Goal: Task Accomplishment & Management: Manage account settings

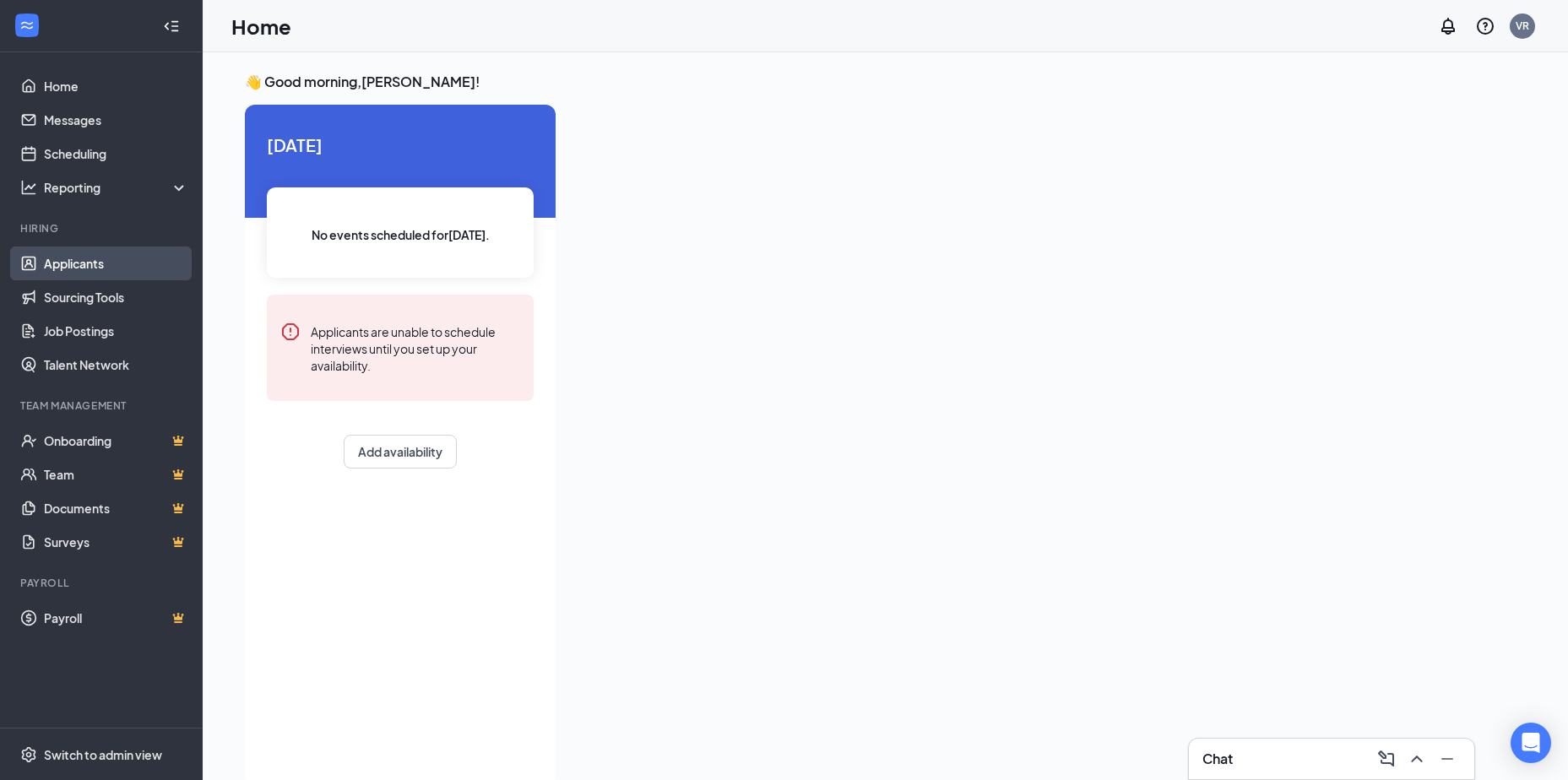
click at [90, 270] on link "Applicants" at bounding box center [116, 263] width 144 height 34
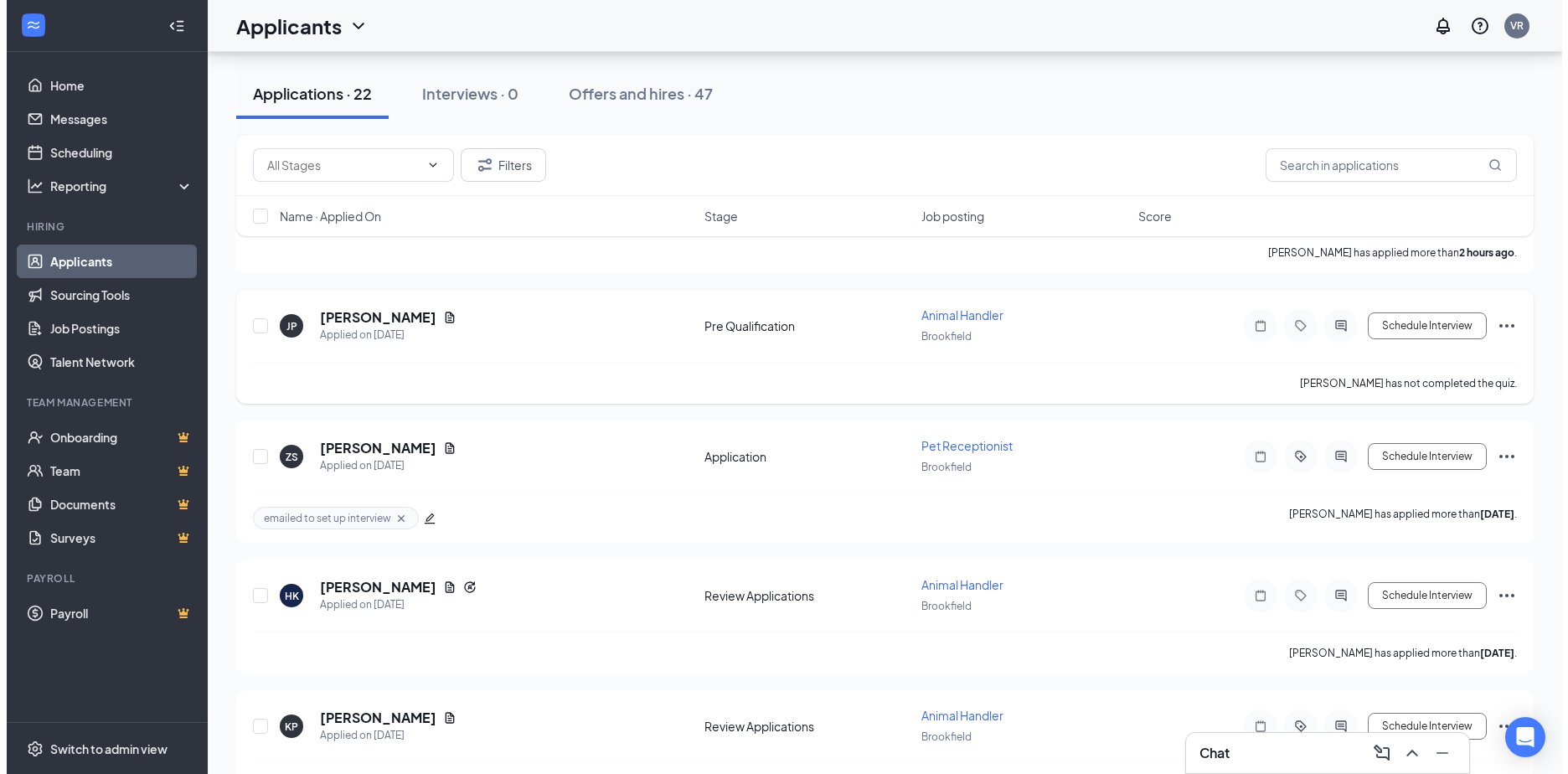
scroll to position [251, 0]
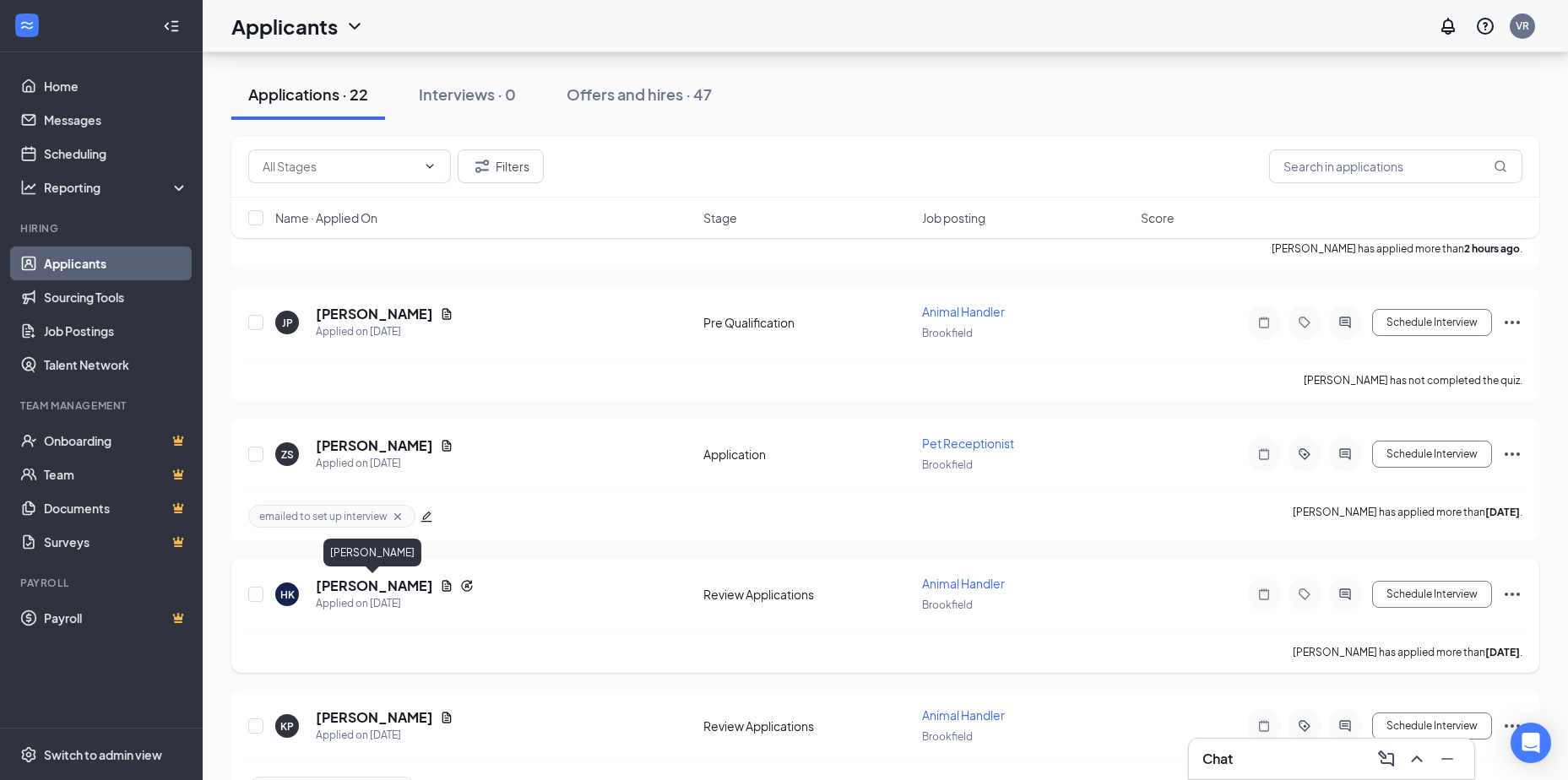
click at [385, 590] on h5 "Haven Kosovich" at bounding box center [374, 585] width 117 height 18
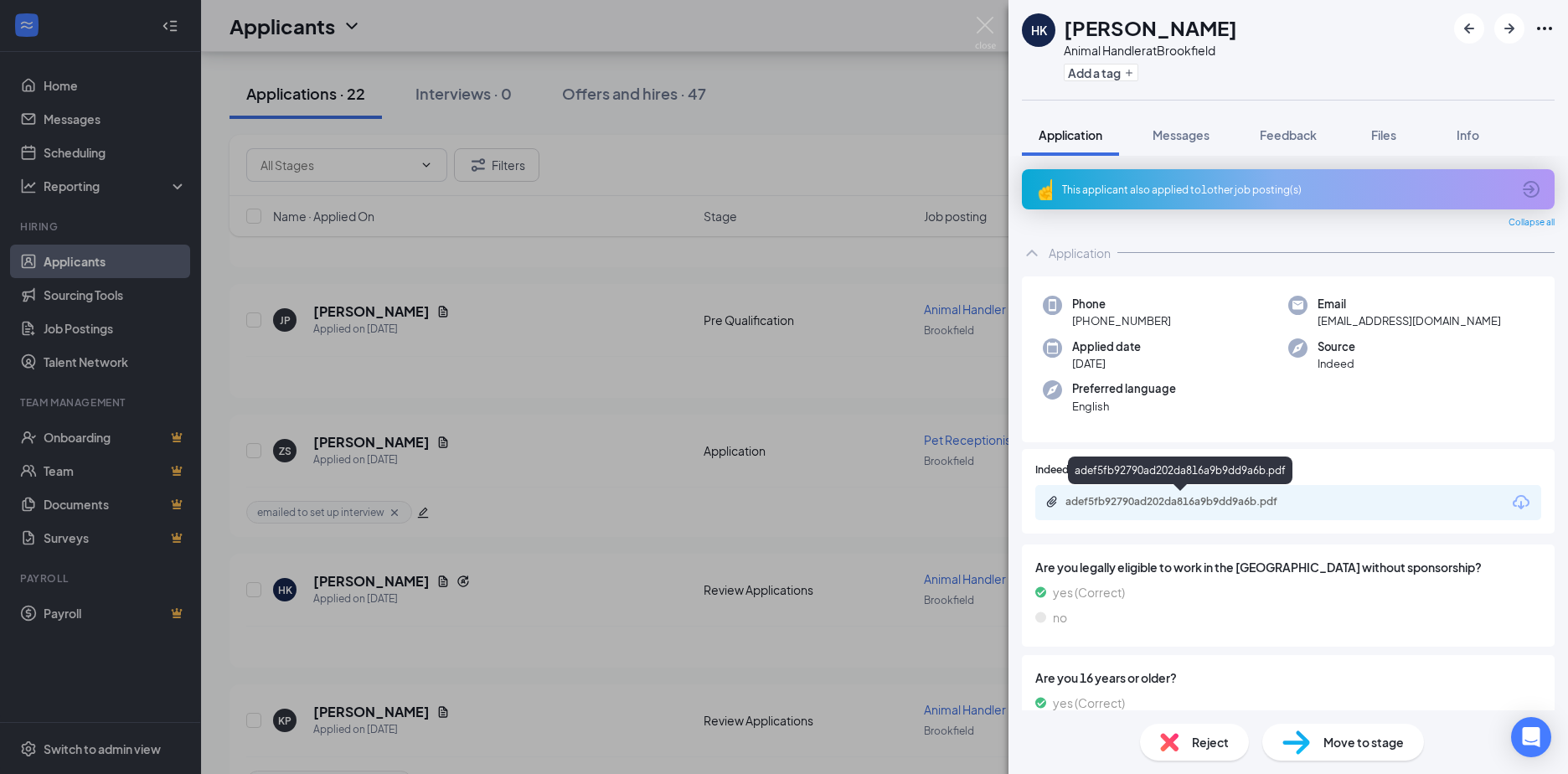
click at [1129, 505] on div "adef5fb92790ad202da816a9b9dd9a6b.pdf" at bounding box center [1182, 502] width 235 height 14
click at [990, 24] on img at bounding box center [985, 33] width 21 height 33
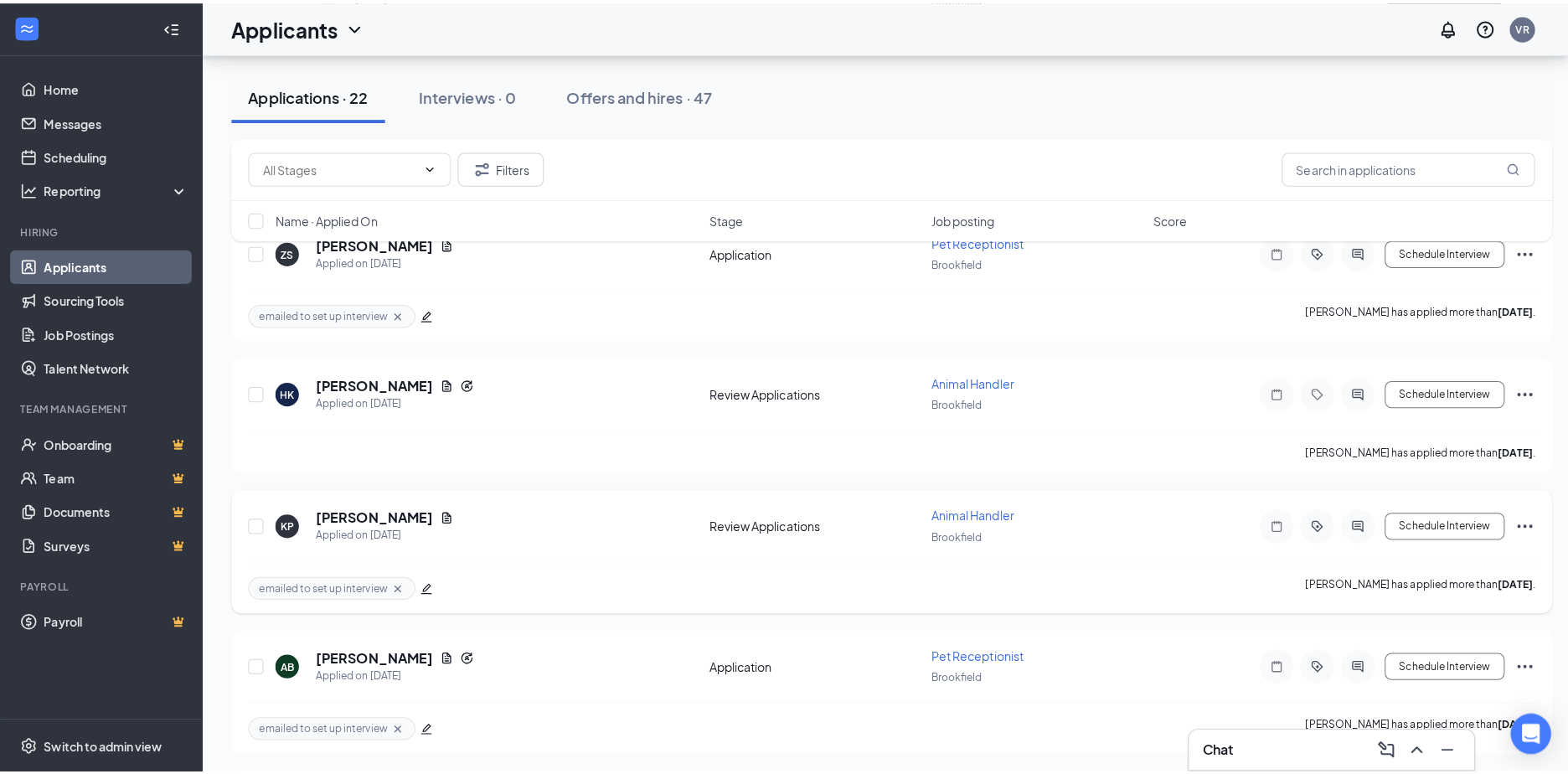
scroll to position [503, 0]
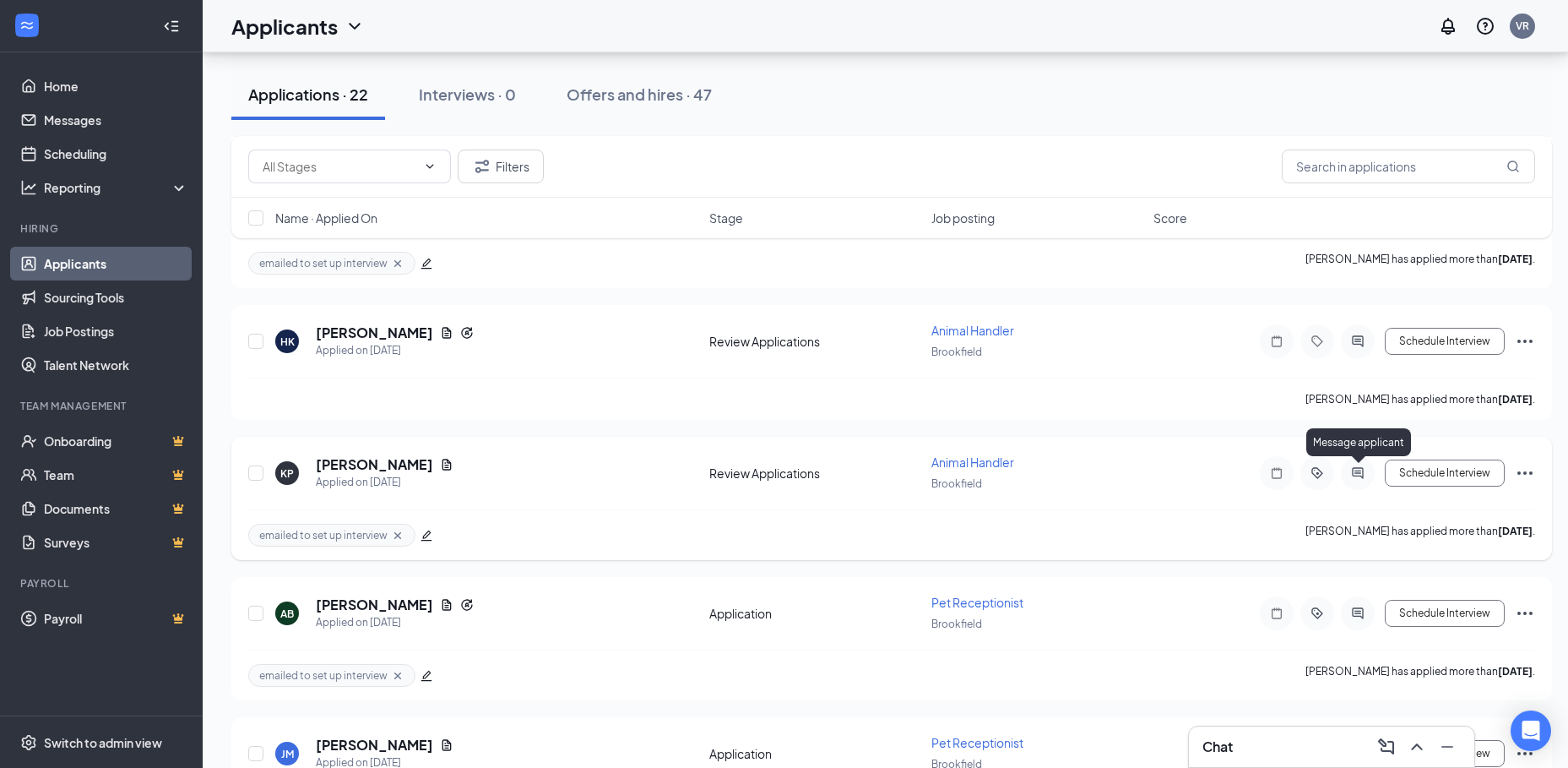
click at [1359, 476] on icon "ActiveChat" at bounding box center [1358, 472] width 11 height 11
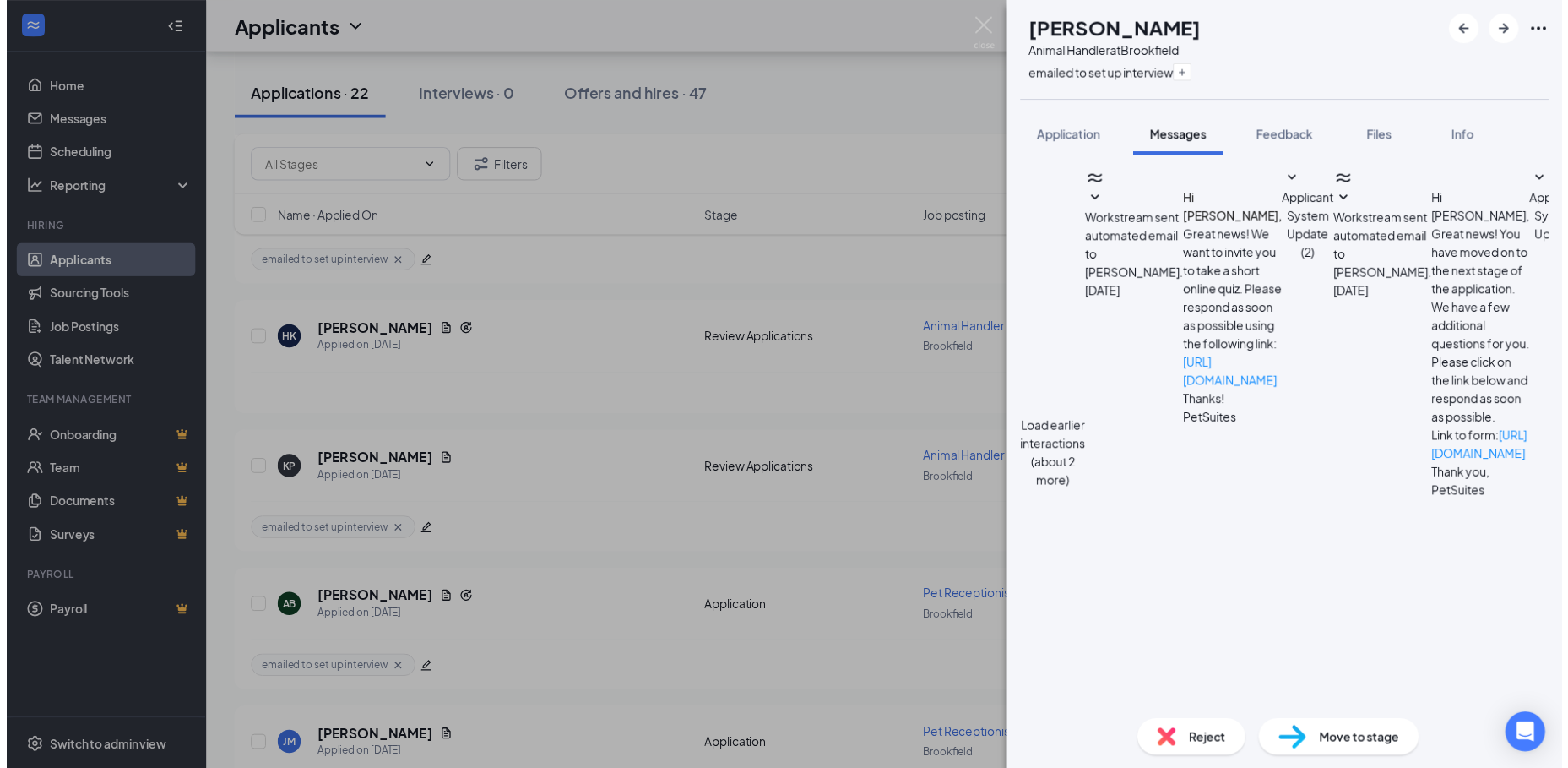
scroll to position [908, 0]
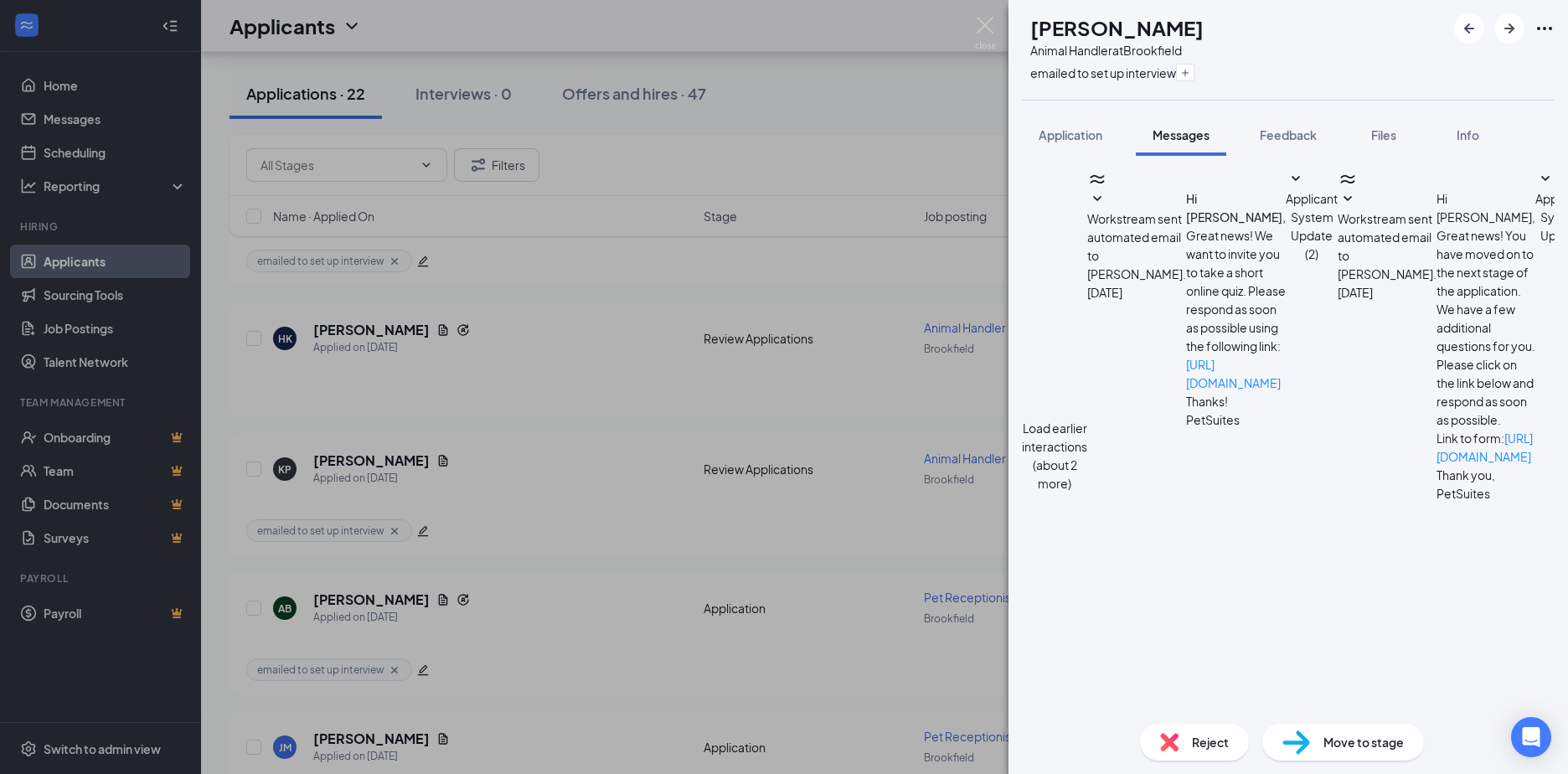
drag, startPoint x: 1273, startPoint y: 507, endPoint x: 1130, endPoint y: 205, distance: 334.1
copy span "Hello Kora, Thank you so much for your application. I would like to note that o…"
click at [992, 28] on img at bounding box center [985, 33] width 21 height 33
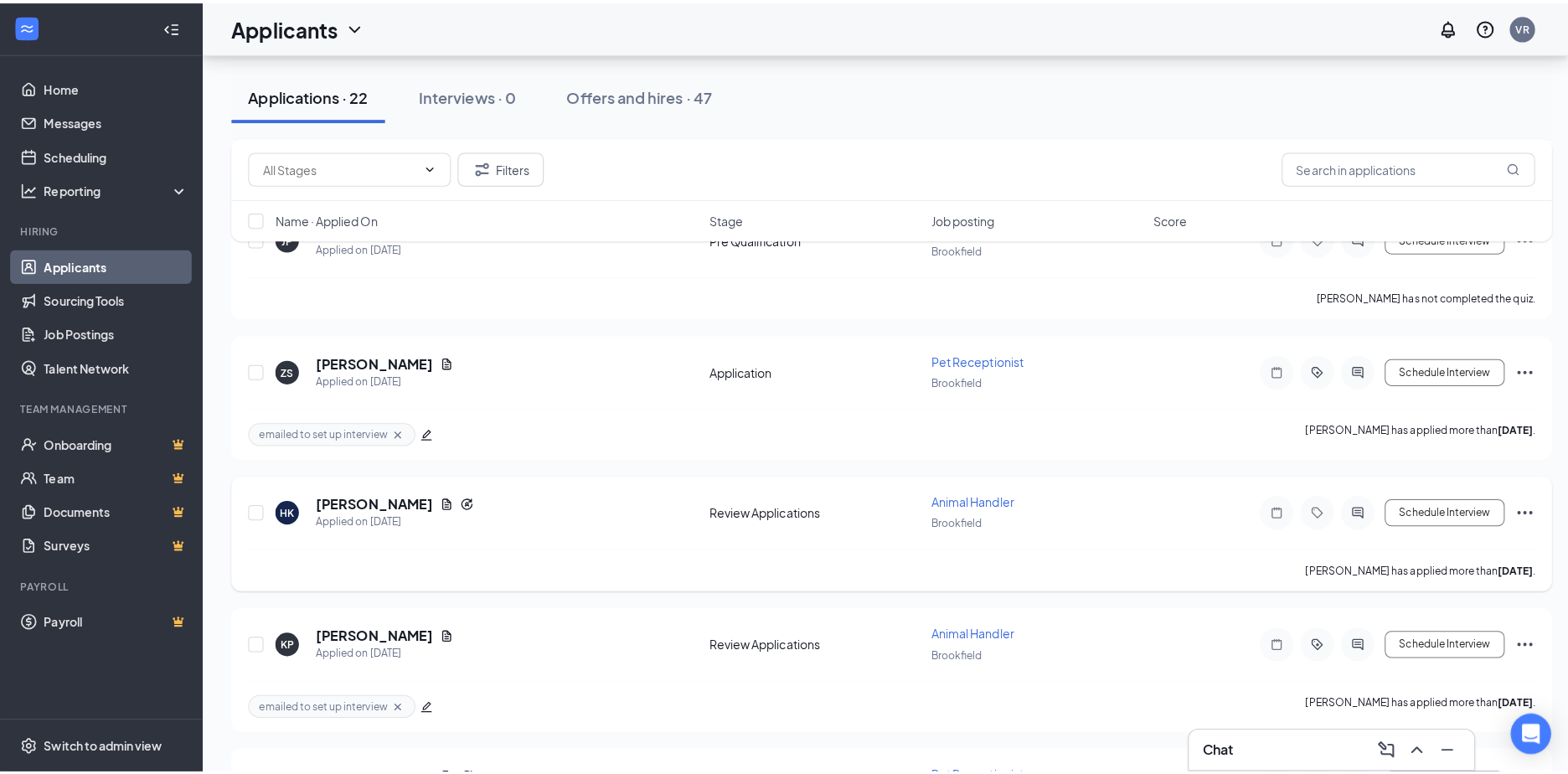
scroll to position [335, 0]
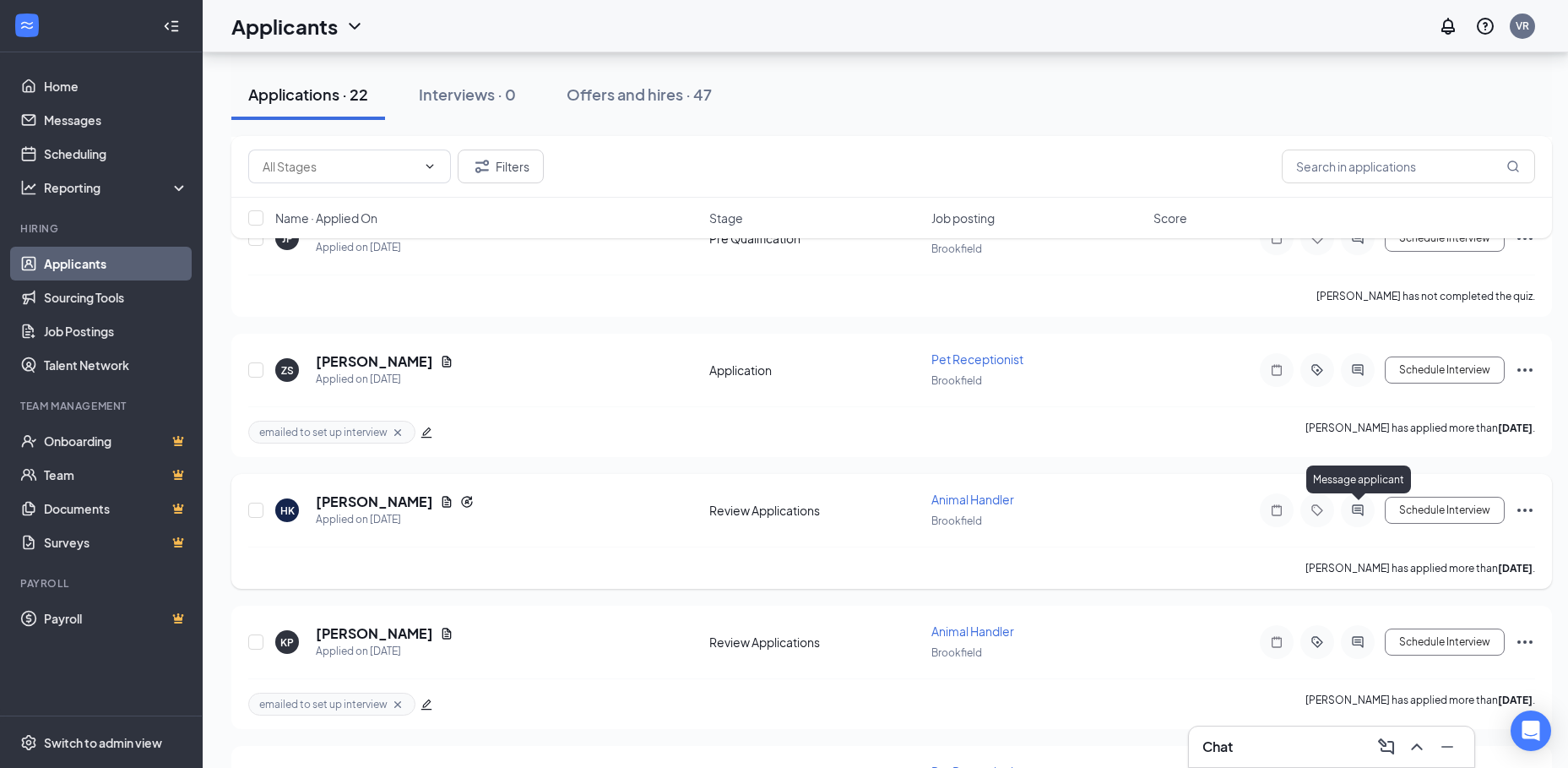
click at [1353, 510] on icon "ActiveChat" at bounding box center [1358, 510] width 11 height 11
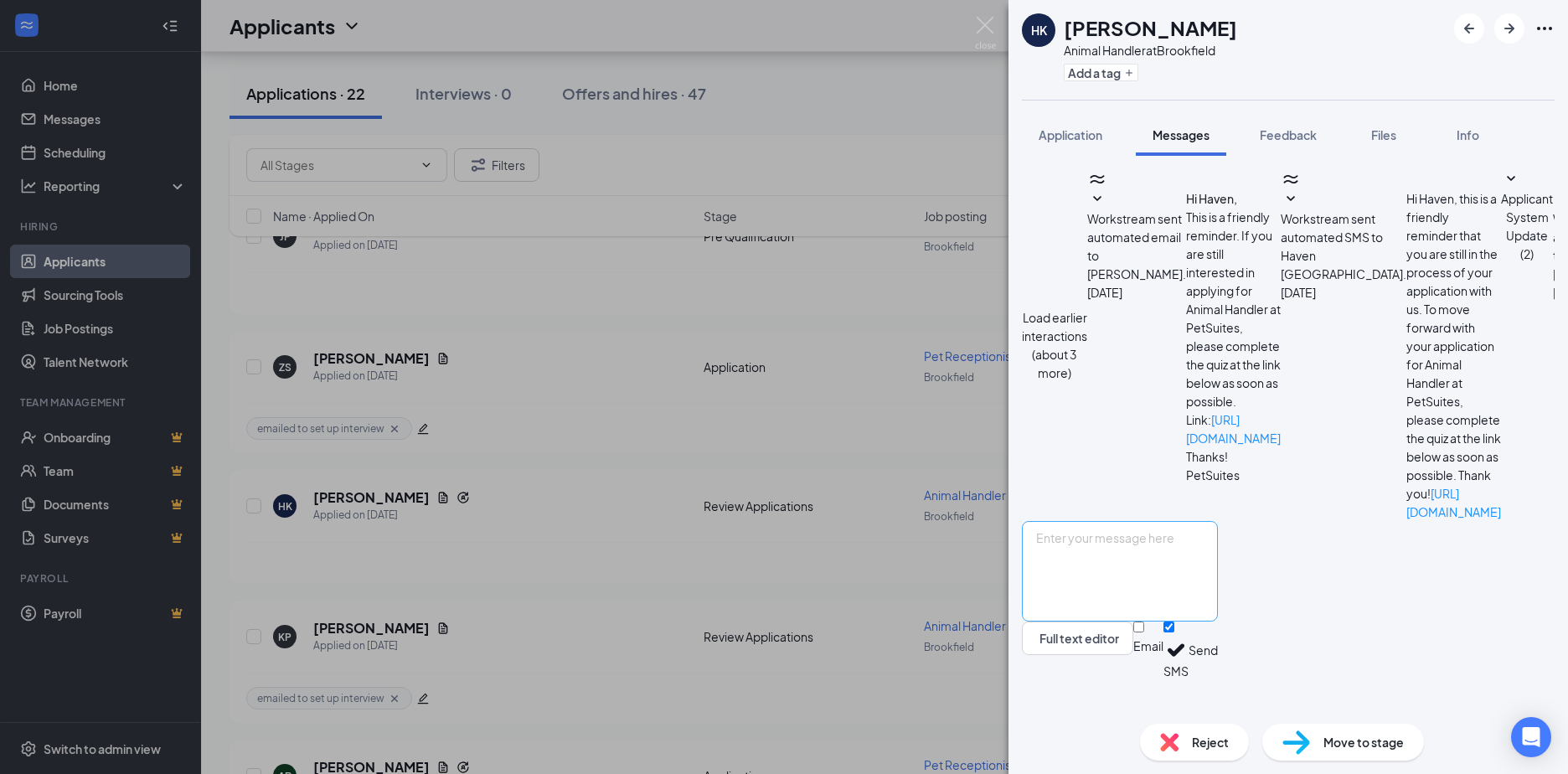
scroll to position [254, 0]
click at [1104, 570] on textarea at bounding box center [1120, 571] width 196 height 101
paste textarea "Hello Kora, Thank you so much for your application. I would like to note that o…"
drag, startPoint x: 1119, startPoint y: 574, endPoint x: 1094, endPoint y: 571, distance: 25.2
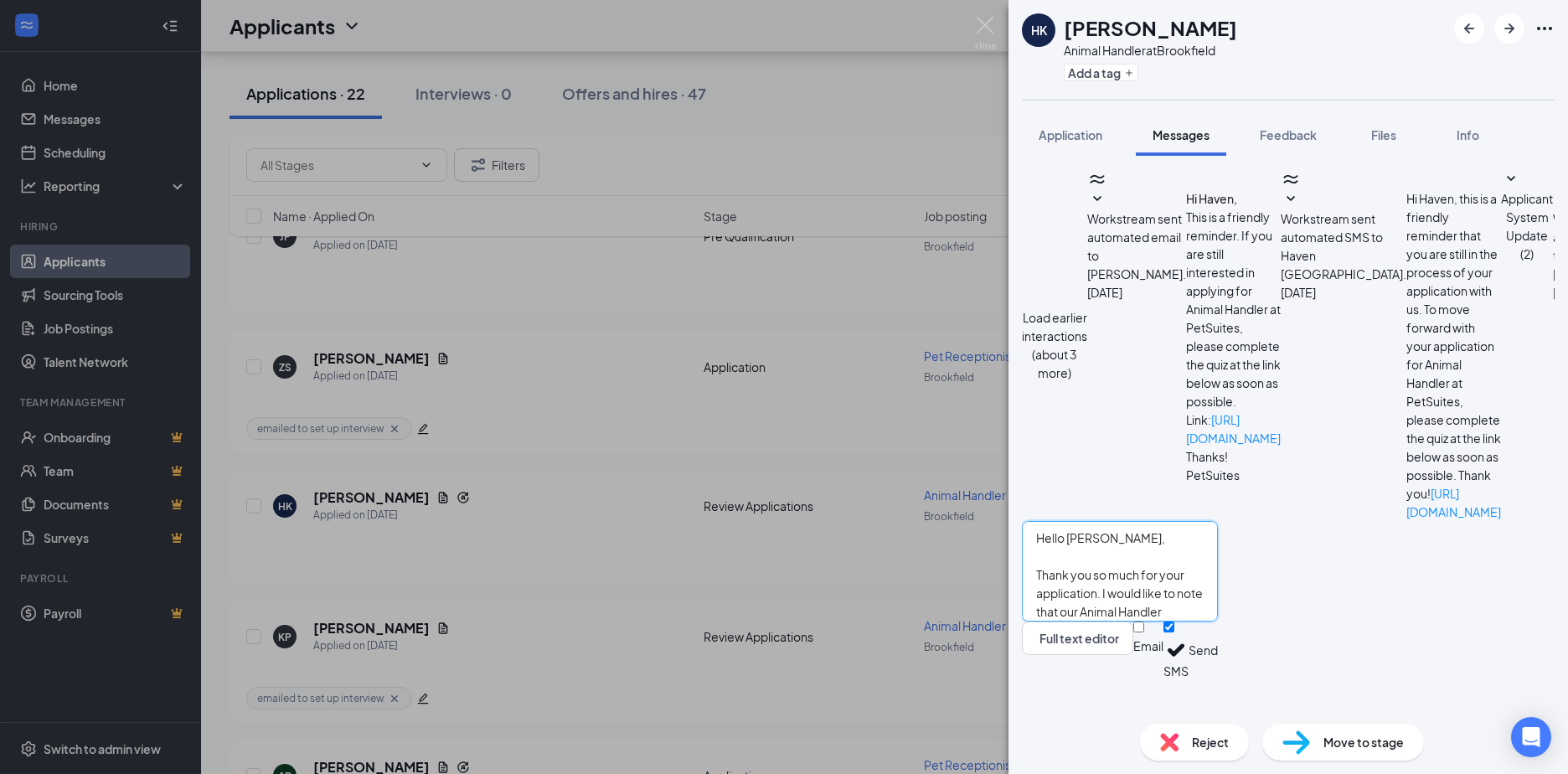
click at [1094, 571] on textarea "Hello Kora, Thank you so much for your application. I would like to note that o…" at bounding box center [1120, 571] width 196 height 101
type textarea "Hello Haven, Thank you so much for your application. I would like to note that …"
click at [1144, 632] on input "Email" at bounding box center [1138, 626] width 11 height 11
checkbox input "true"
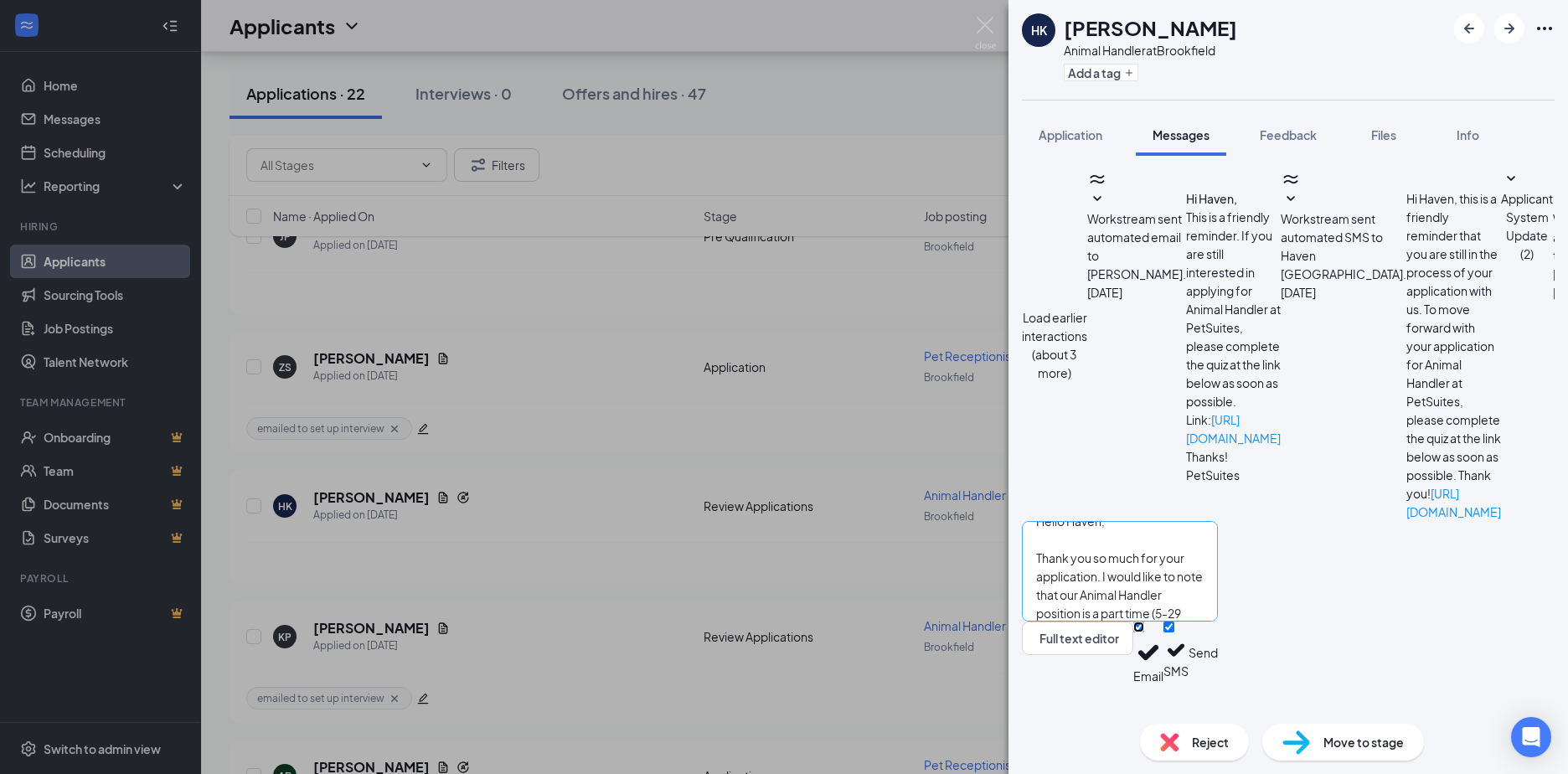
scroll to position [0, 0]
click at [1218, 682] on button "Send" at bounding box center [1203, 652] width 29 height 63
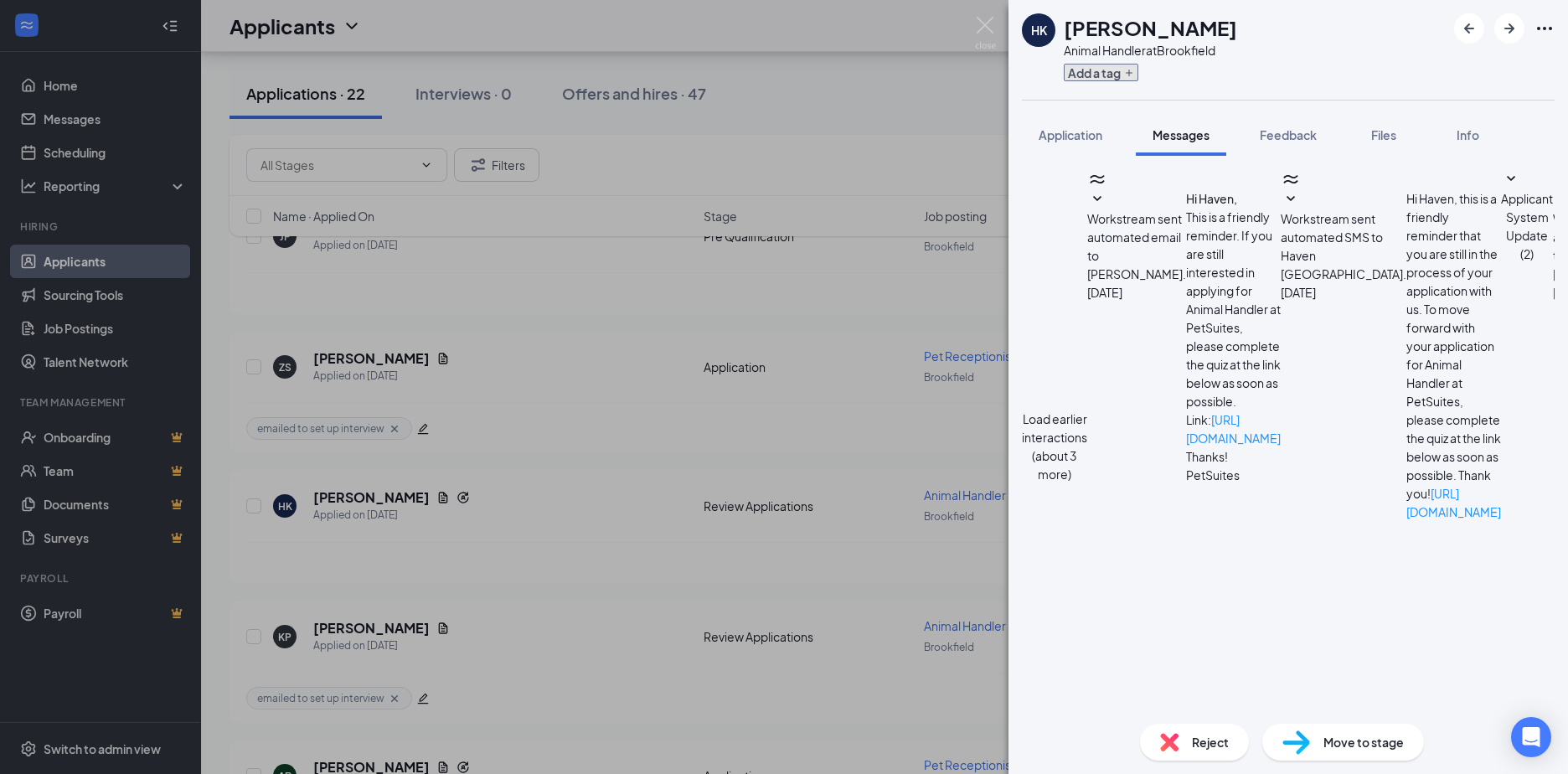
click at [1077, 70] on button "Add a tag" at bounding box center [1101, 72] width 74 height 17
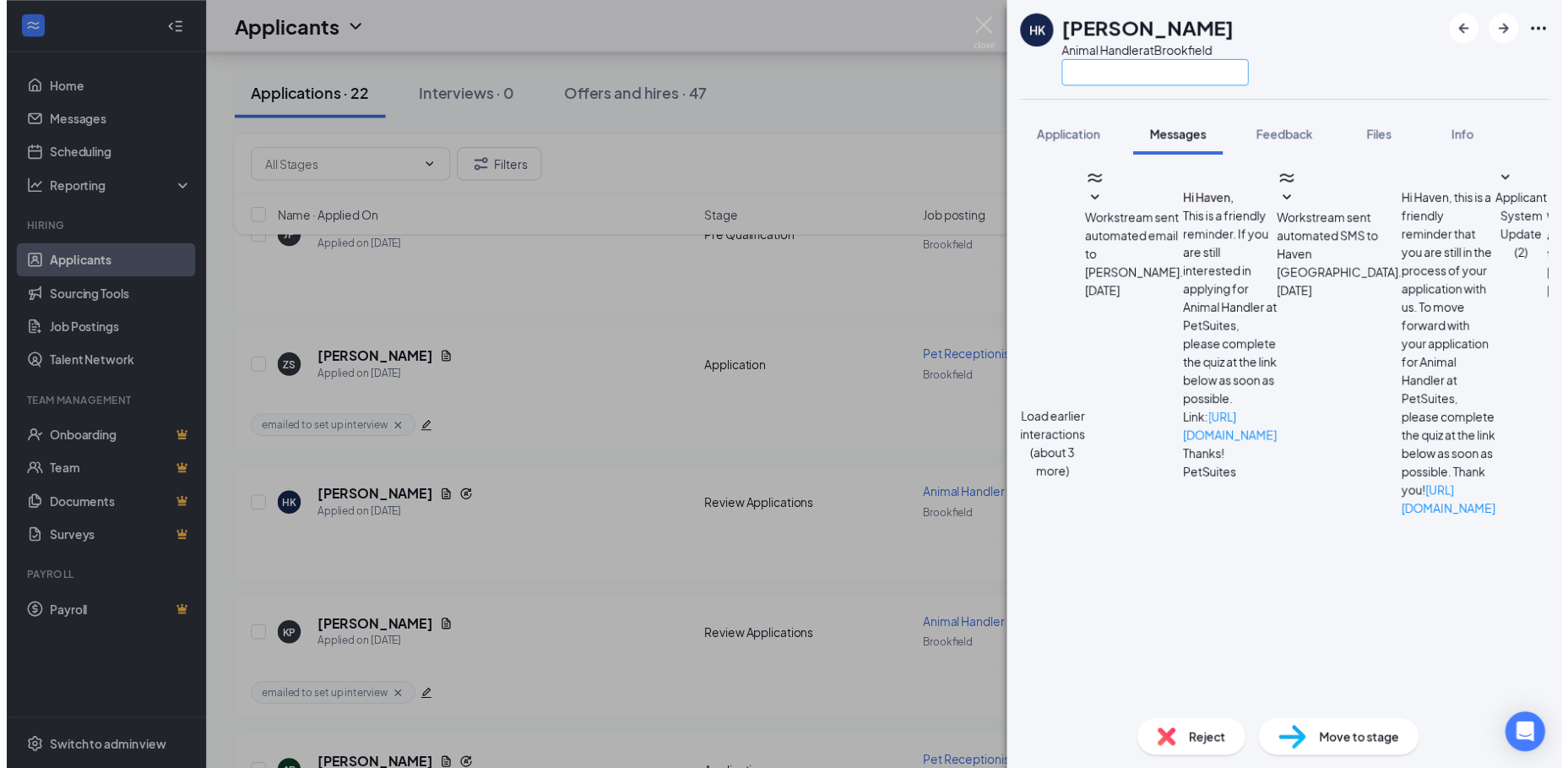
scroll to position [1066, 0]
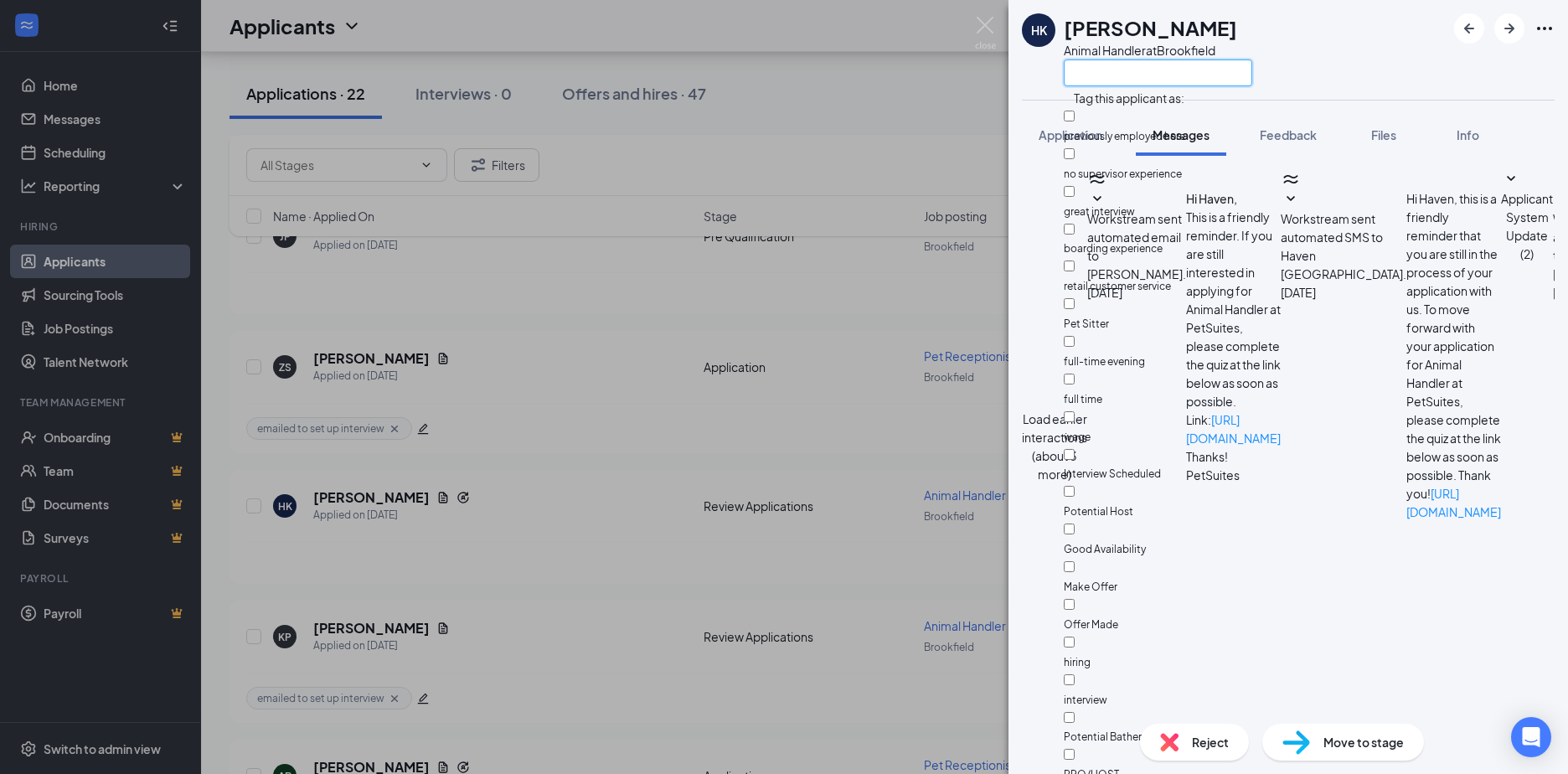
click at [1077, 78] on input "text" at bounding box center [1157, 72] width 188 height 27
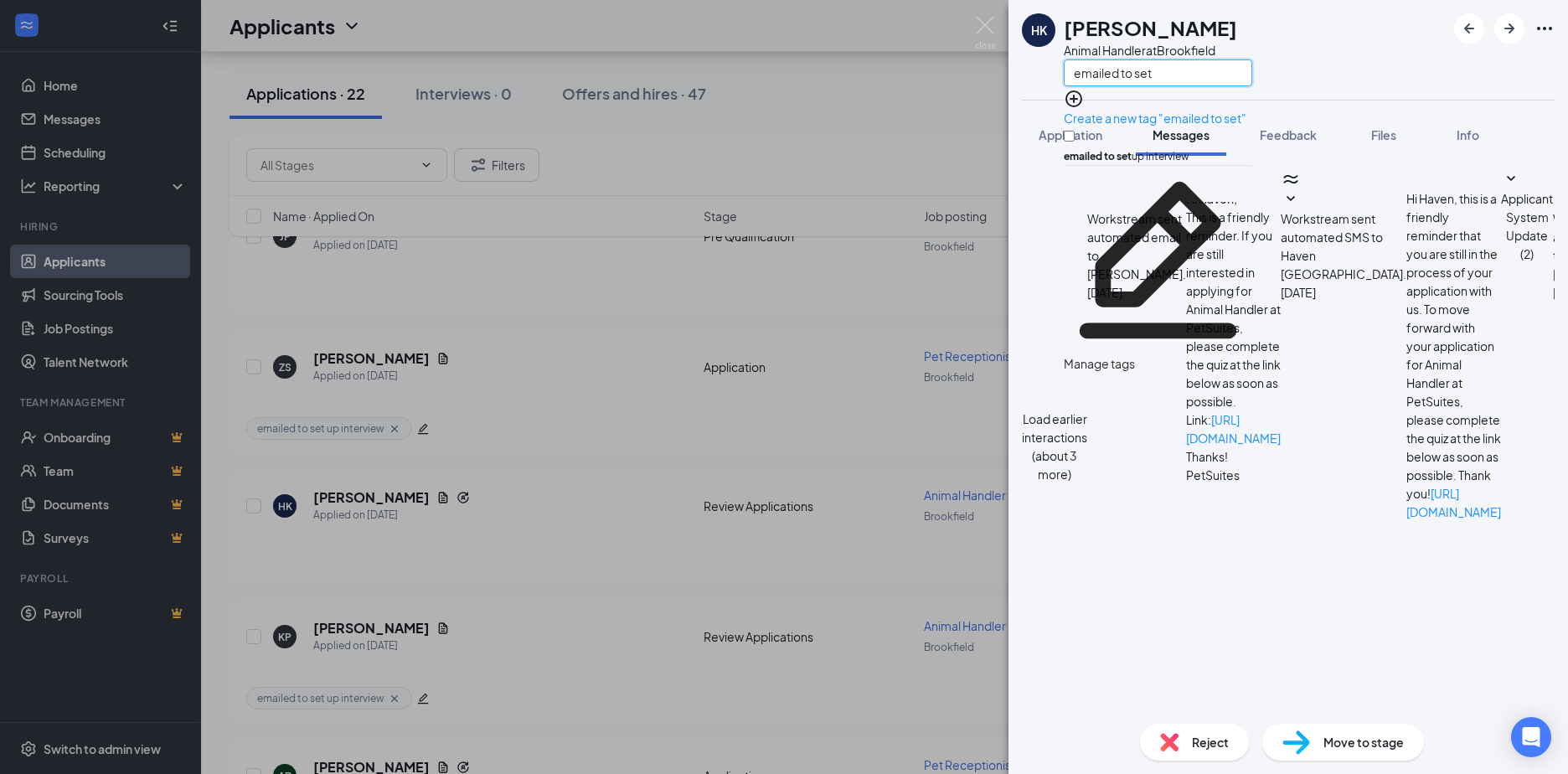
type input "emailed to set"
click at [1075, 130] on input "emailed to set up interview" at bounding box center [1069, 135] width 11 height 11
checkbox input "true"
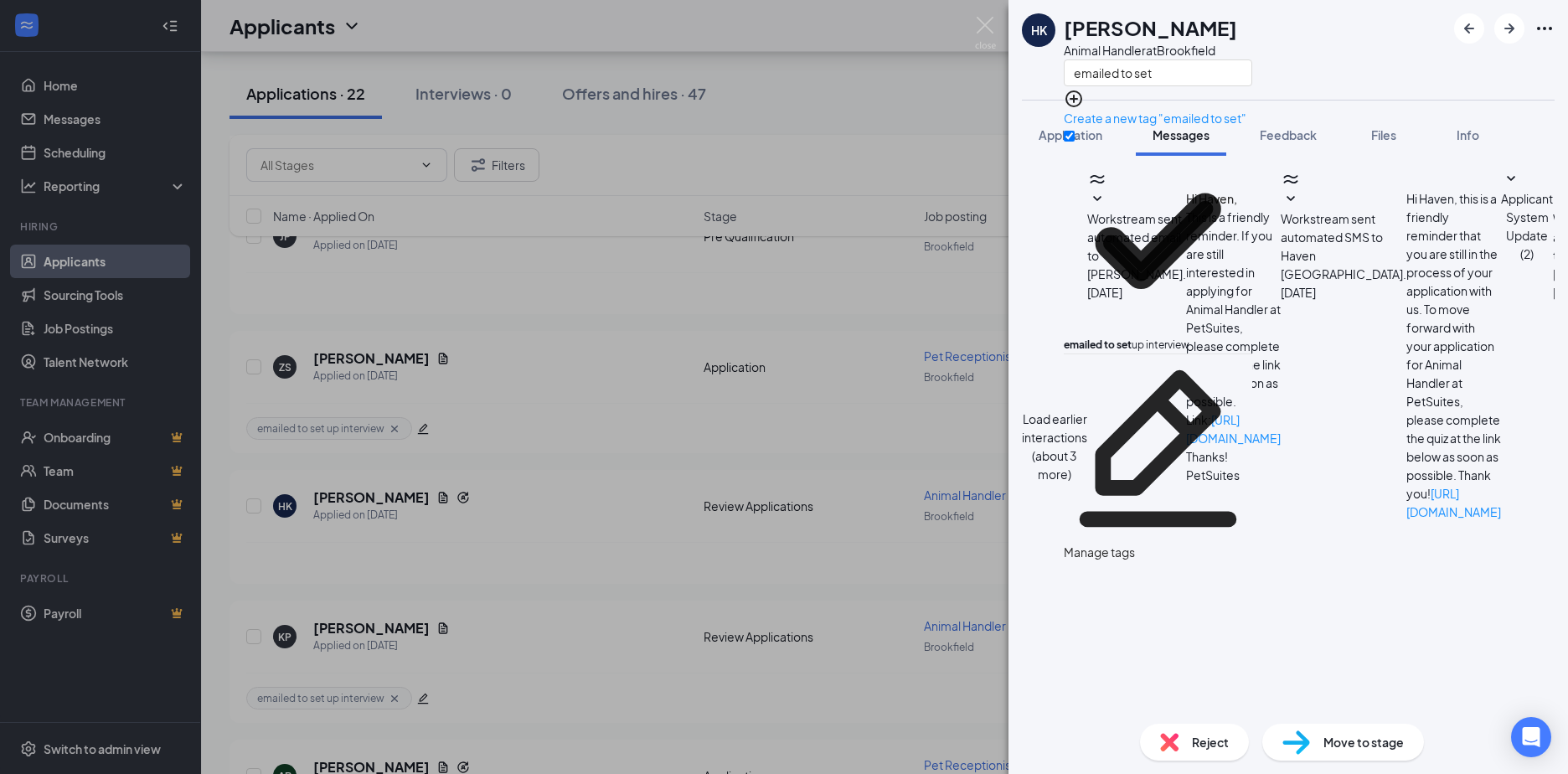
click at [1292, 51] on div "HK Haven Kosovich Animal Handler at Brookfield emailed to set" at bounding box center [1288, 50] width 560 height 100
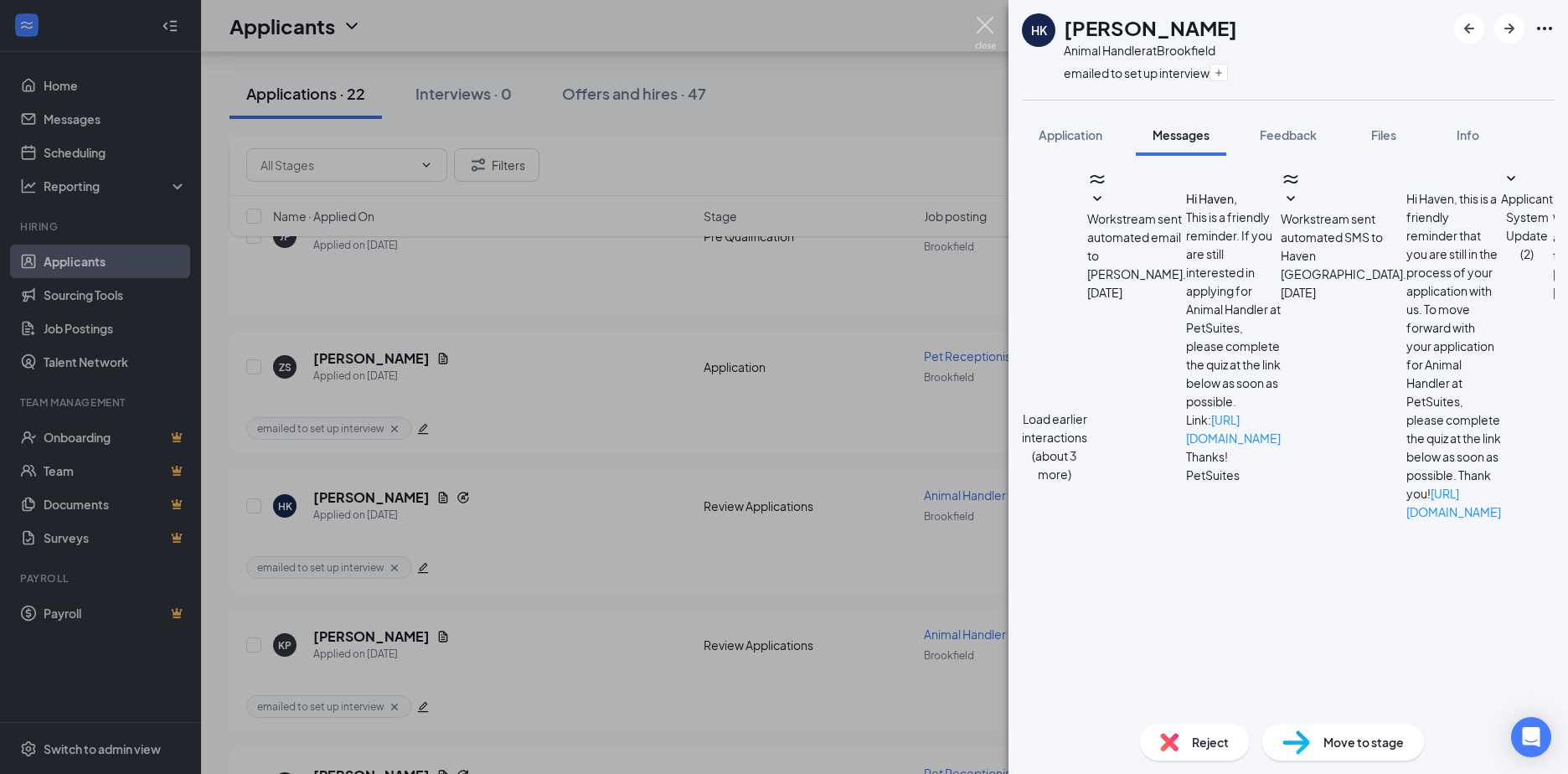
click at [994, 23] on img at bounding box center [985, 33] width 21 height 33
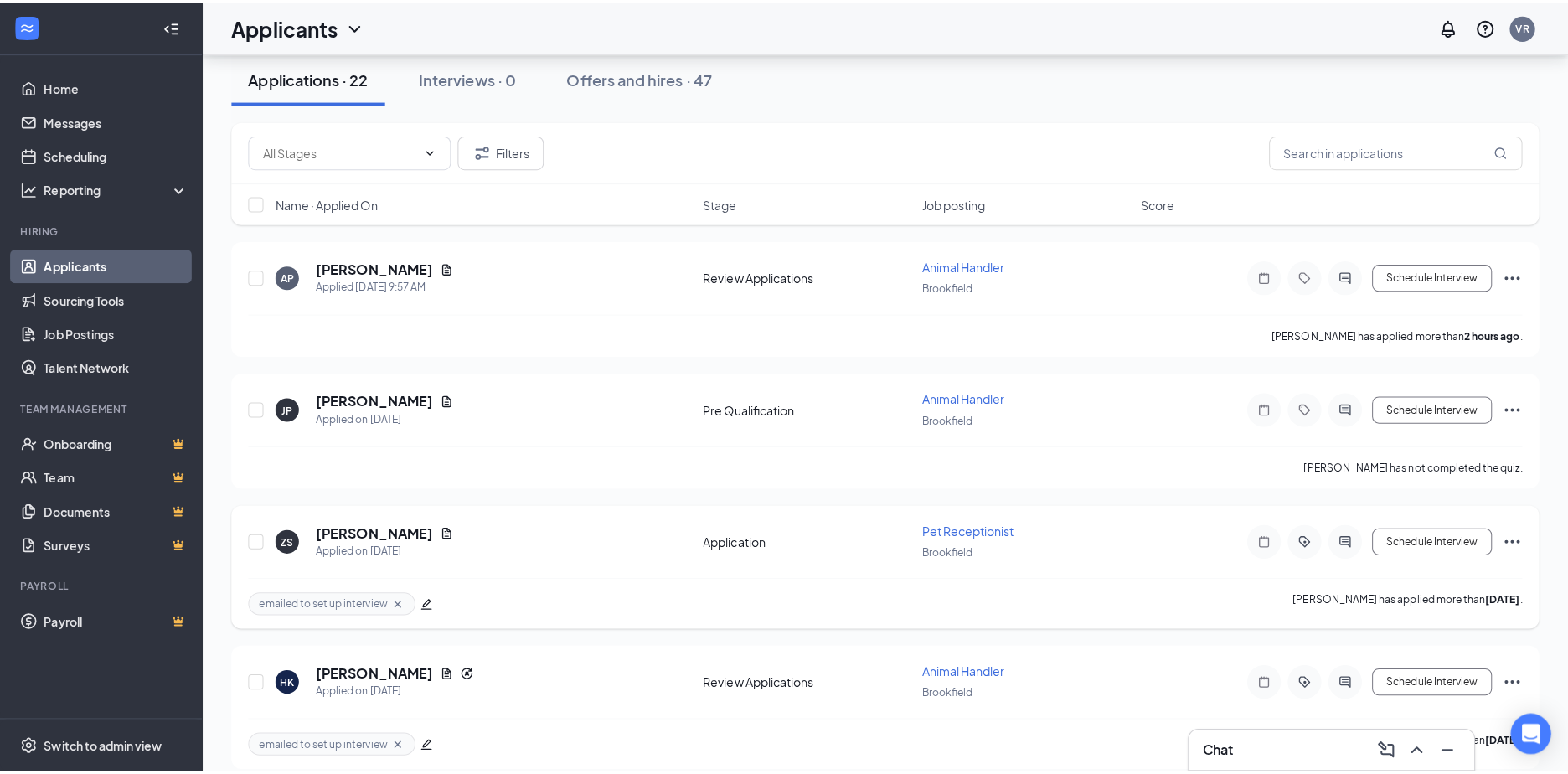
scroll to position [84, 0]
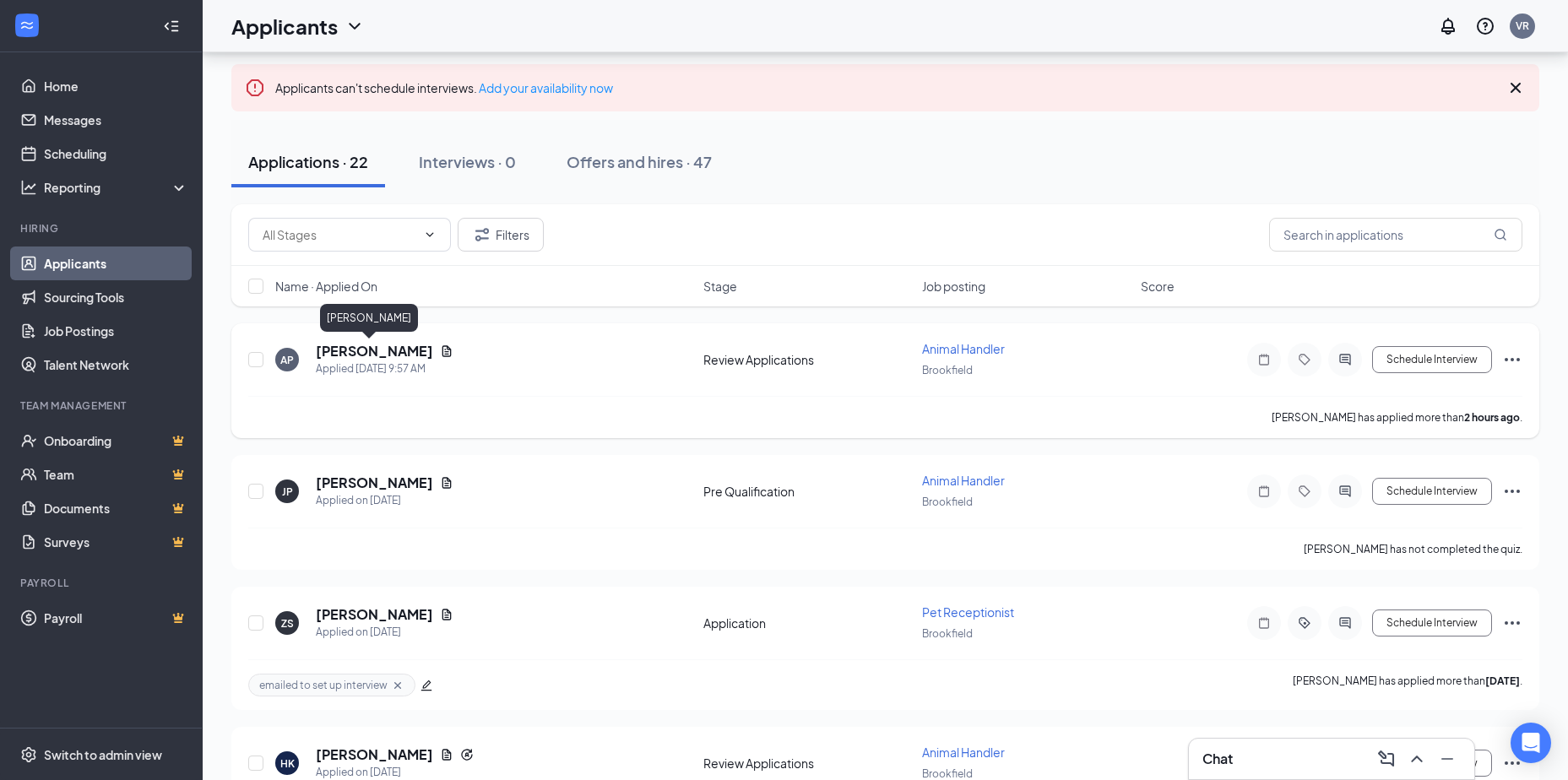
click at [373, 356] on h5 "[PERSON_NAME]" at bounding box center [374, 350] width 117 height 18
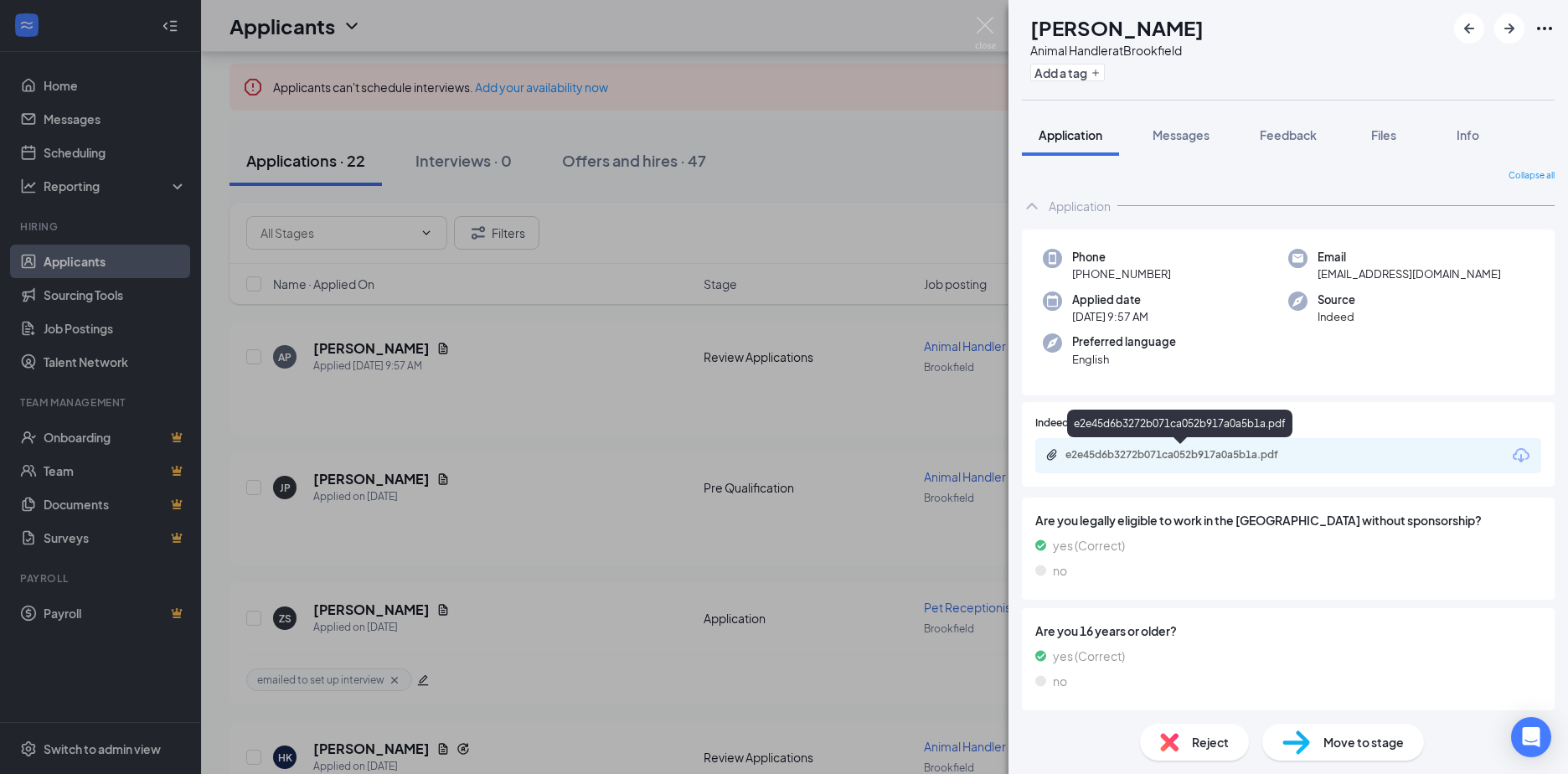
click at [1167, 451] on div "e2e45d6b3272b071ca052b917a0a5b1a.pdf" at bounding box center [1182, 455] width 235 height 14
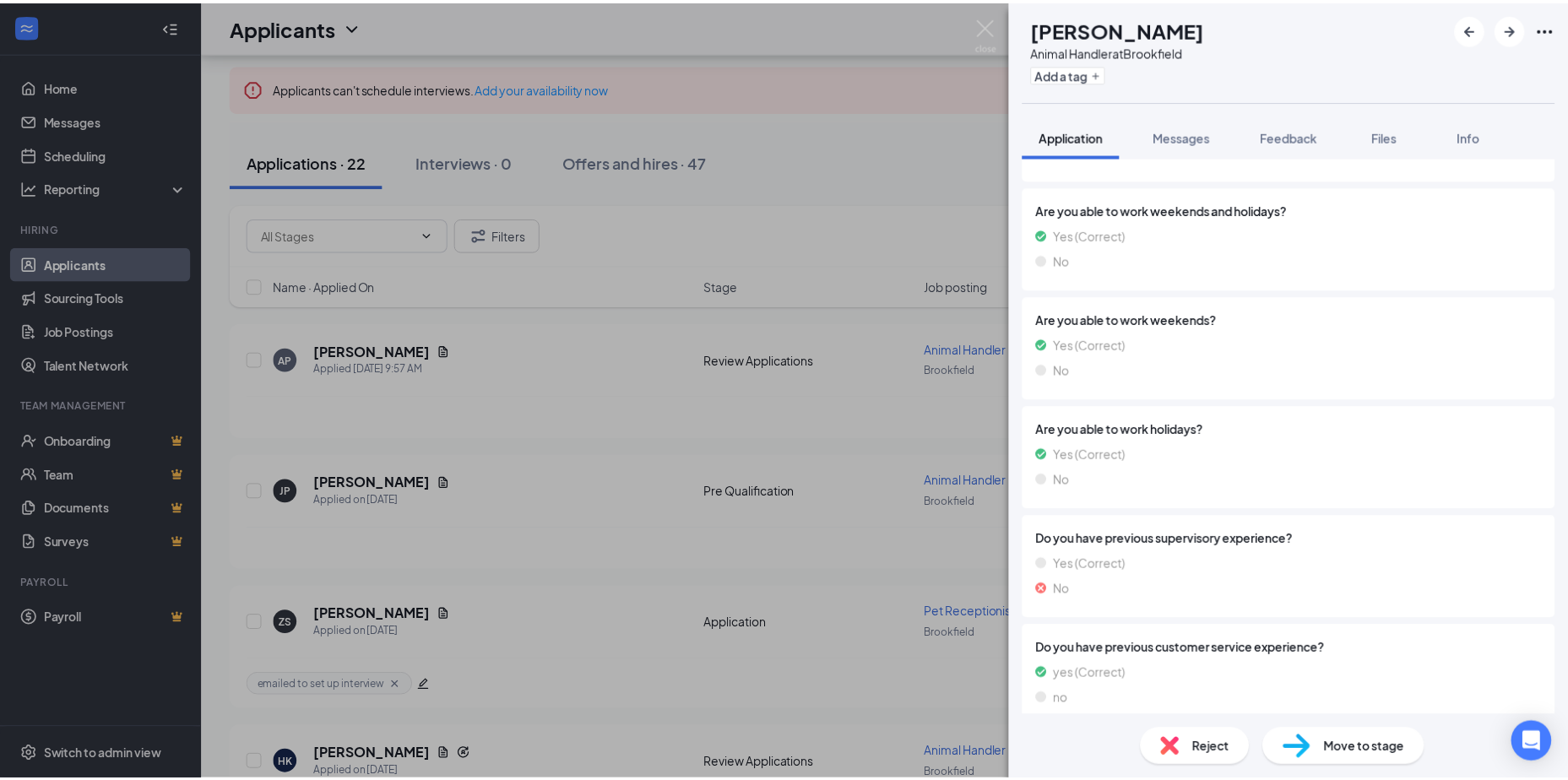
scroll to position [844, 0]
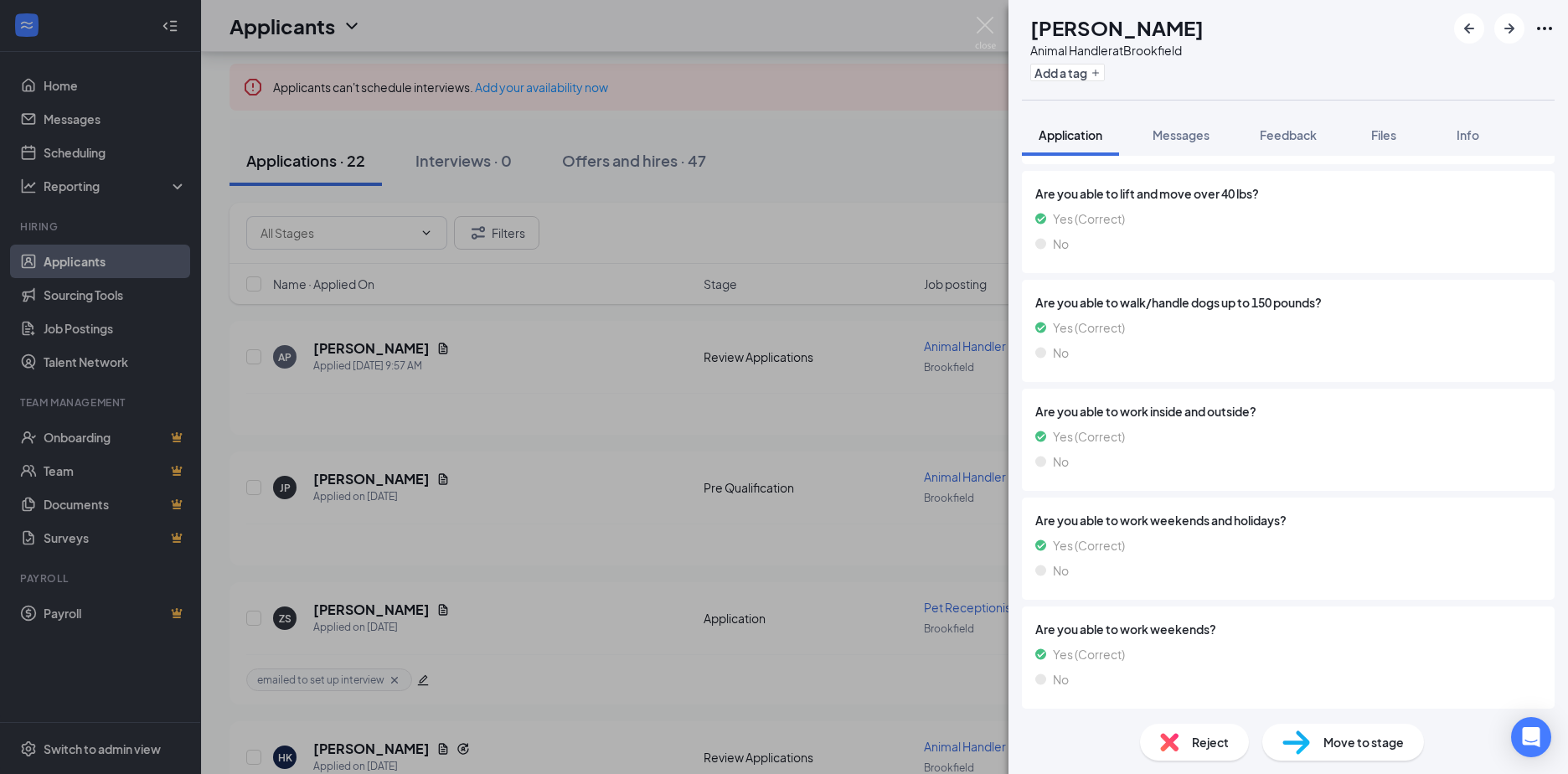
drag, startPoint x: 986, startPoint y: 15, endPoint x: 993, endPoint y: 83, distance: 68.4
click at [986, 15] on div "AP Arron Piggie Animal Handler at Brookfield Add a tag Application Messages Fee…" at bounding box center [784, 387] width 1568 height 774
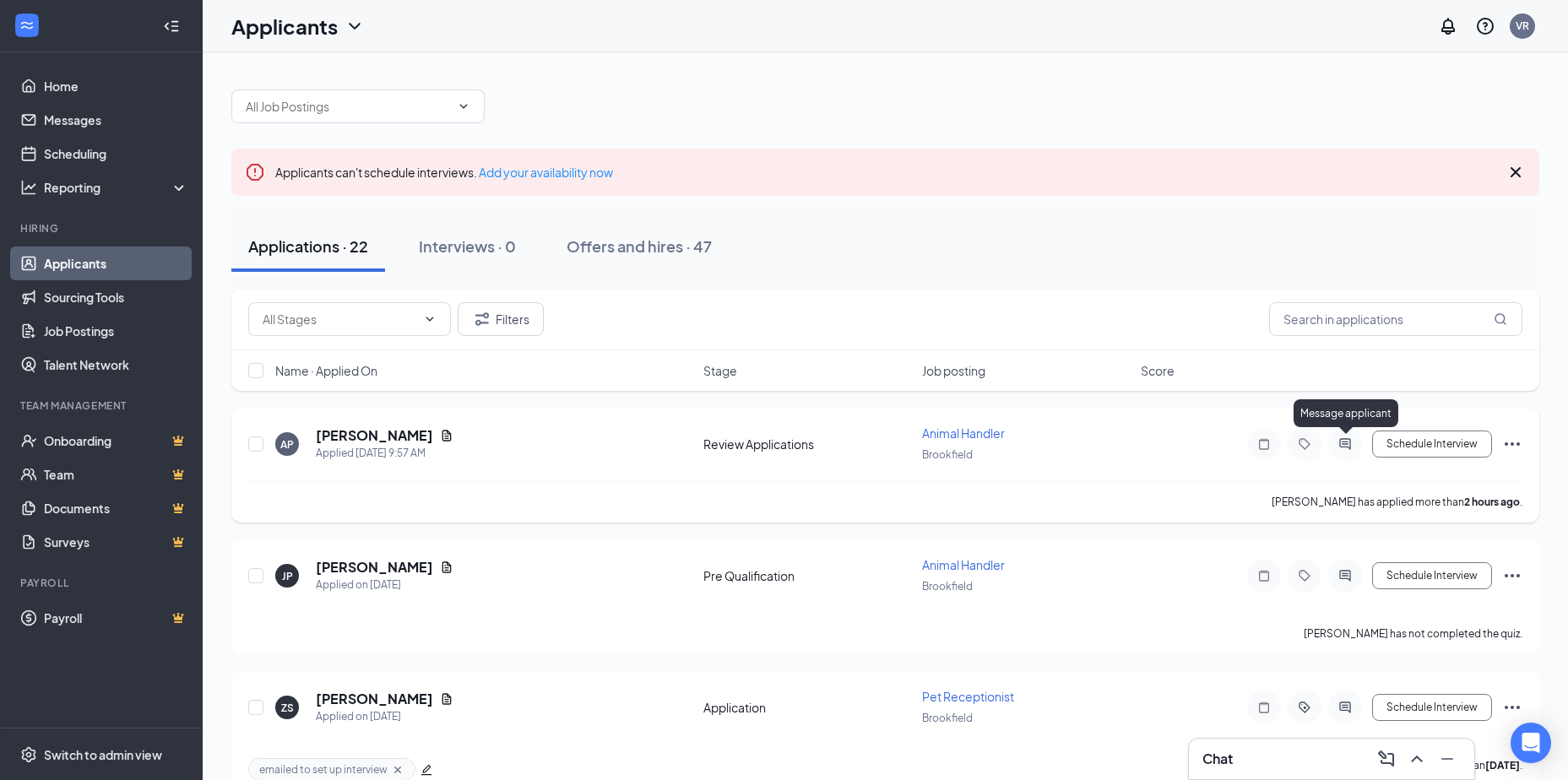
click at [1338, 445] on icon "ActiveChat" at bounding box center [1344, 444] width 20 height 14
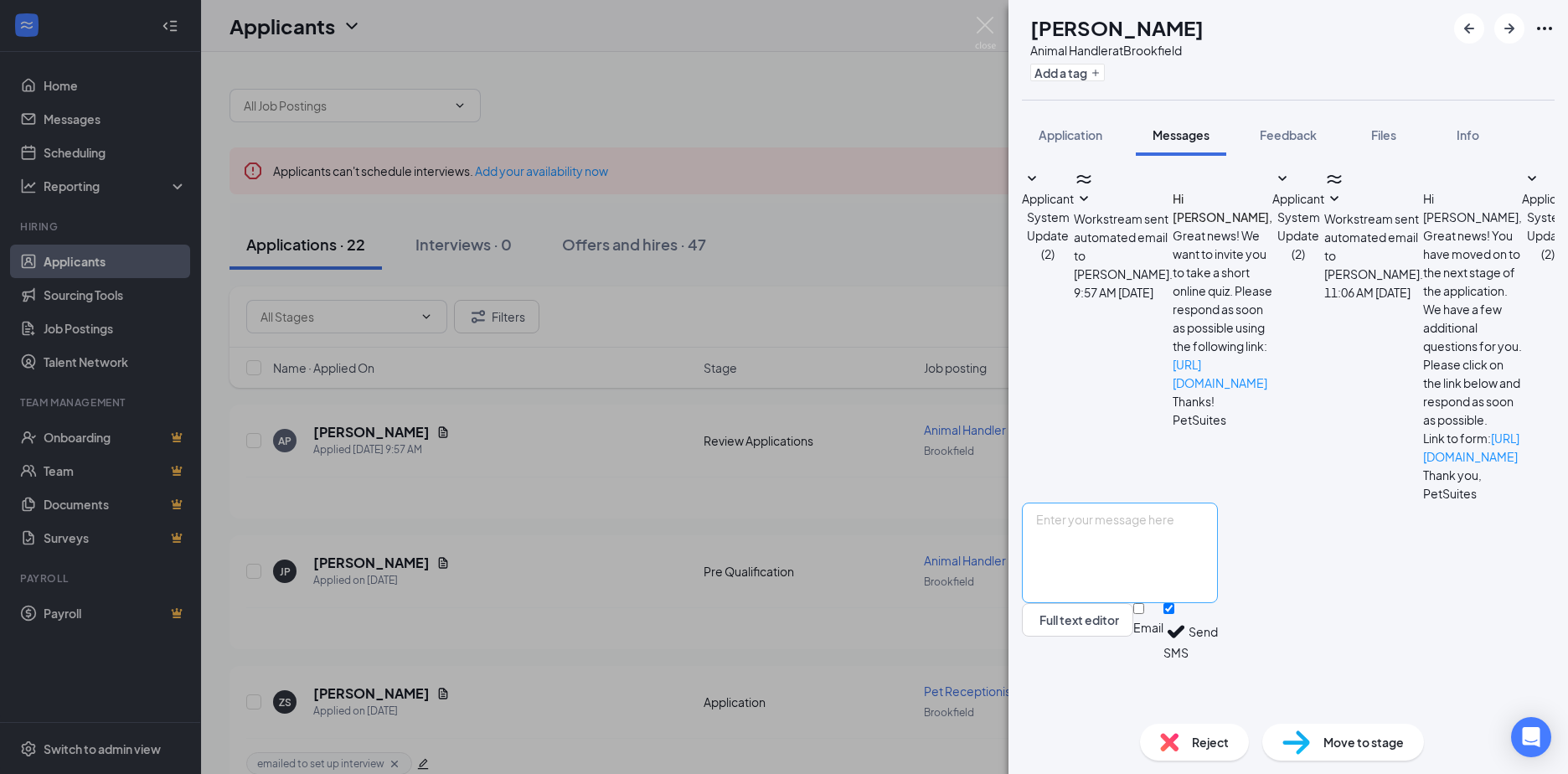
scroll to position [91, 0]
paste textarea "Hello Kora, Thank you so much for your application. I would like to note that o…"
drag, startPoint x: 1120, startPoint y: 575, endPoint x: 1097, endPoint y: 569, distance: 23.8
click at [1097, 569] on textarea "Hello Kora, Thank you so much for your application. I would like to note that o…" at bounding box center [1120, 553] width 196 height 101
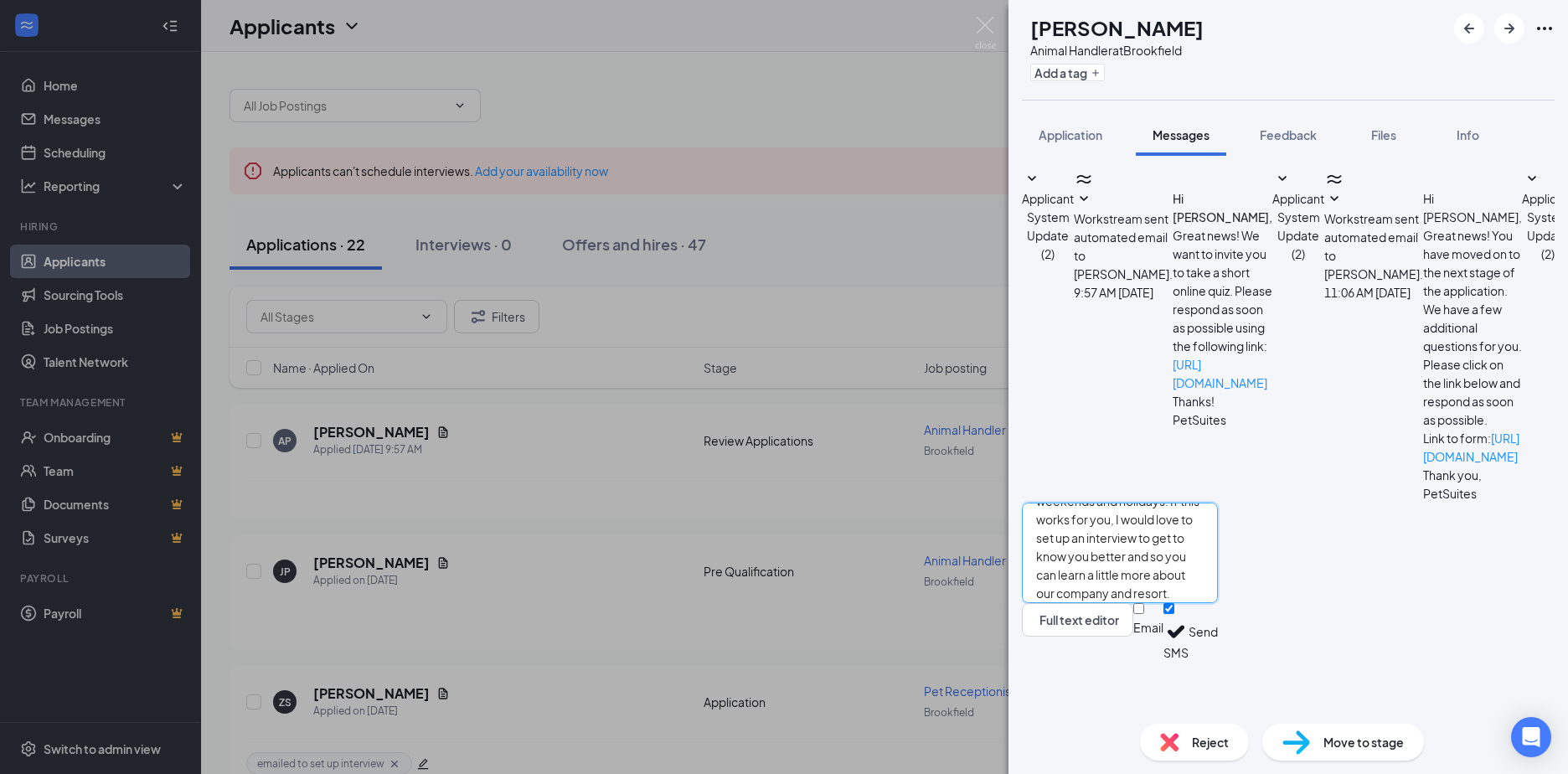
scroll to position [176, 0]
type textarea "Hello Arron, Thank you so much for your application. I would like to note that …"
click at [1144, 614] on input "Email" at bounding box center [1138, 608] width 11 height 11
checkbox input "true"
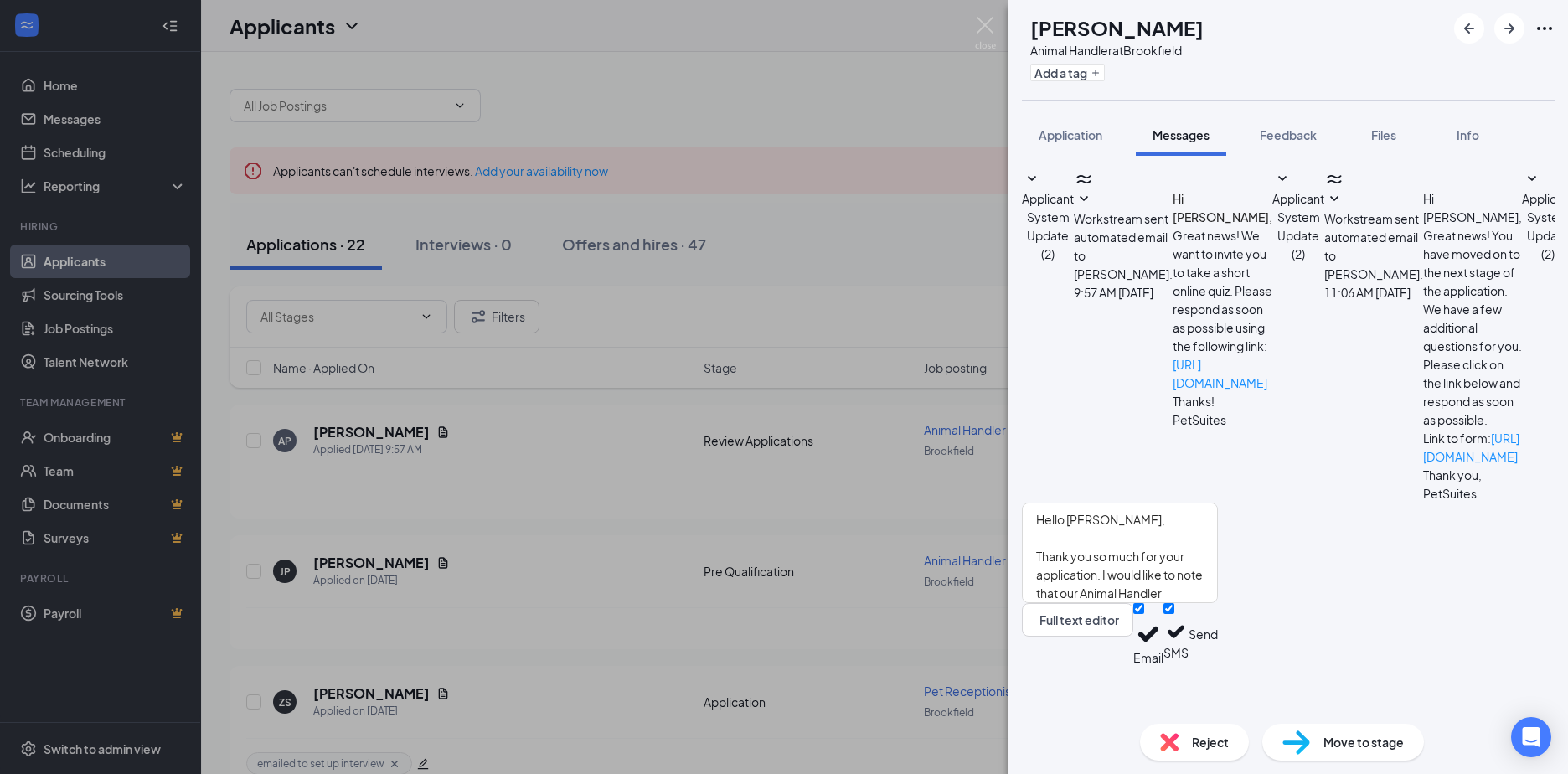
click at [1218, 666] on button "Send" at bounding box center [1203, 634] width 29 height 63
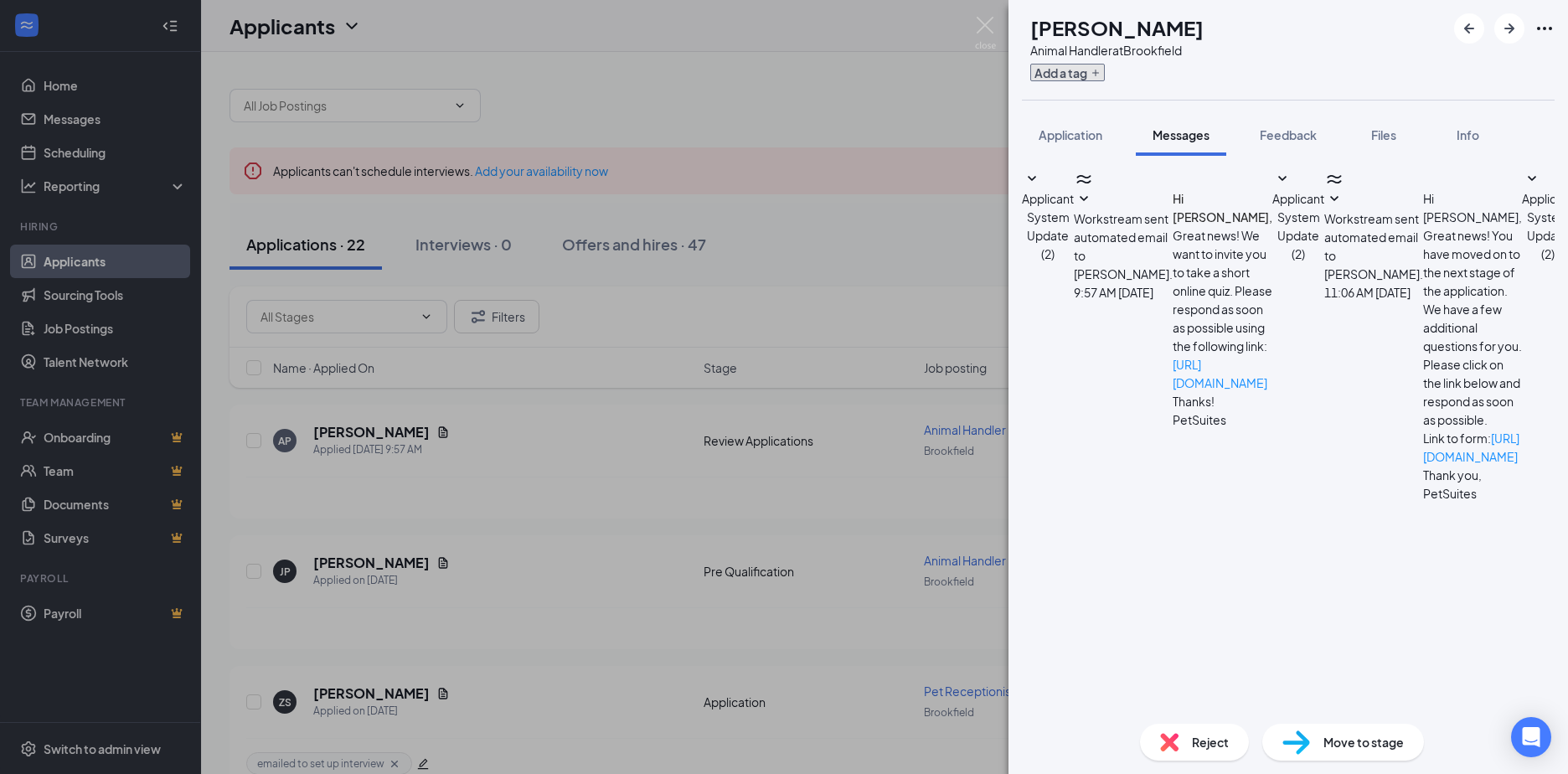
click at [1105, 72] on button "Add a tag" at bounding box center [1067, 72] width 74 height 17
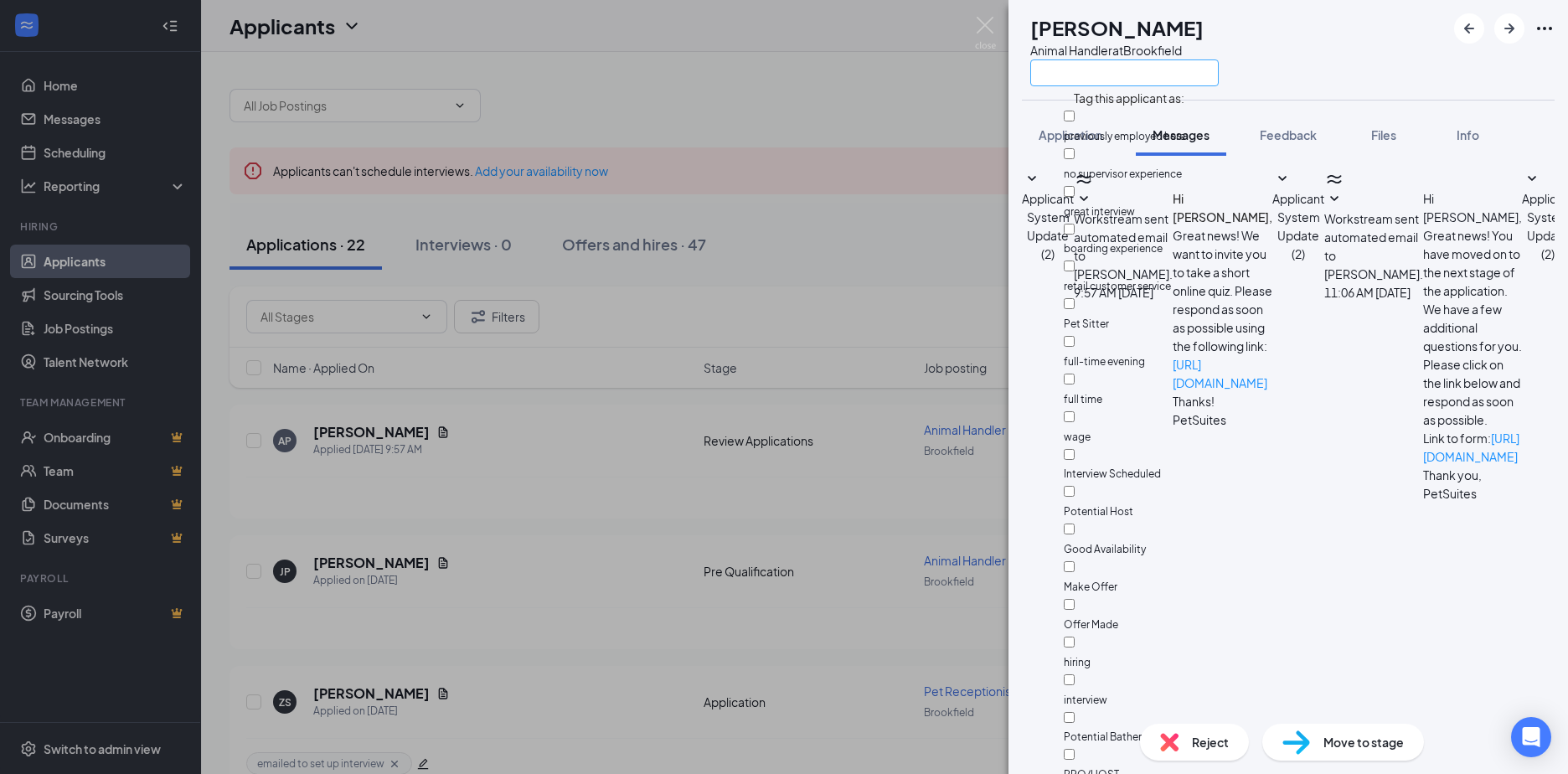
scroll to position [896, 0]
click at [1112, 71] on input "text" at bounding box center [1124, 72] width 188 height 27
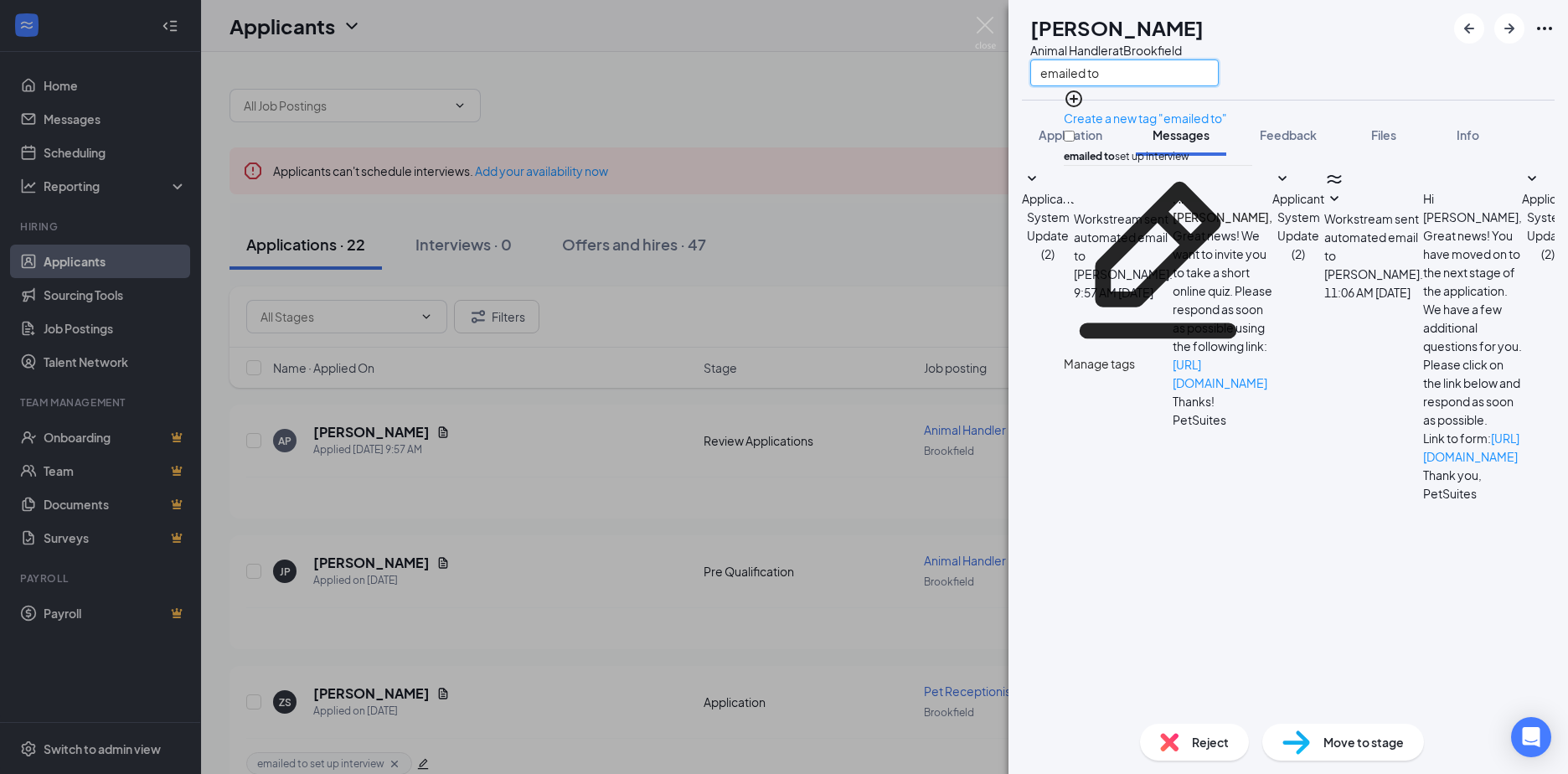
type input "emailed to"
click at [1075, 130] on input "emailed to set up interview" at bounding box center [1069, 135] width 11 height 11
checkbox input "true"
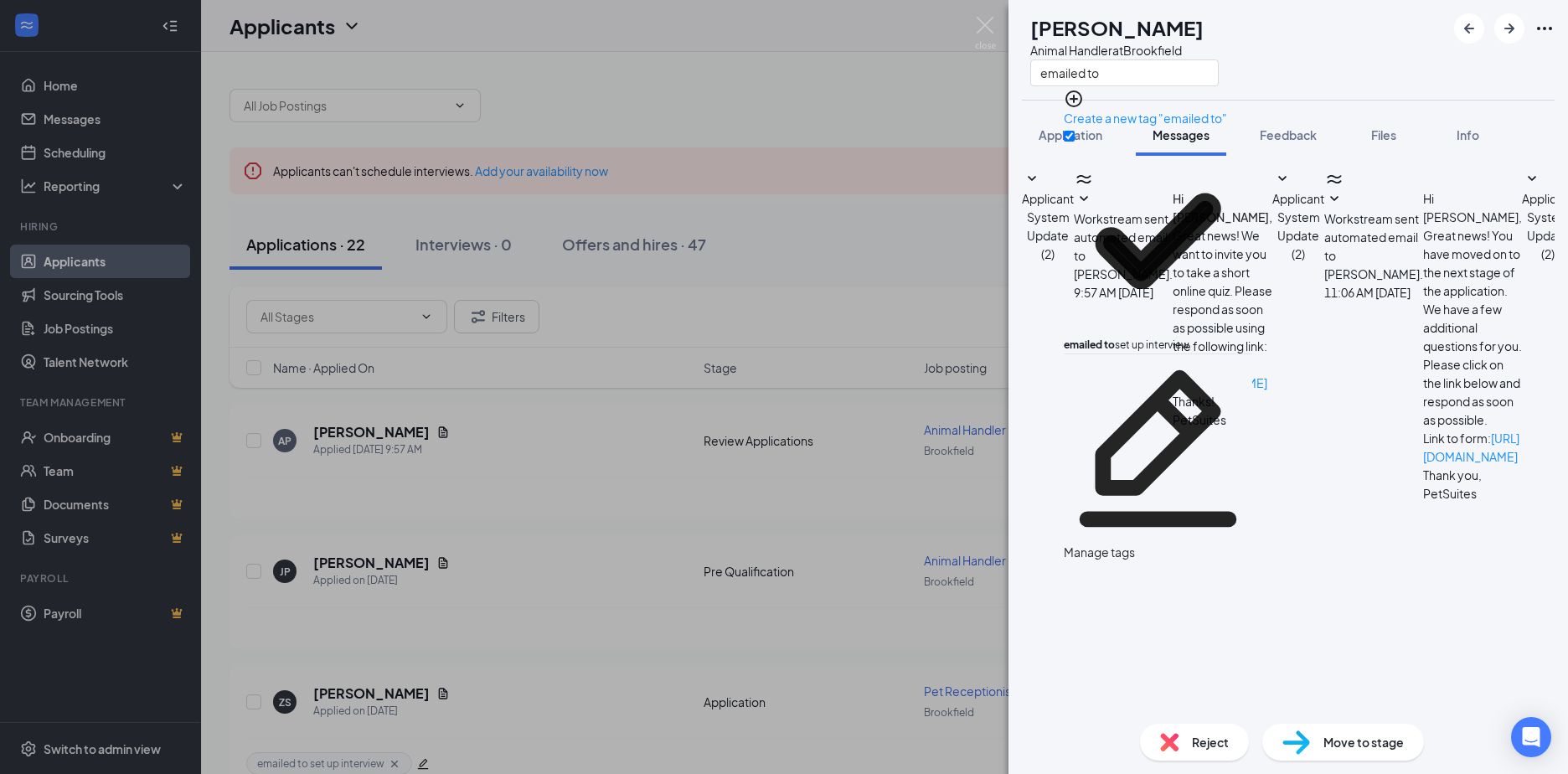
click at [1375, 44] on div "AP Arron Piggie Animal Handler at Brookfield emailed to" at bounding box center [1288, 50] width 560 height 100
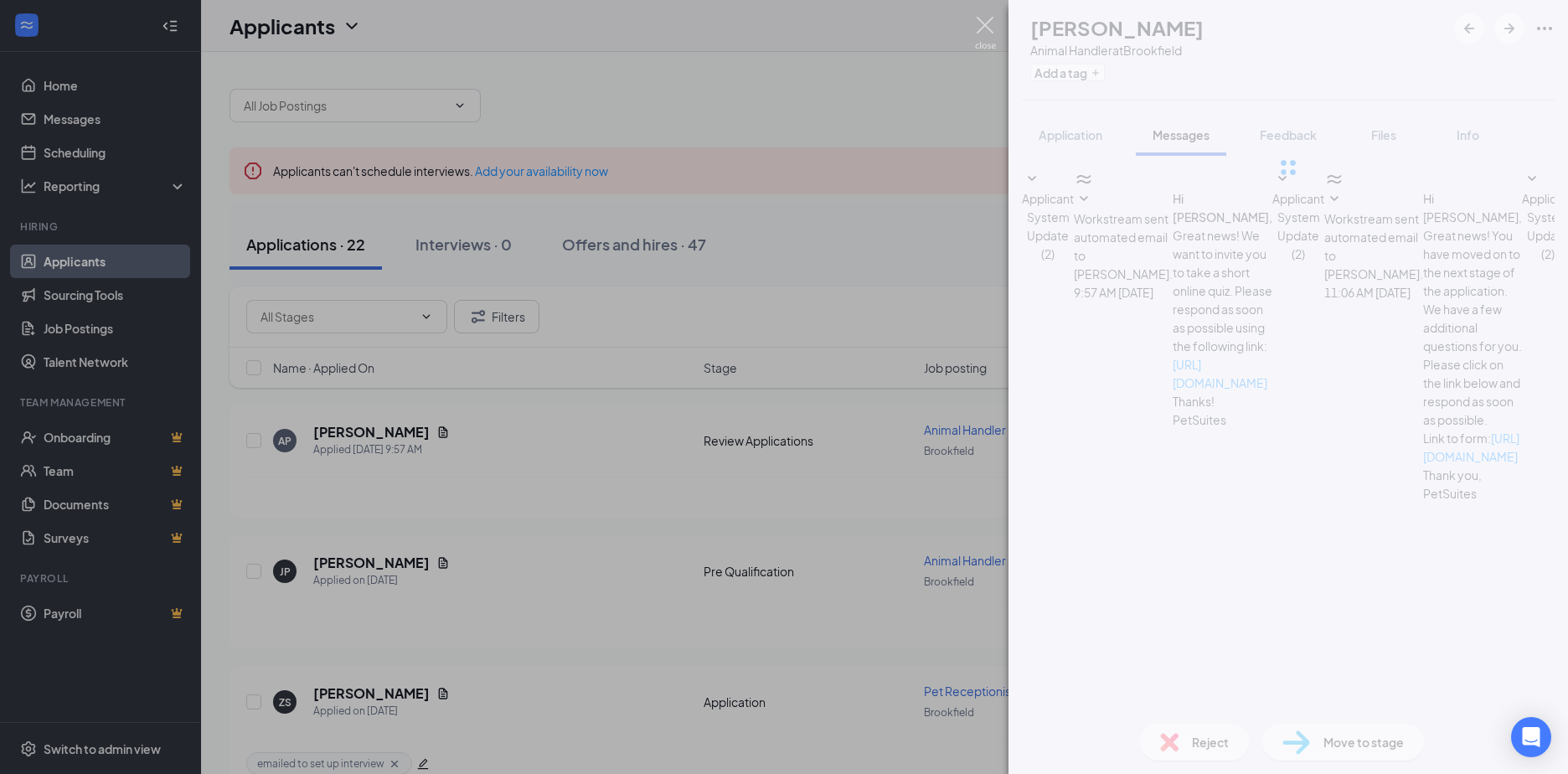
click at [982, 22] on img at bounding box center [985, 33] width 21 height 33
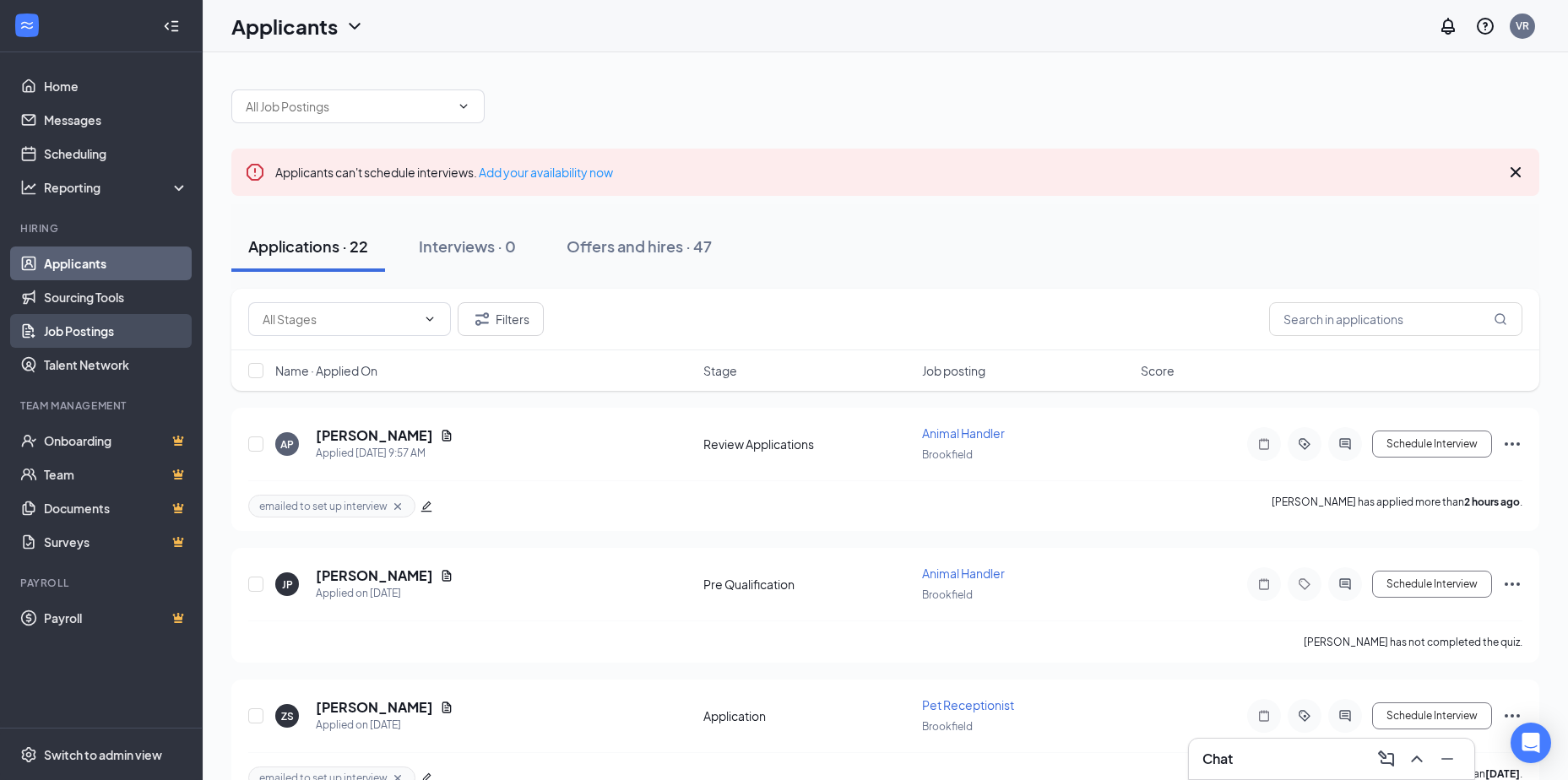
click at [77, 331] on link "Job Postings" at bounding box center [116, 330] width 144 height 34
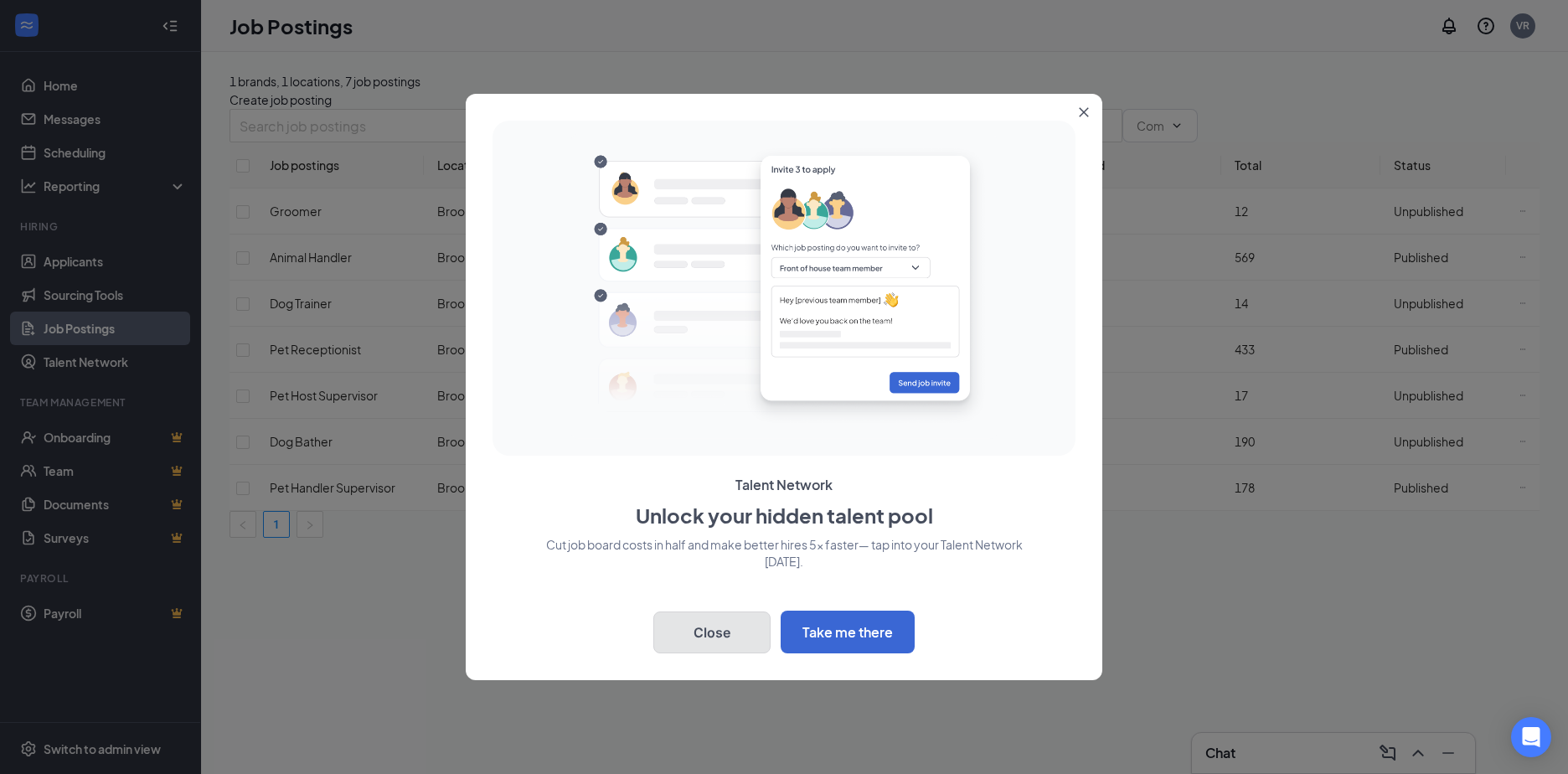
click at [687, 623] on button "Close" at bounding box center [712, 632] width 117 height 42
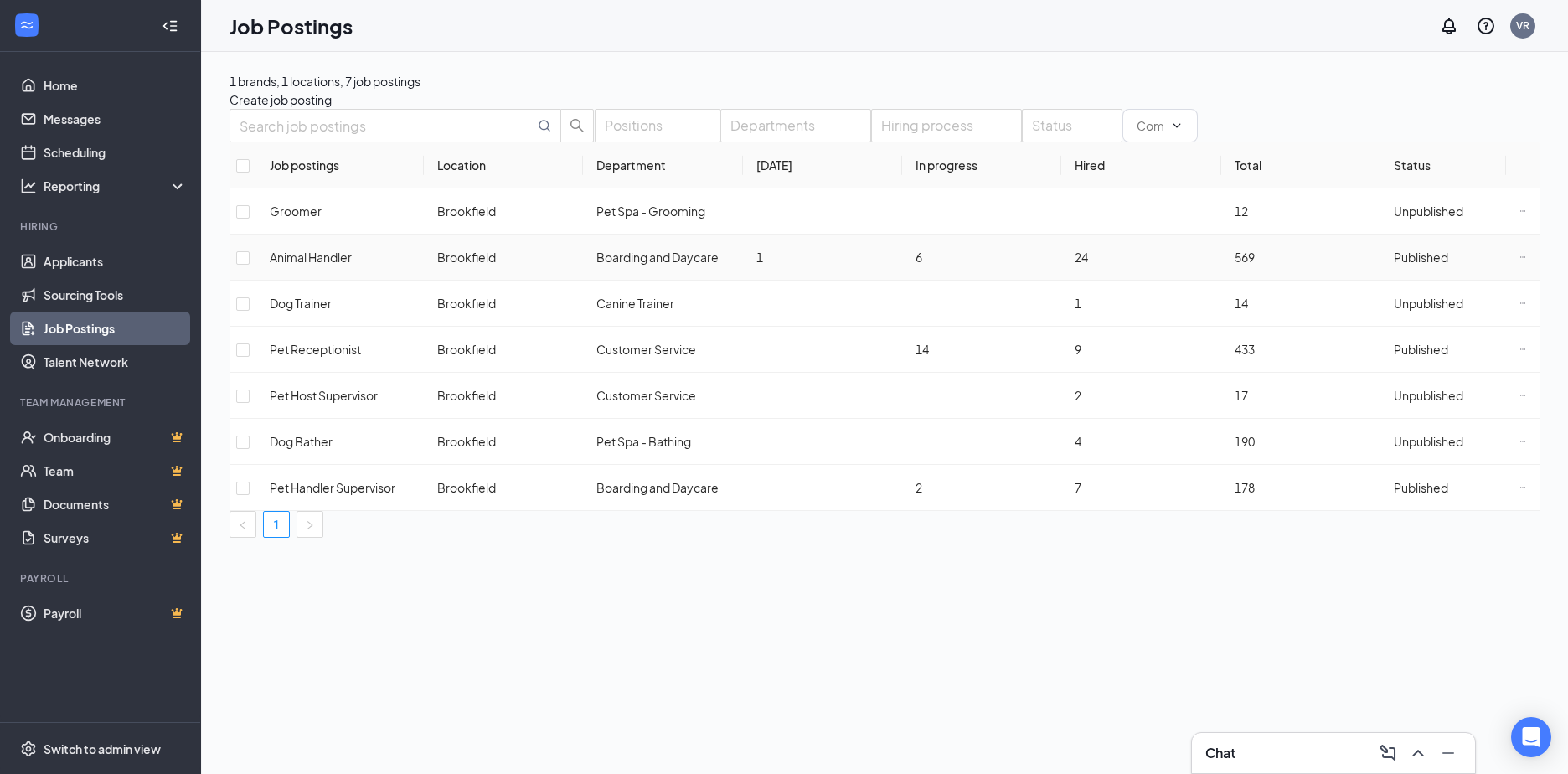
click at [1519, 261] on icon "Ellipses" at bounding box center [1522, 257] width 7 height 7
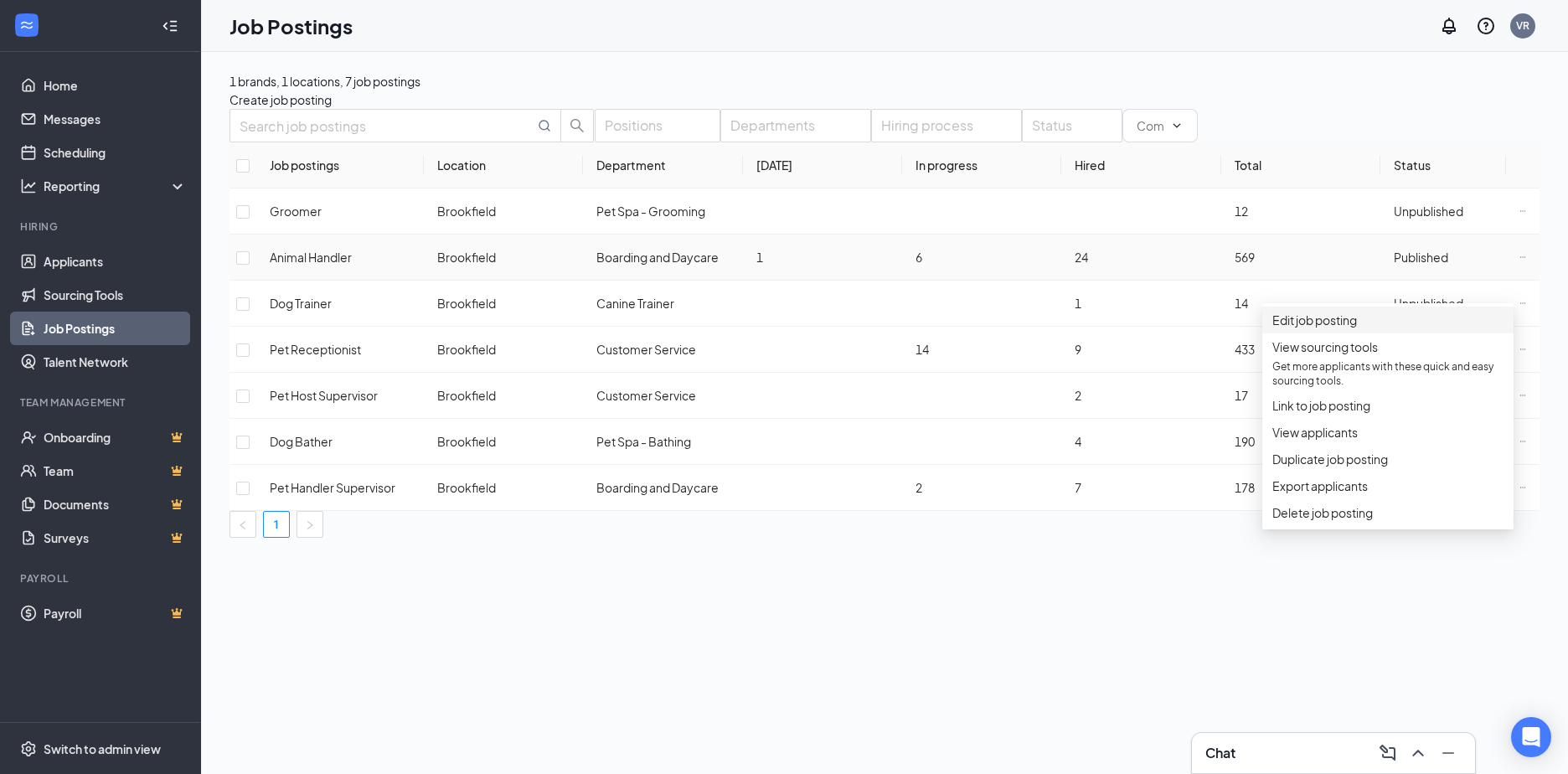
click at [1376, 330] on span "Edit job posting" at bounding box center [1388, 319] width 231 height 18
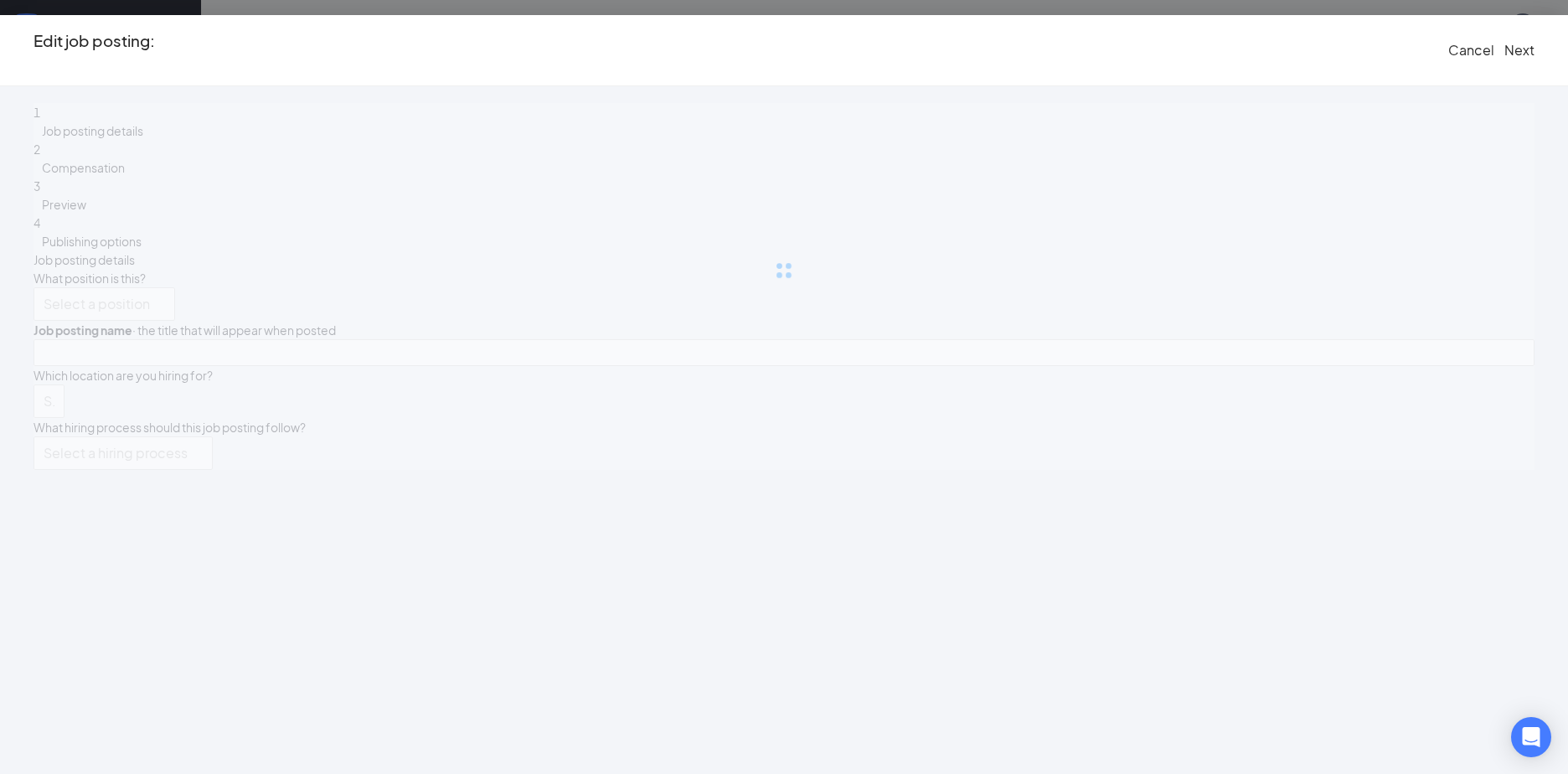
type input "Animal Handler"
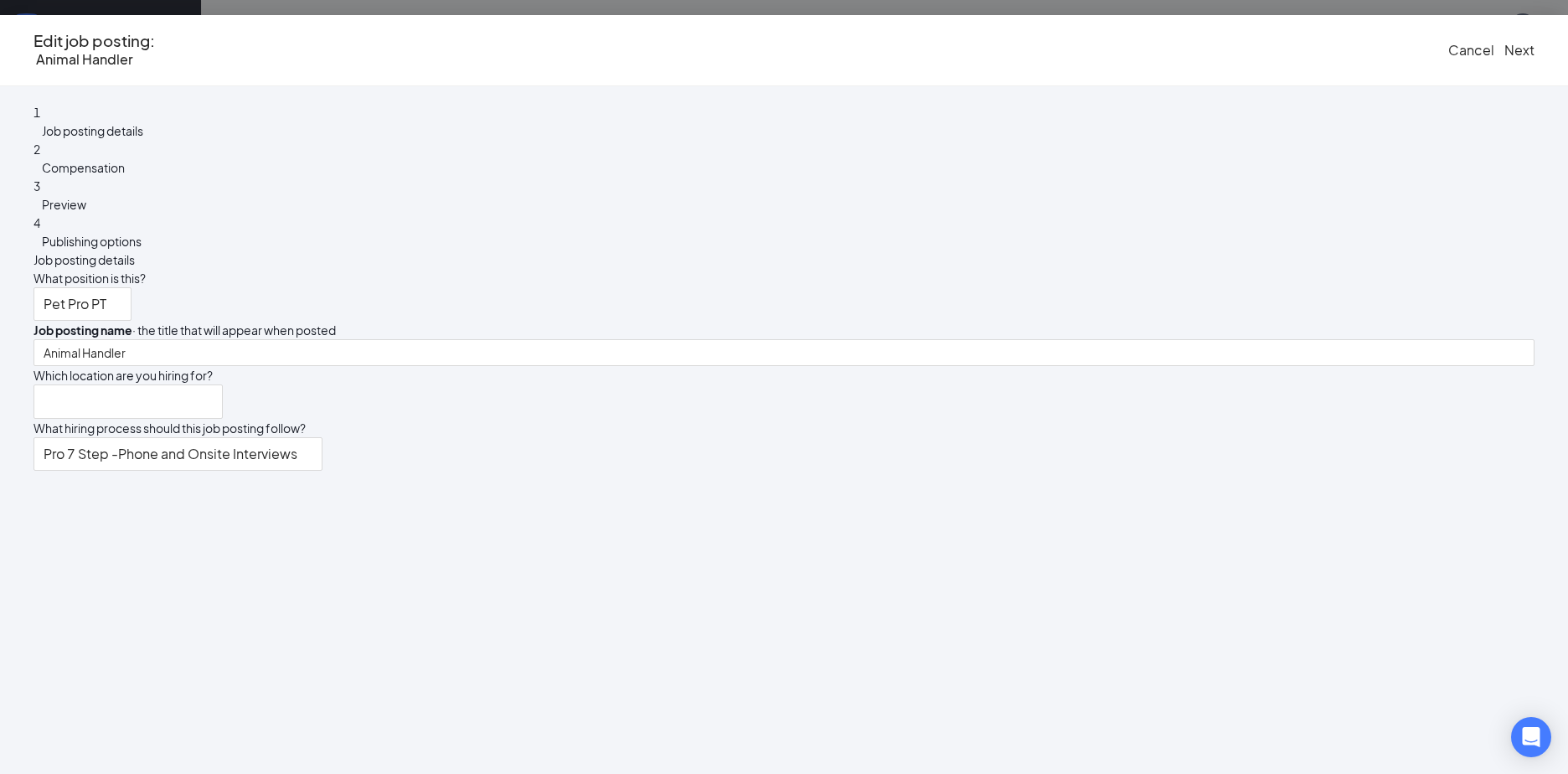
type input "Brookfield"
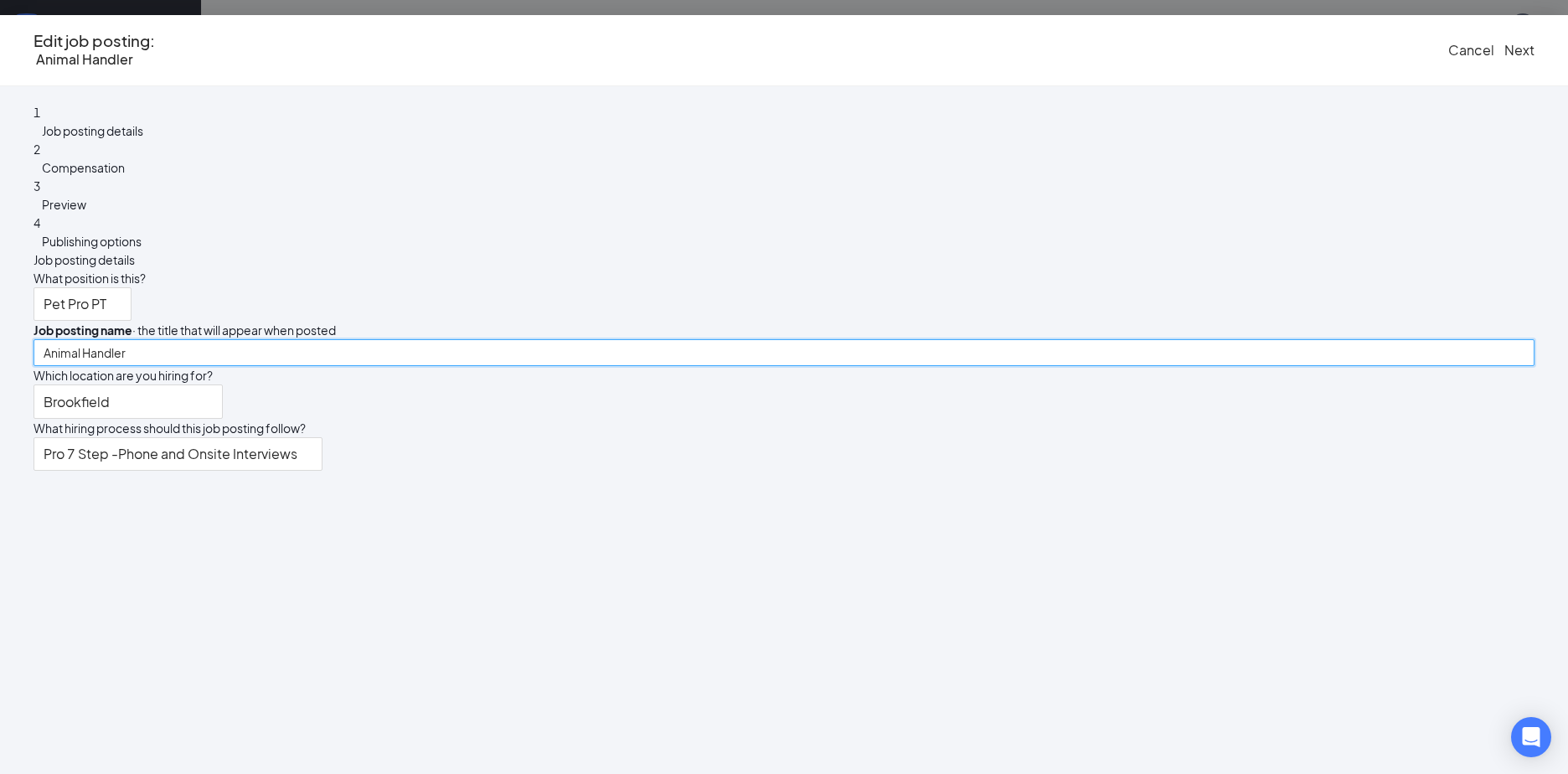
drag, startPoint x: 740, startPoint y: 284, endPoint x: 657, endPoint y: 286, distance: 83.0
click at [657, 339] on input "Animal Handler" at bounding box center [784, 352] width 1501 height 27
click at [667, 339] on input "Animal Handler" at bounding box center [784, 352] width 1501 height 27
drag, startPoint x: 667, startPoint y: 280, endPoint x: 637, endPoint y: 281, distance: 30.0
click at [637, 339] on input "Animal Handler" at bounding box center [784, 352] width 1501 height 27
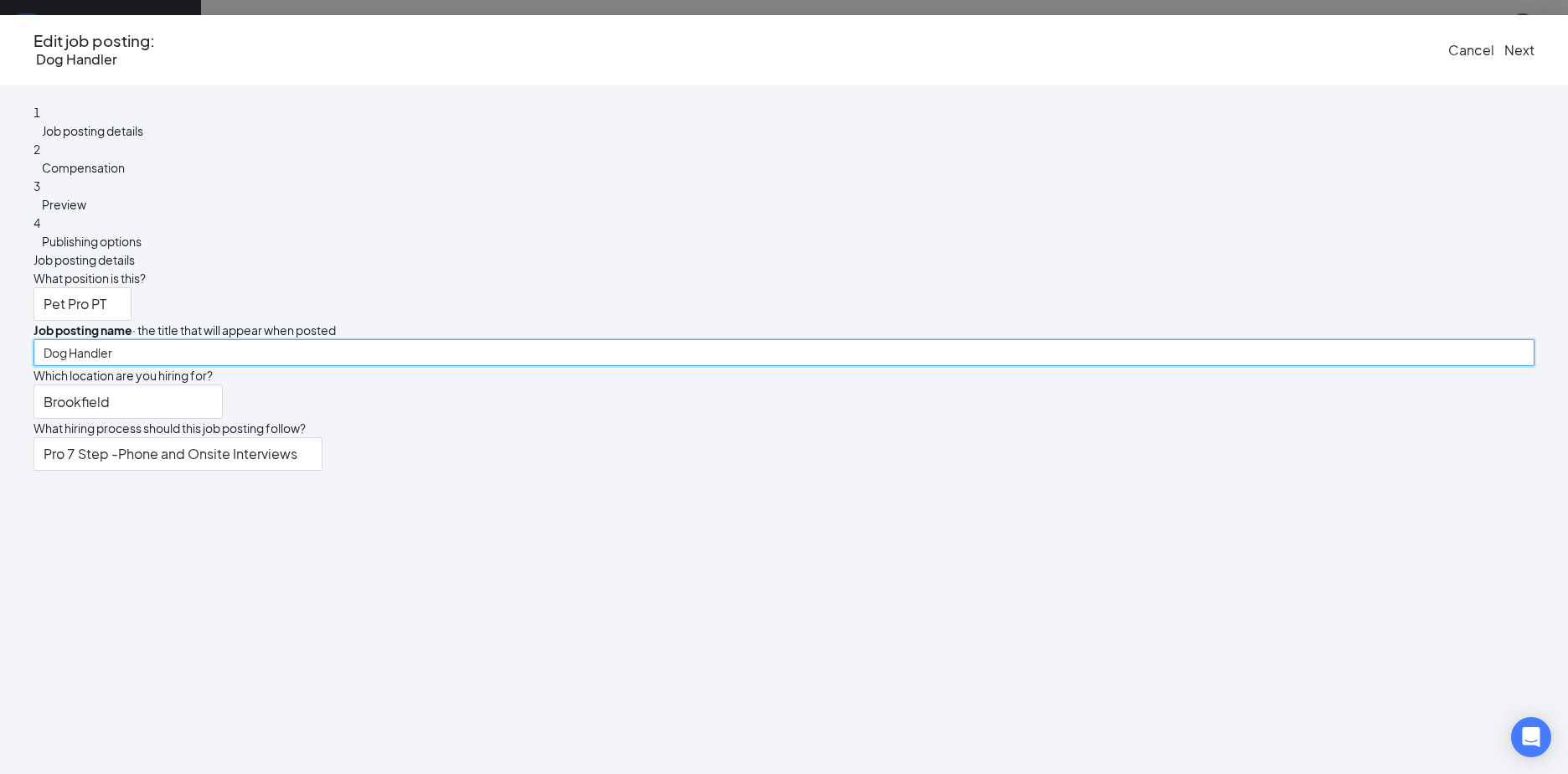
type input "Dog Handler"
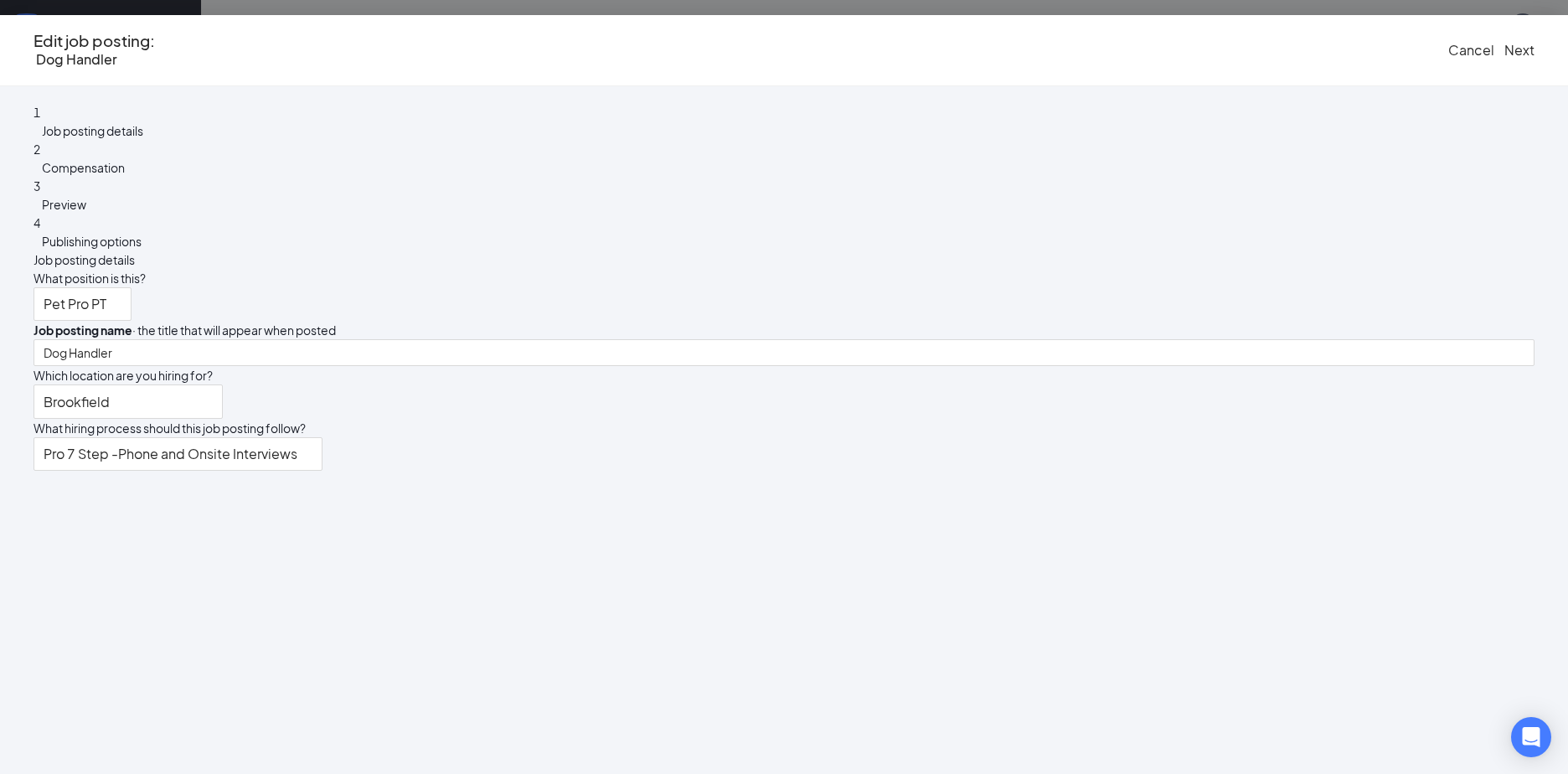
click at [533, 250] on div "1 Job posting details 2 Compensation 3 Preview 4 Publishing options" at bounding box center [784, 176] width 1501 height 148
click at [423, 177] on div "2 Compensation" at bounding box center [784, 158] width 1501 height 37
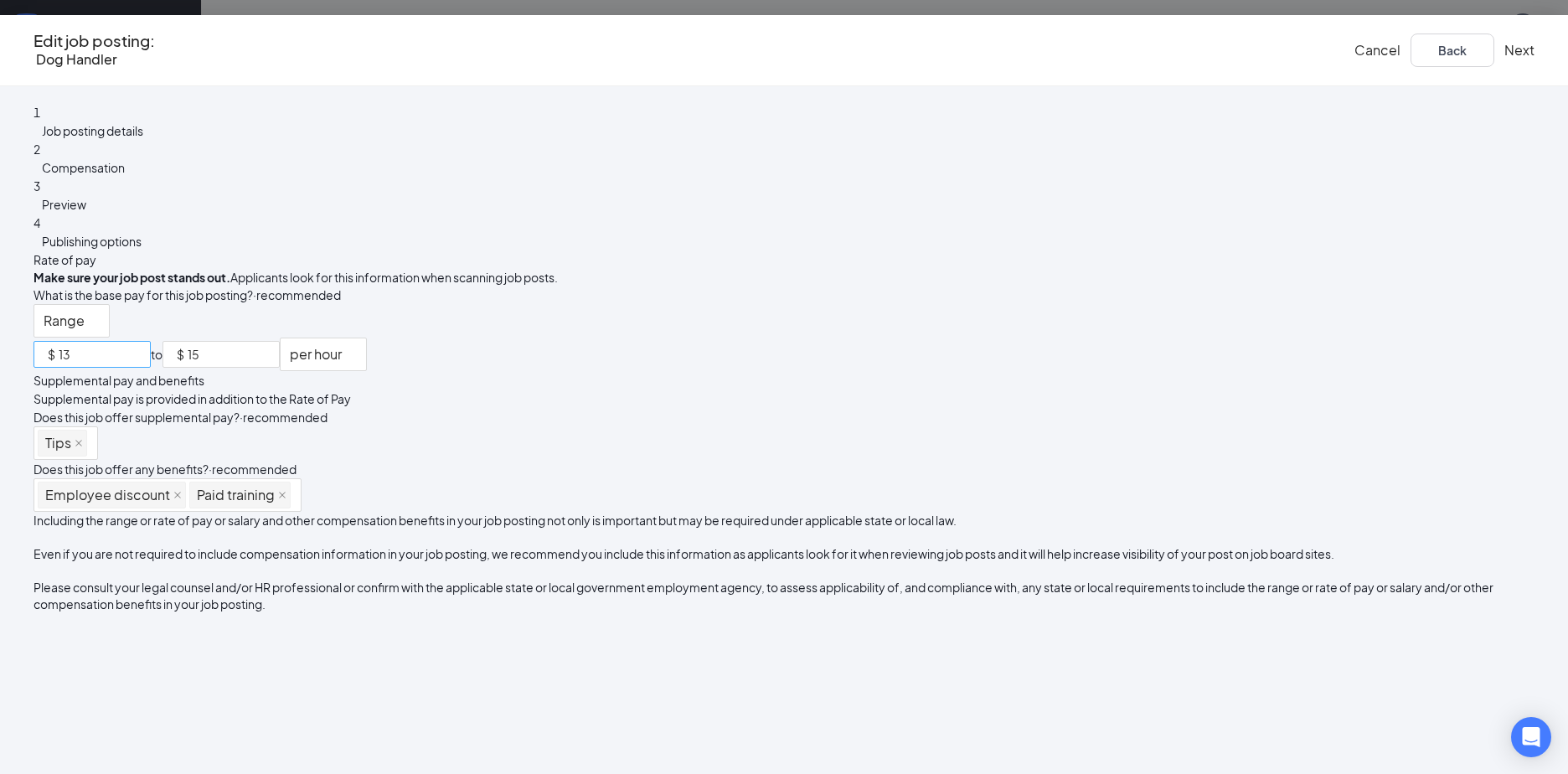
scroll to position [100, 0]
click at [86, 212] on span "Preview" at bounding box center [64, 204] width 44 height 15
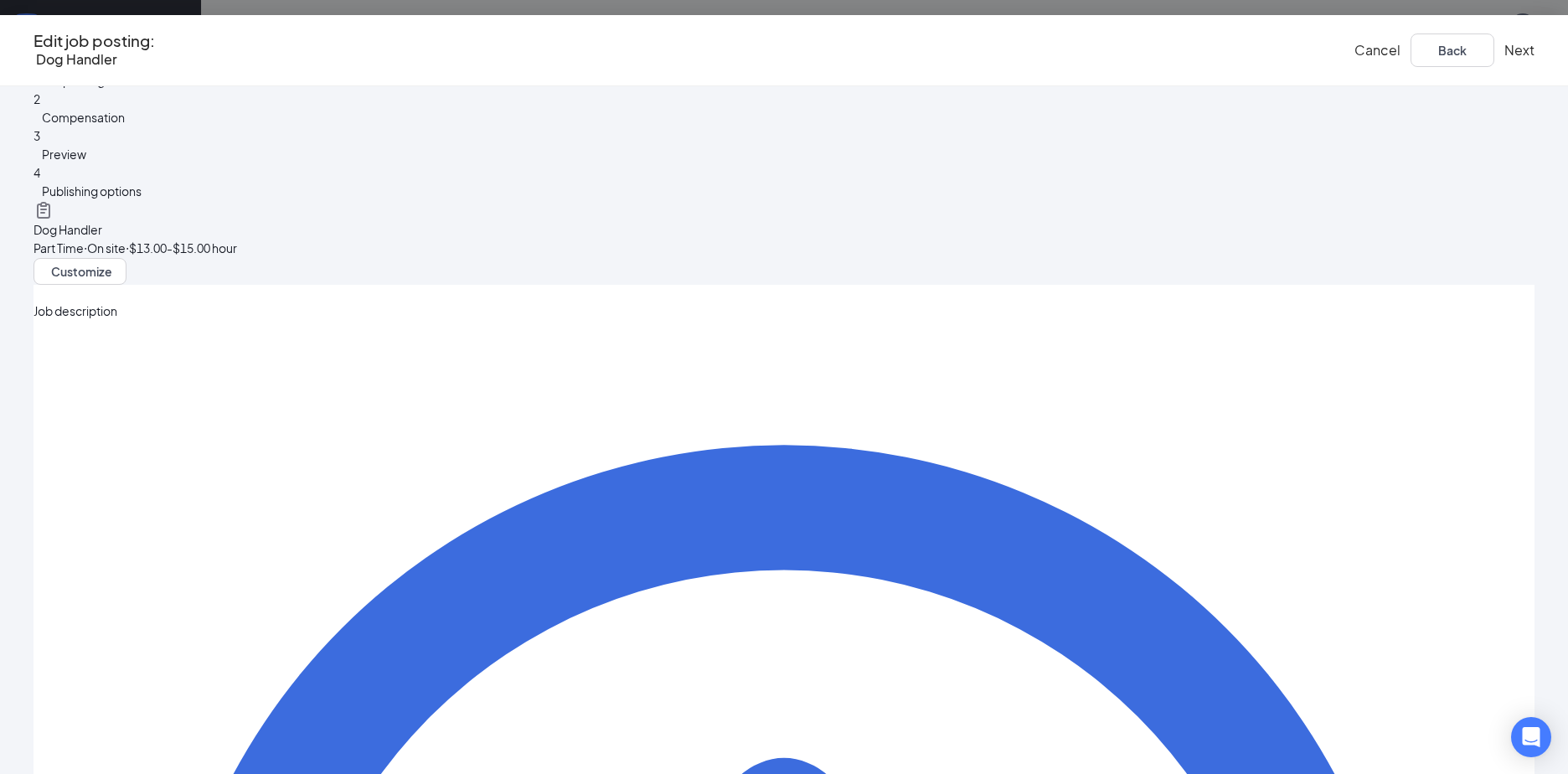
scroll to position [0, 0]
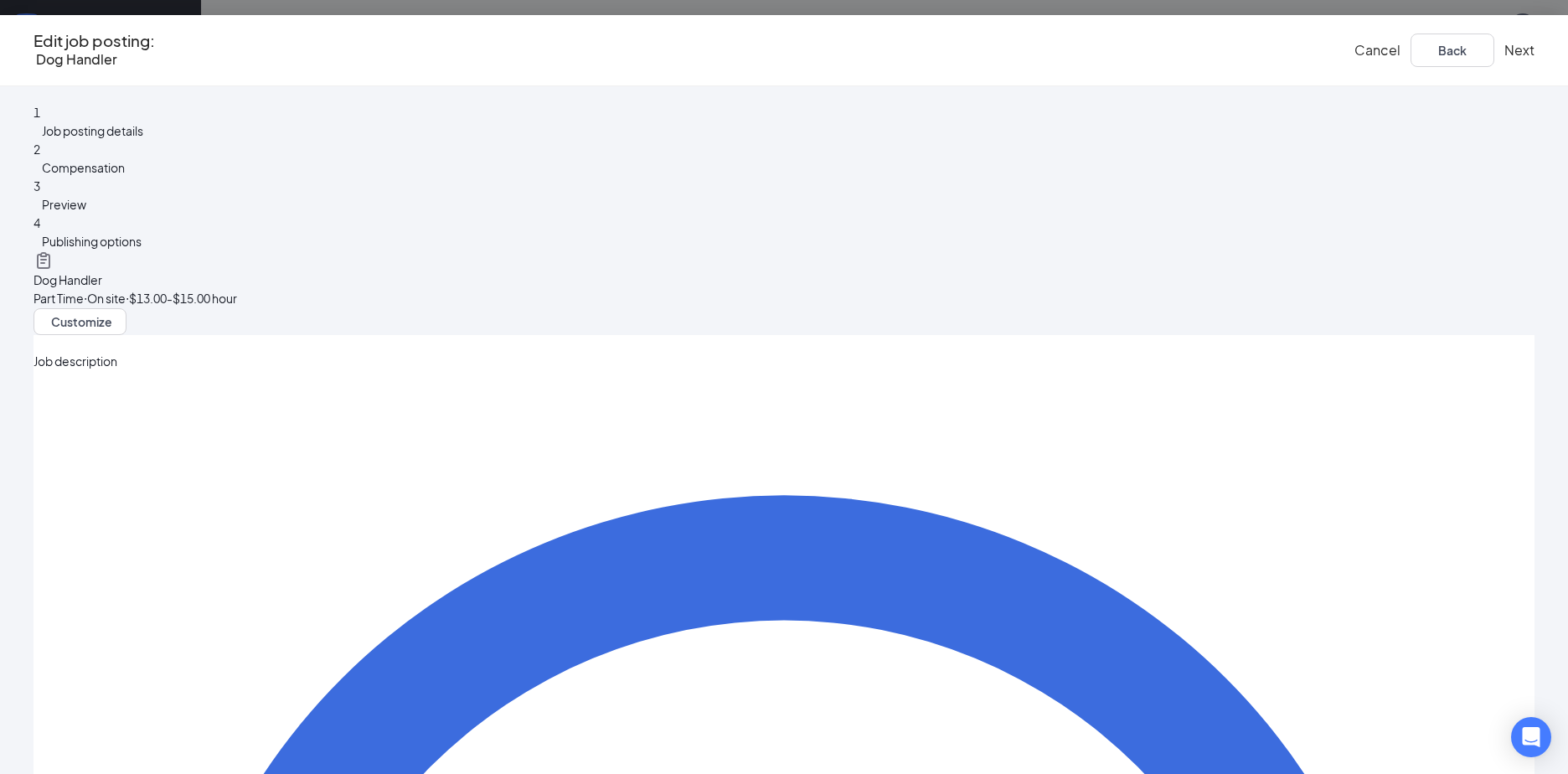
click at [1504, 58] on button "Next" at bounding box center [1519, 50] width 30 height 18
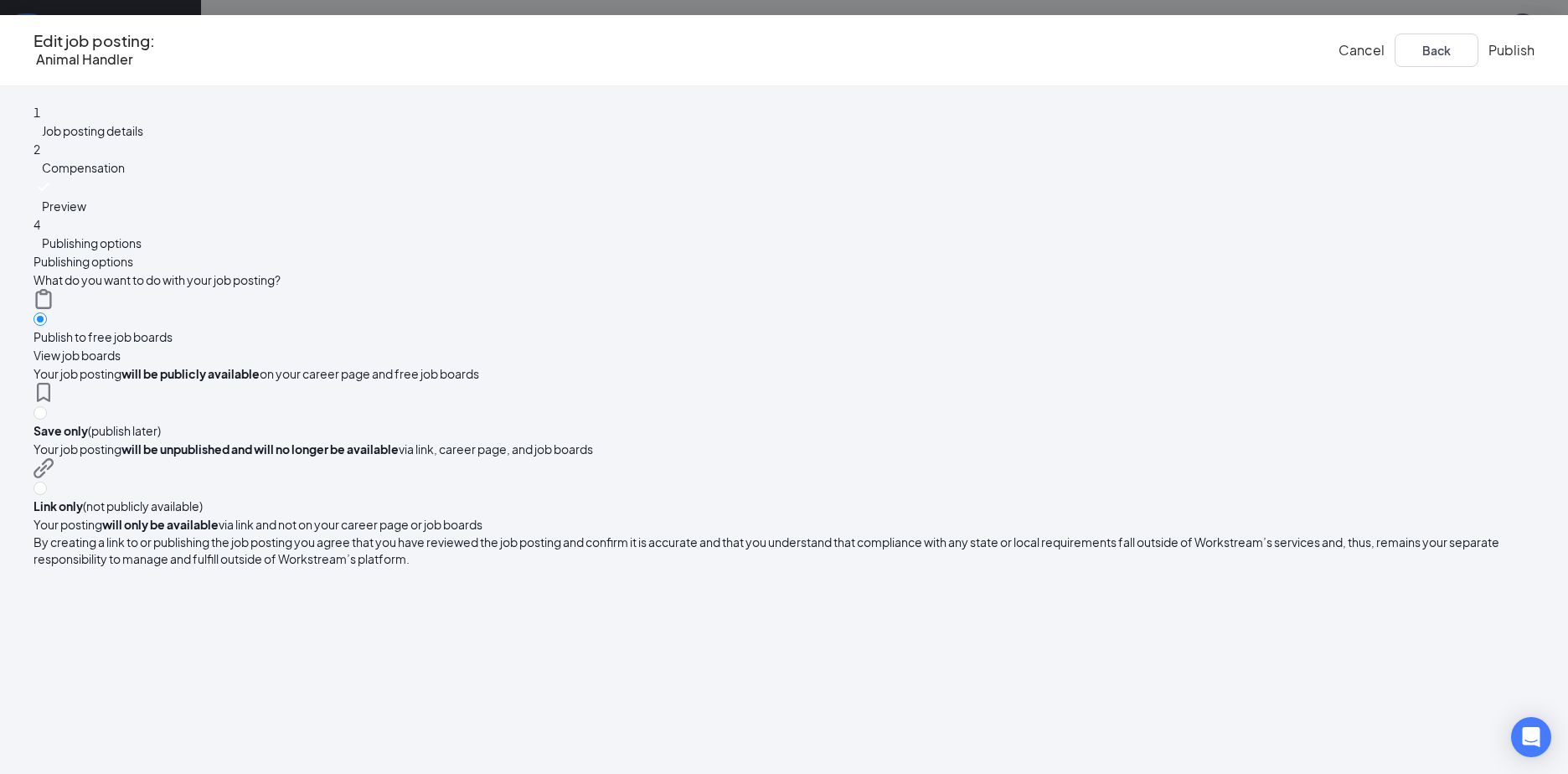
click at [1488, 44] on button "Publish" at bounding box center [1510, 50] width 46 height 18
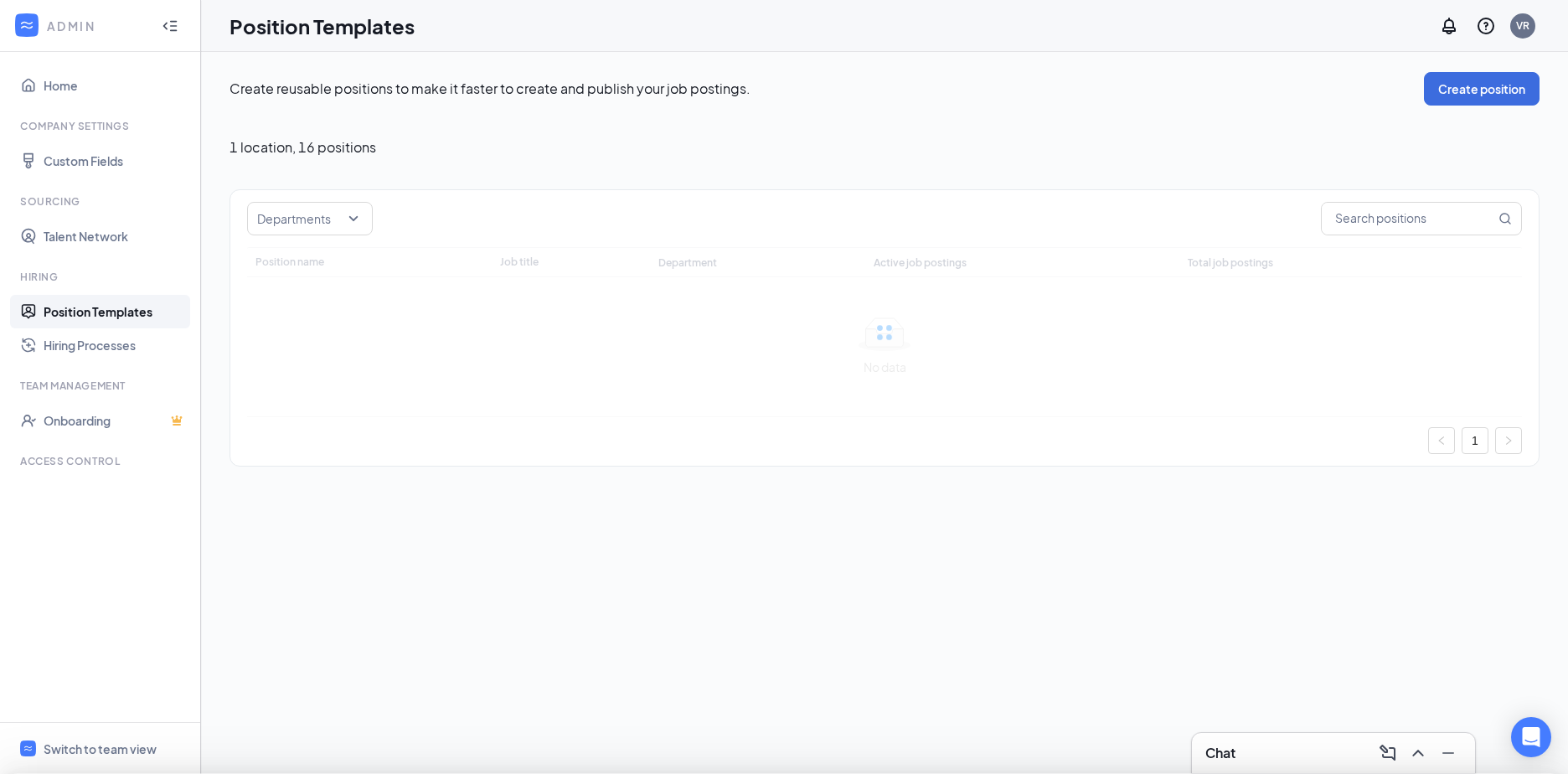
type input "Pet Pro PT"
type input "Pet Care Professional"
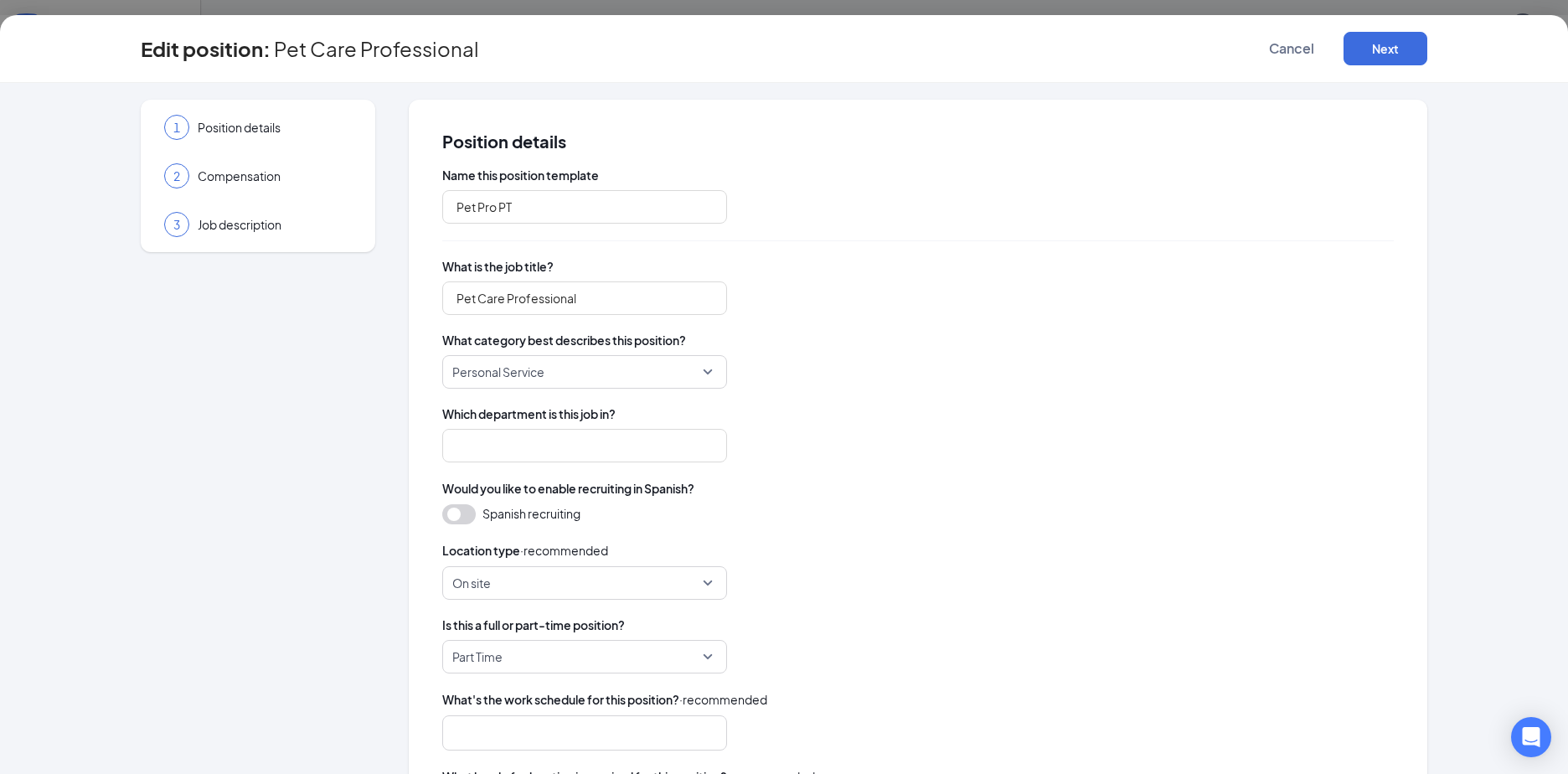
type input "Boarding and Daycare"
click at [247, 230] on span "Job description" at bounding box center [274, 224] width 154 height 16
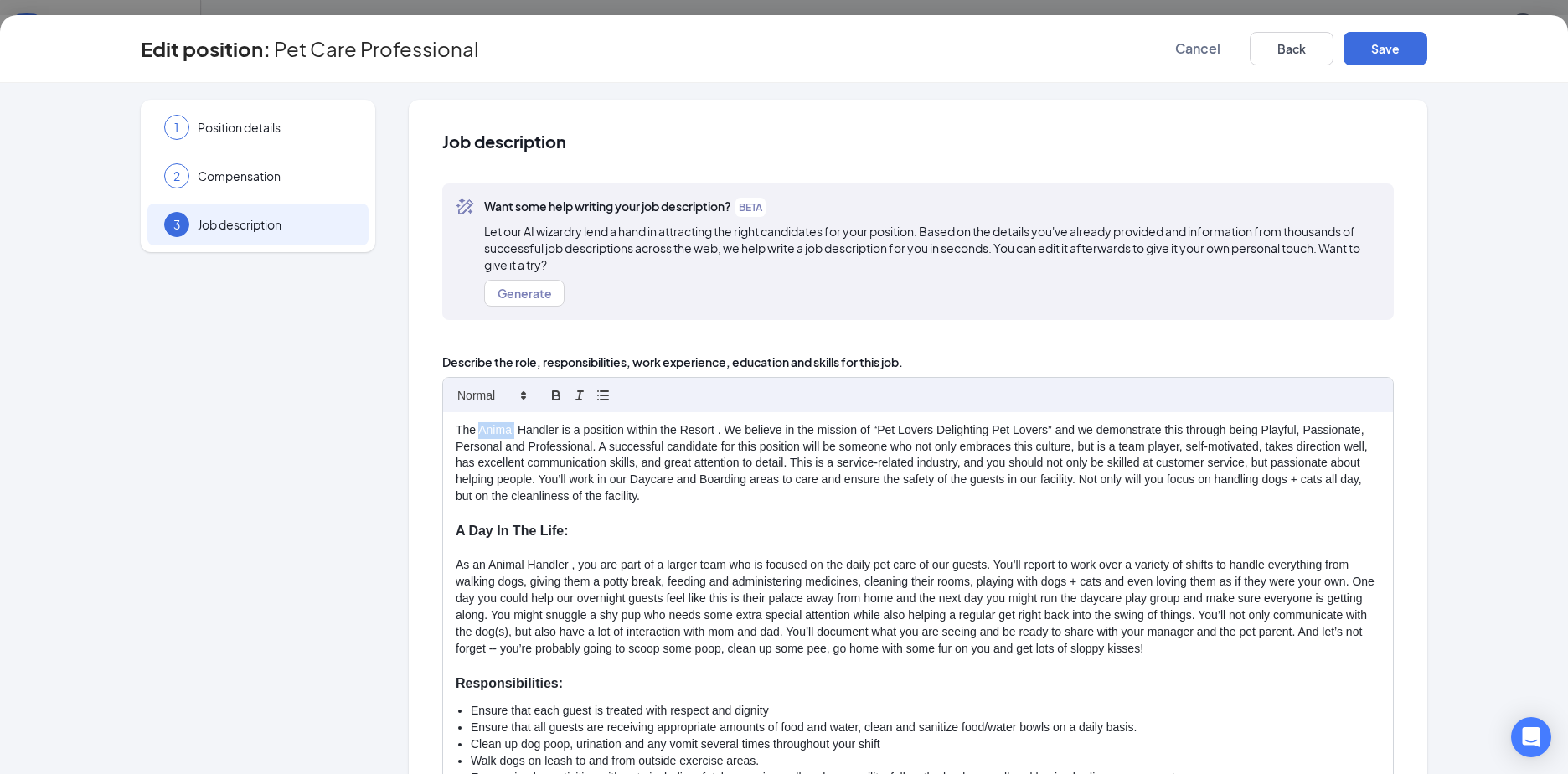
drag, startPoint x: 507, startPoint y: 428, endPoint x: 474, endPoint y: 429, distance: 33.0
click at [474, 429] on p "The Animal Handler is a position within the Resort . We believe in the mission …" at bounding box center [918, 463] width 925 height 83
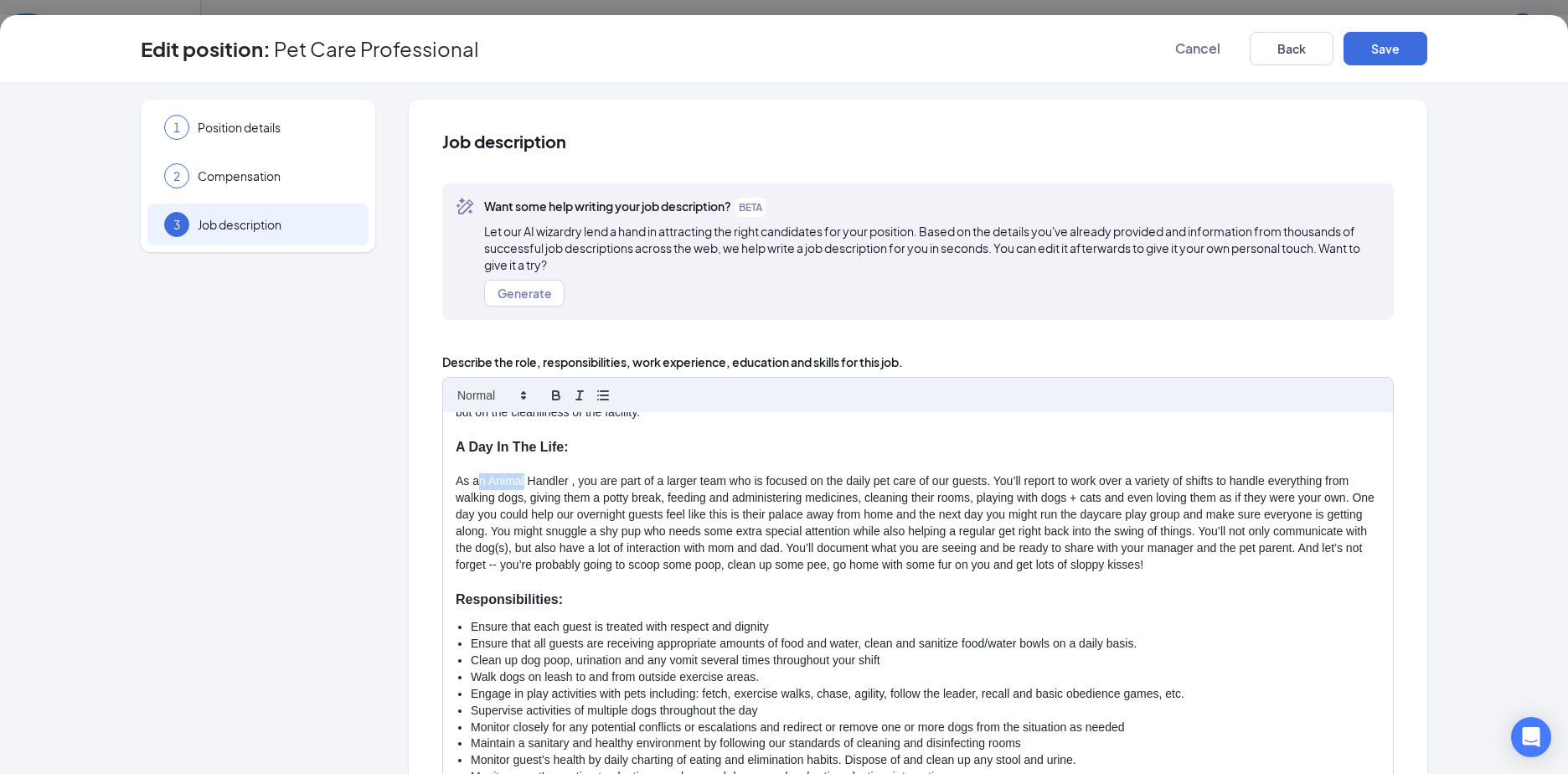
drag, startPoint x: 519, startPoint y: 480, endPoint x: 476, endPoint y: 475, distance: 43.3
click at [476, 475] on p "As an Animal Handler , you are part of a larger team who is focused on the dail…" at bounding box center [918, 524] width 925 height 100
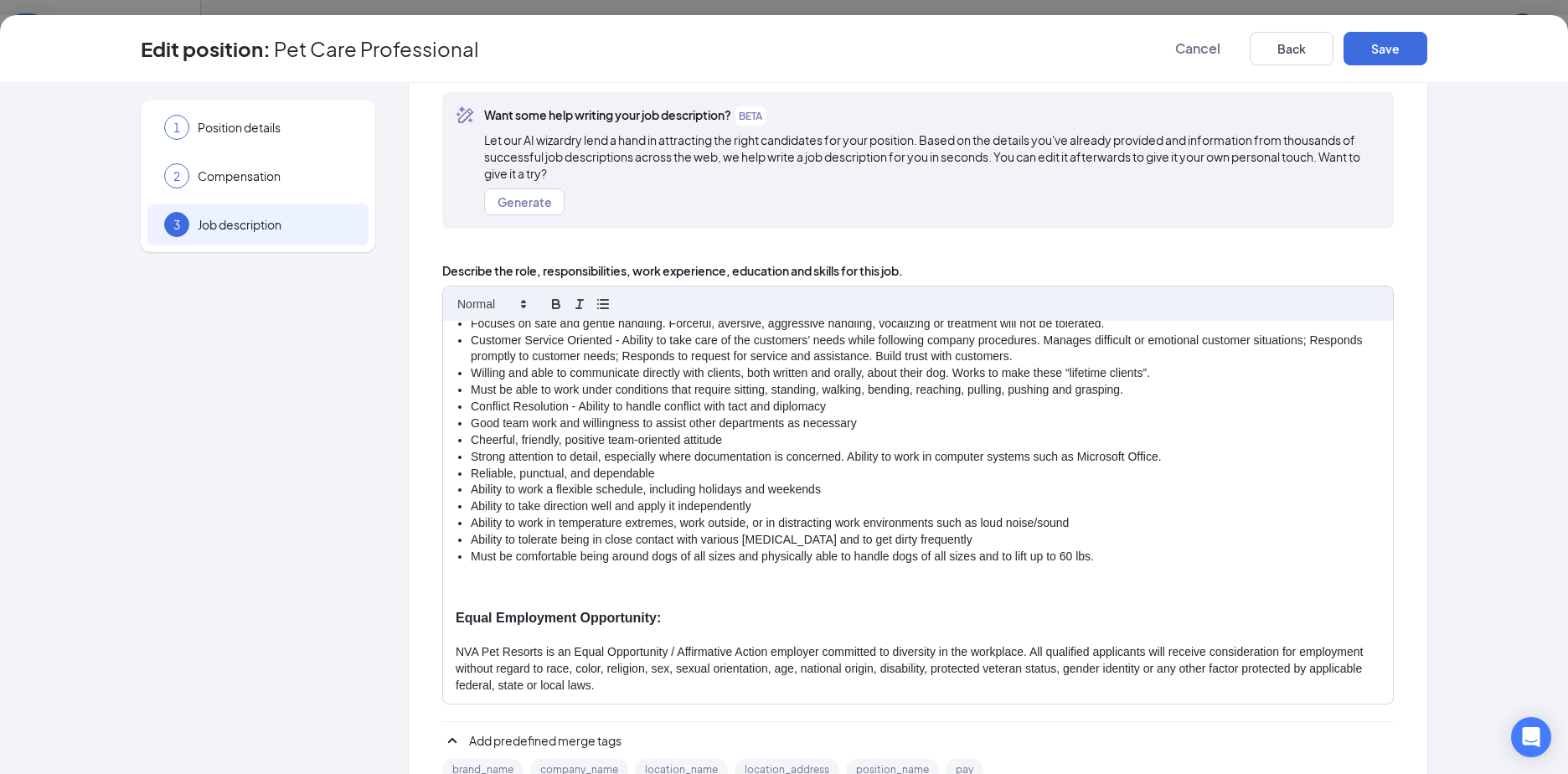
scroll to position [0, 0]
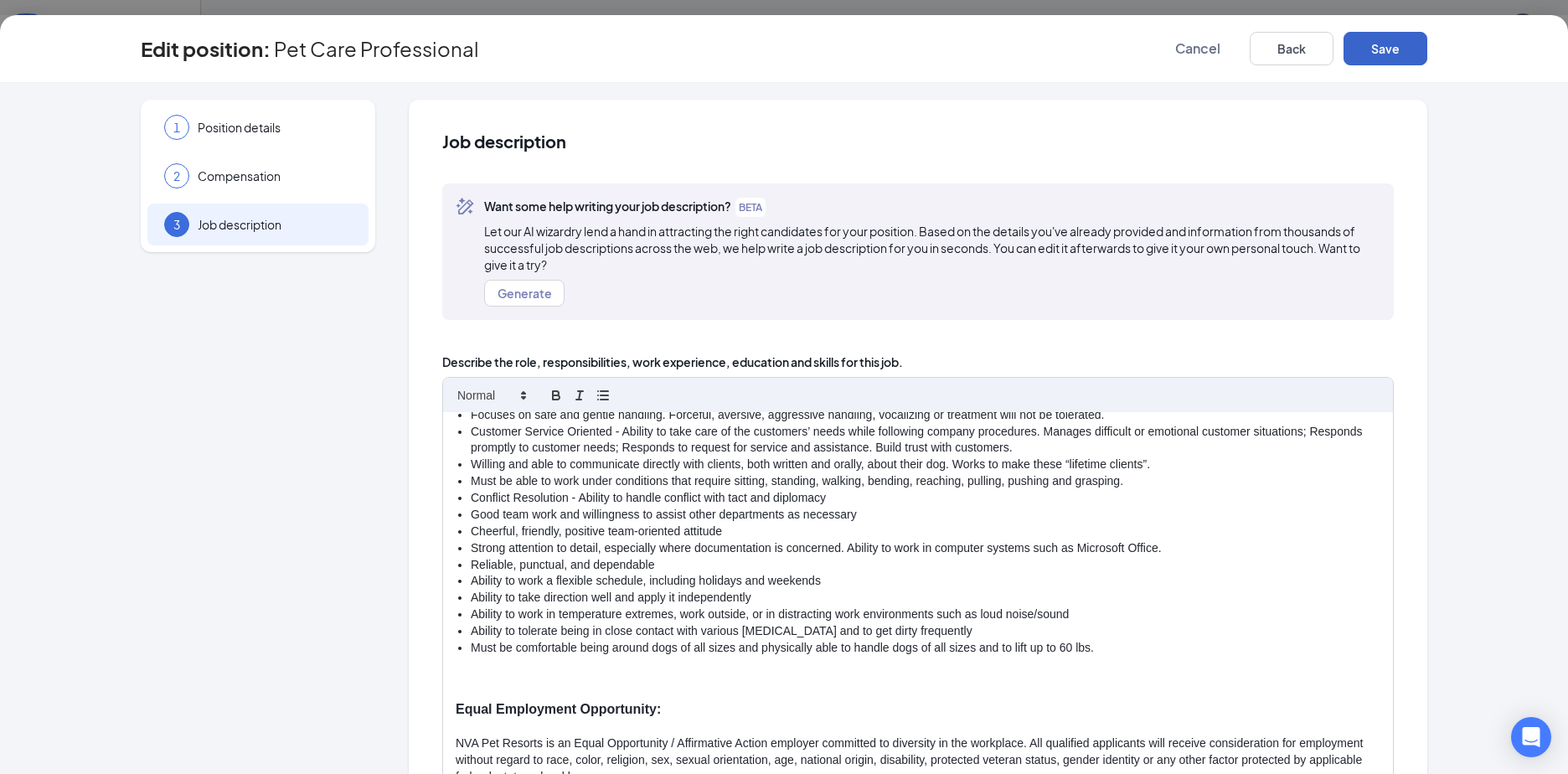
click at [1377, 61] on button "Save" at bounding box center [1384, 48] width 84 height 34
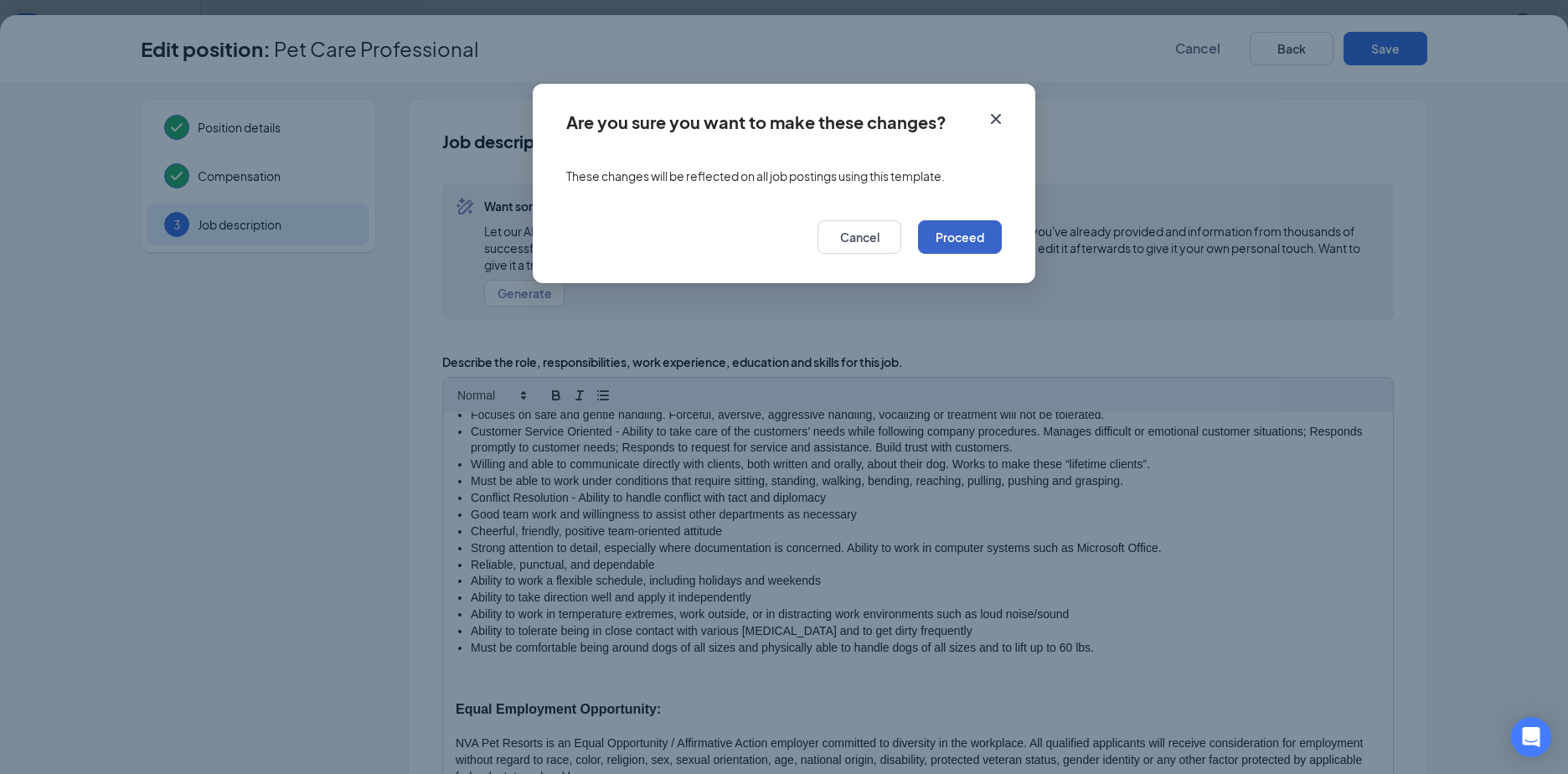
click at [971, 235] on button "Proceed" at bounding box center [959, 236] width 84 height 34
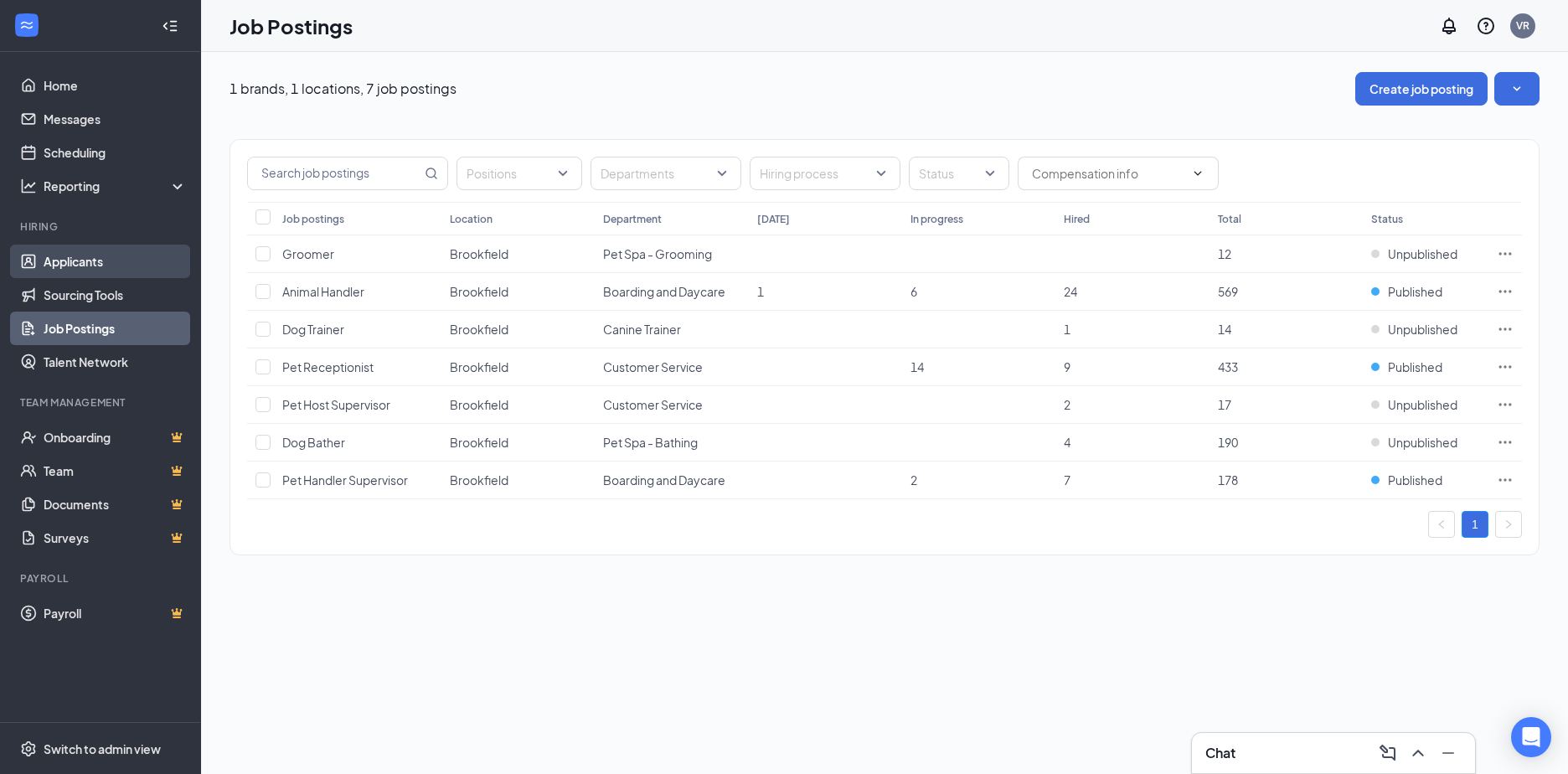
click at [91, 252] on link "Applicants" at bounding box center [115, 261] width 143 height 34
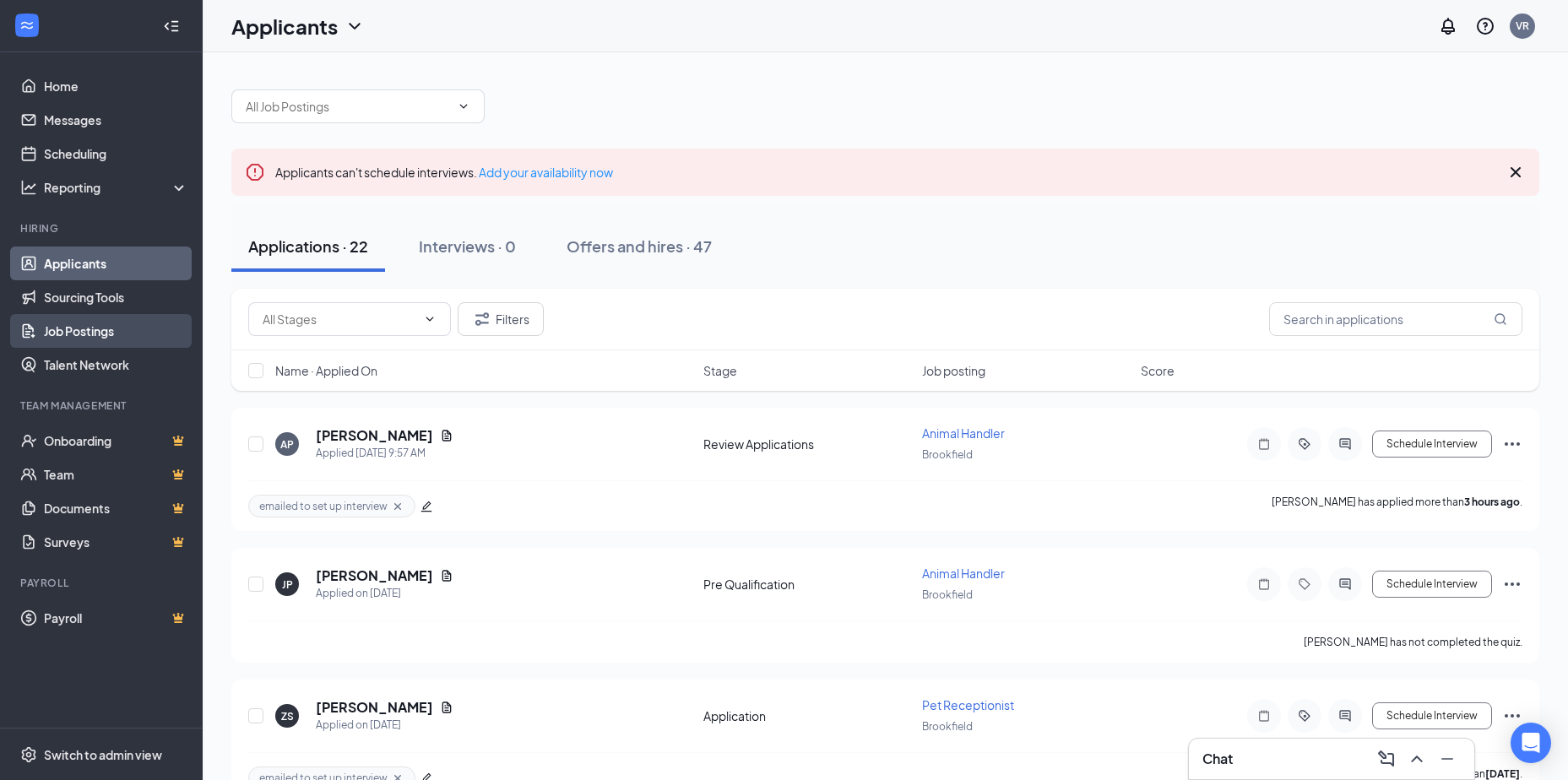
click at [67, 335] on link "Job Postings" at bounding box center [116, 330] width 144 height 34
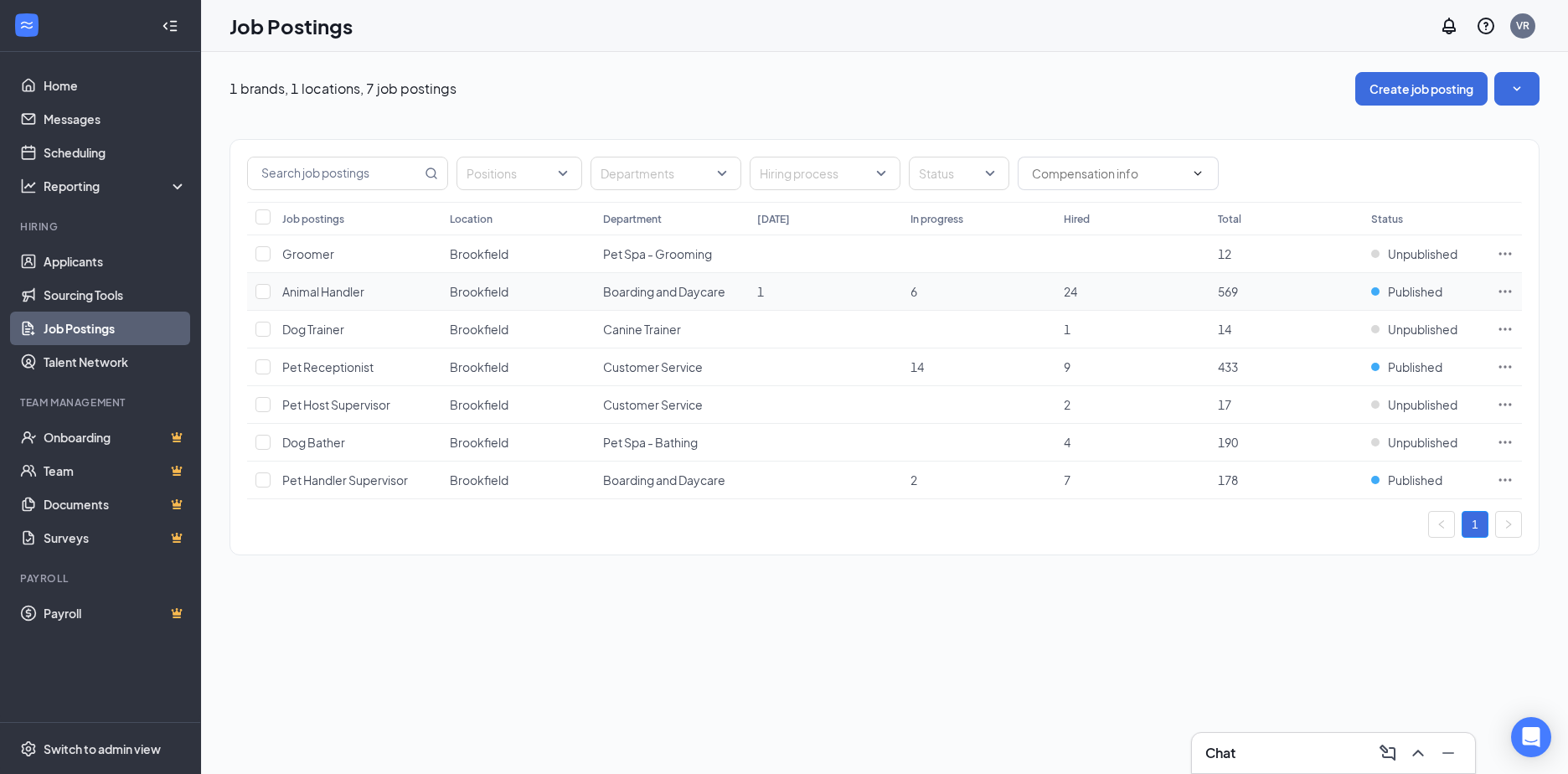
click at [1509, 287] on icon "Ellipses" at bounding box center [1504, 291] width 16 height 16
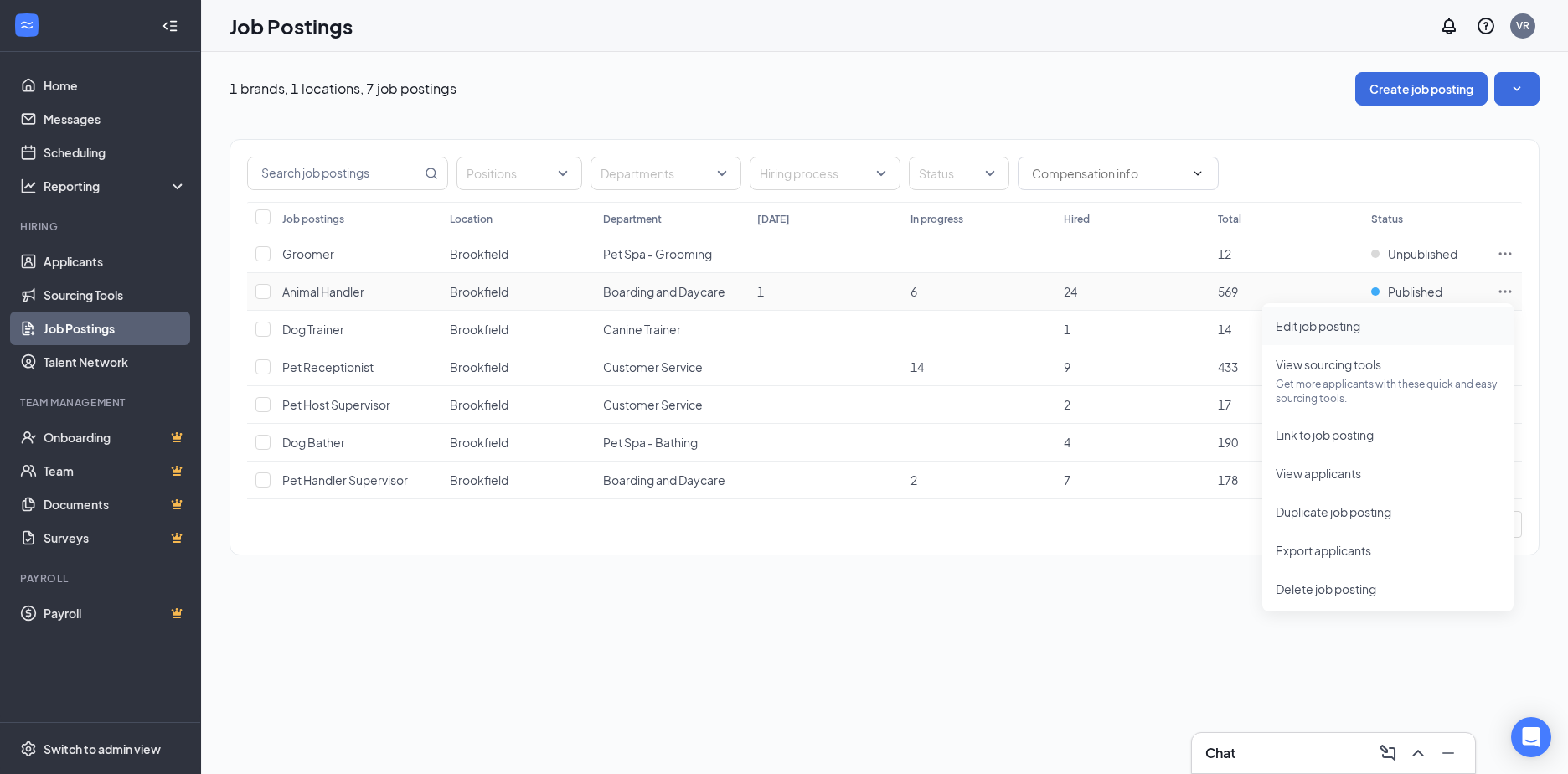
click at [1308, 327] on span "Edit job posting" at bounding box center [1318, 325] width 85 height 15
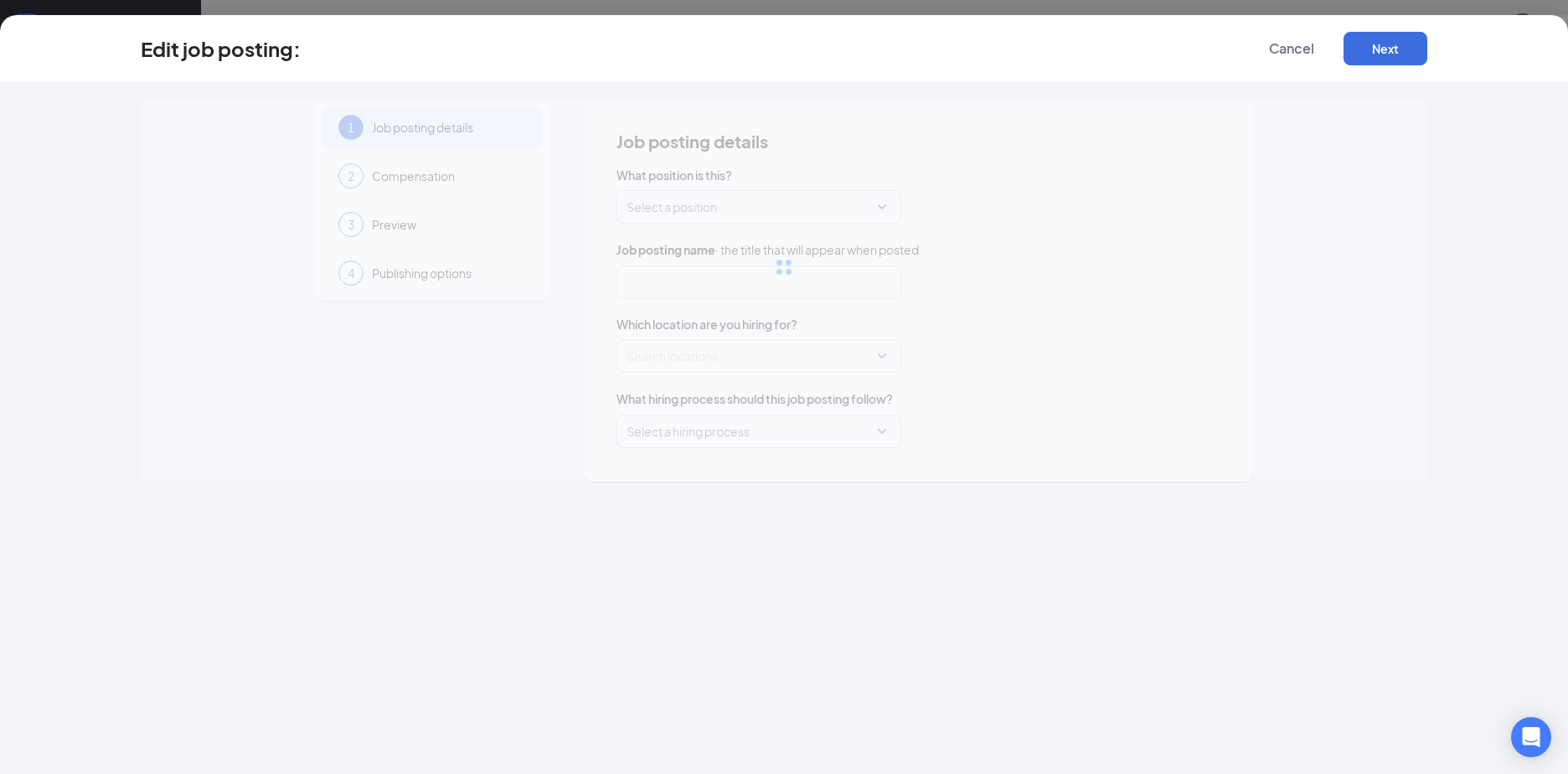
type input "Animal Handler"
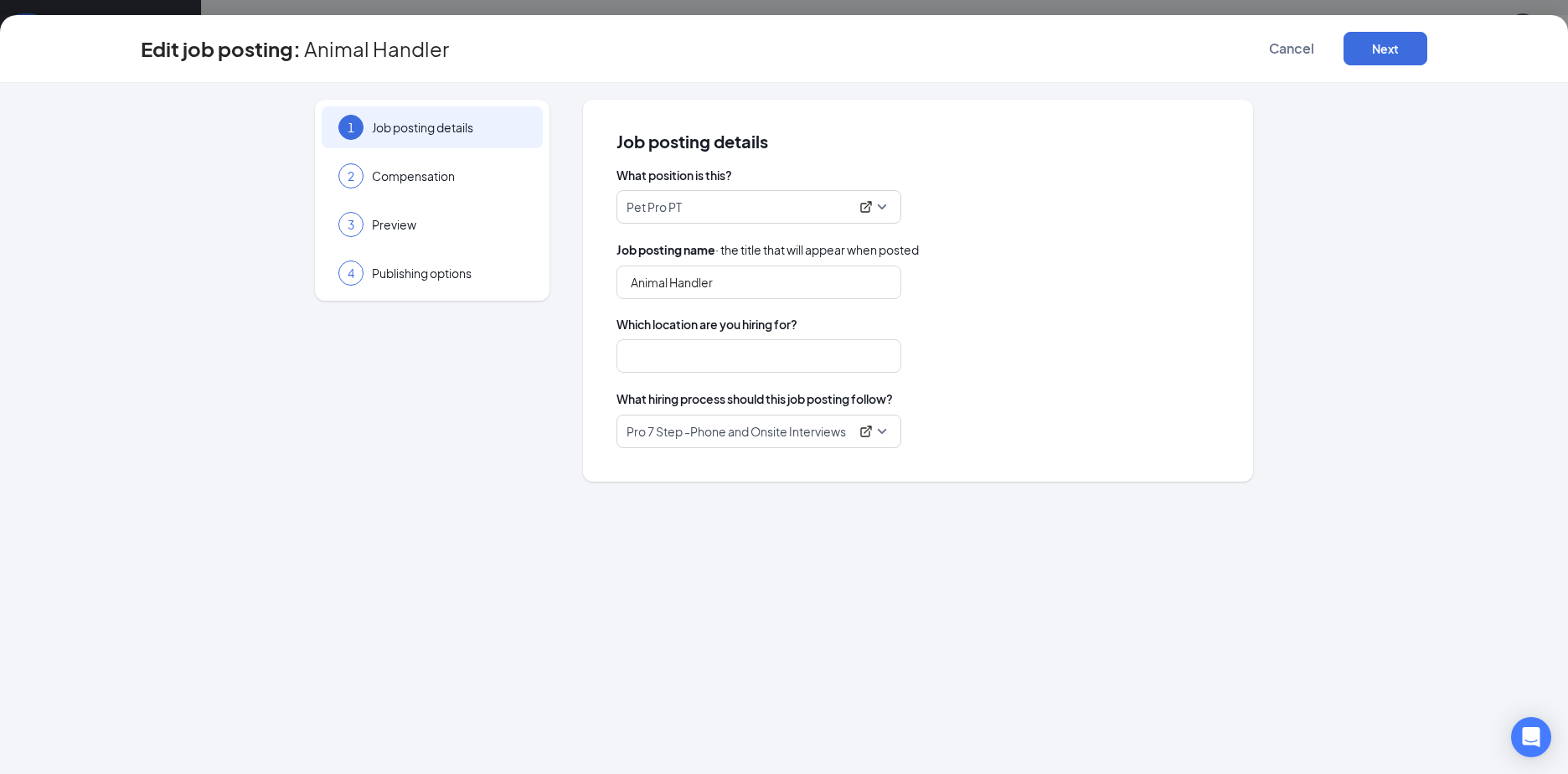
type input "Brookfield"
drag, startPoint x: 668, startPoint y: 285, endPoint x: 601, endPoint y: 288, distance: 67.1
click at [601, 288] on div "Job posting details What position is this? Pet Pro PT Job posting name · the ti…" at bounding box center [918, 291] width 670 height 382
type input "Dog Handler"
click at [1365, 43] on button "Next" at bounding box center [1384, 48] width 84 height 34
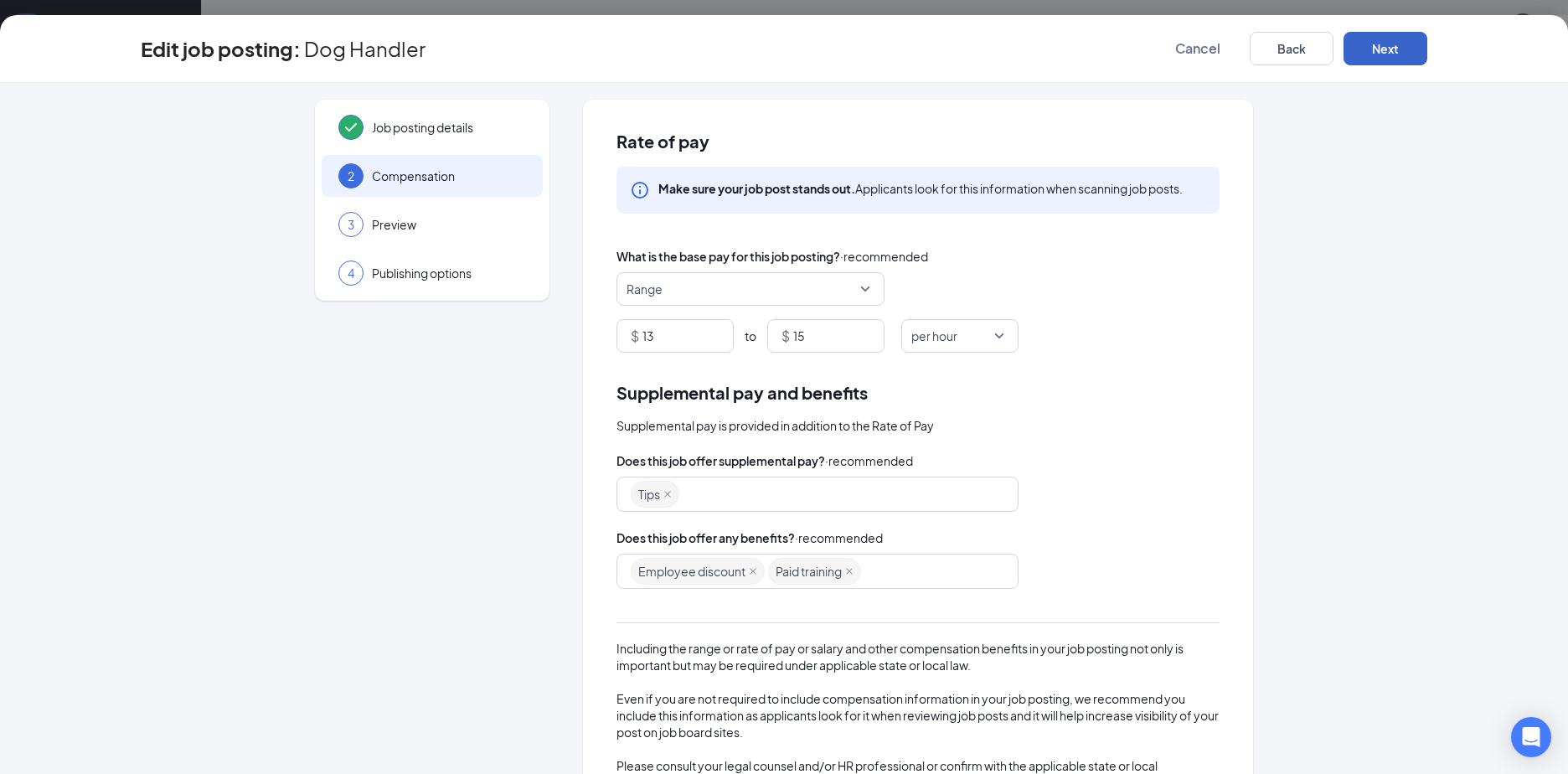
click at [1376, 48] on button "Next" at bounding box center [1384, 48] width 84 height 34
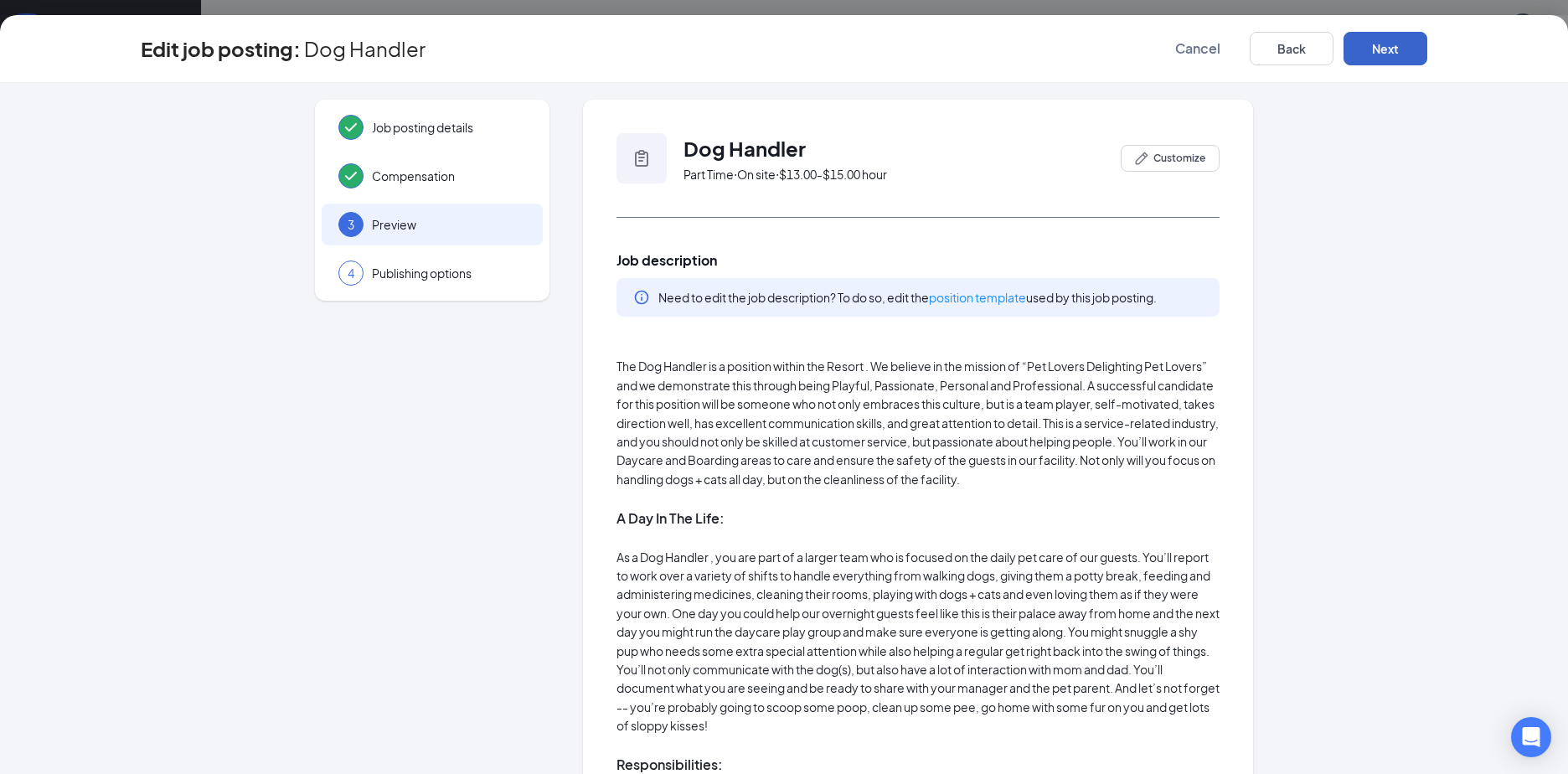
click at [1382, 43] on button "Next" at bounding box center [1384, 48] width 84 height 34
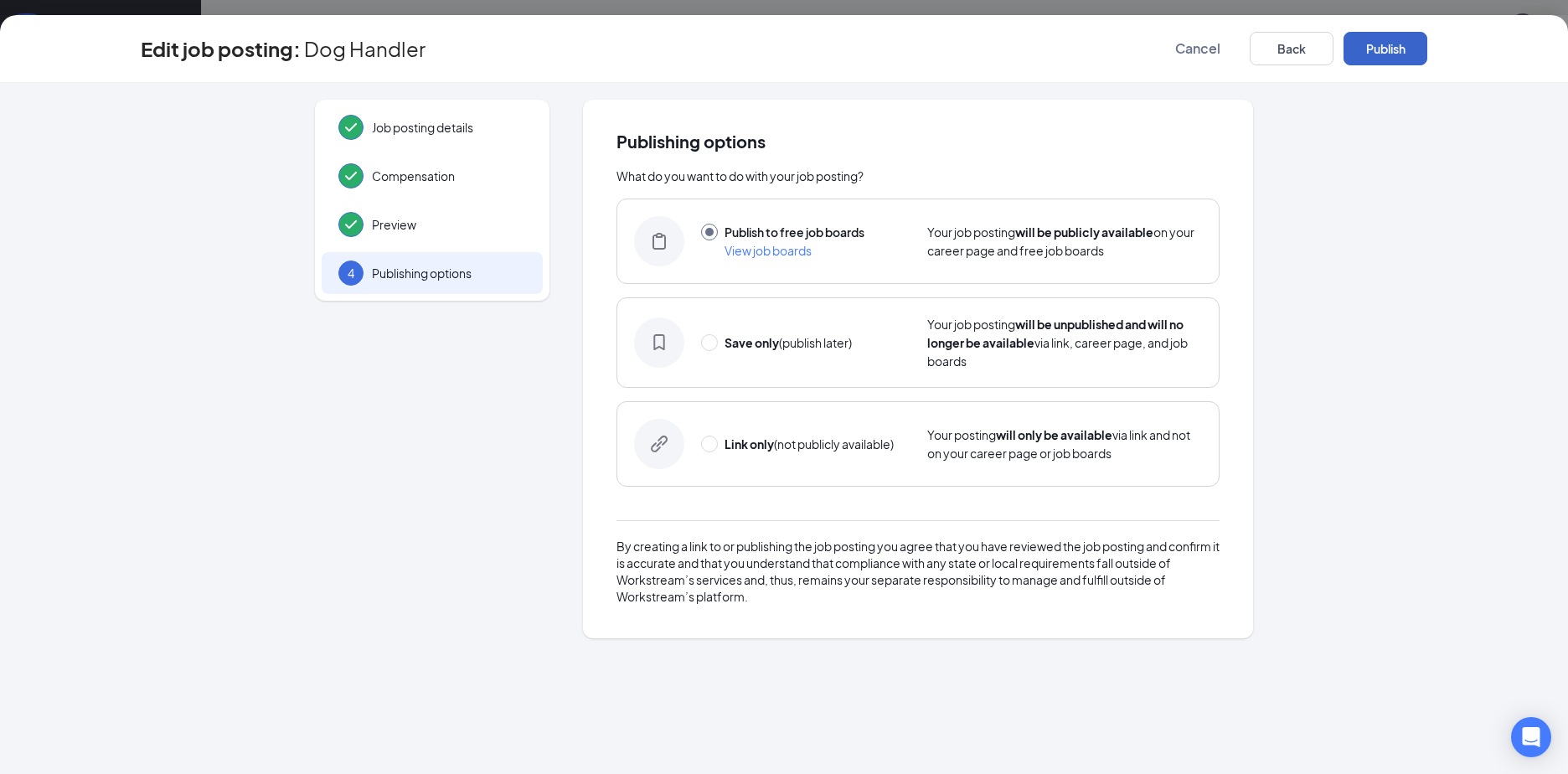
click at [1381, 42] on button "Publish" at bounding box center [1384, 48] width 84 height 34
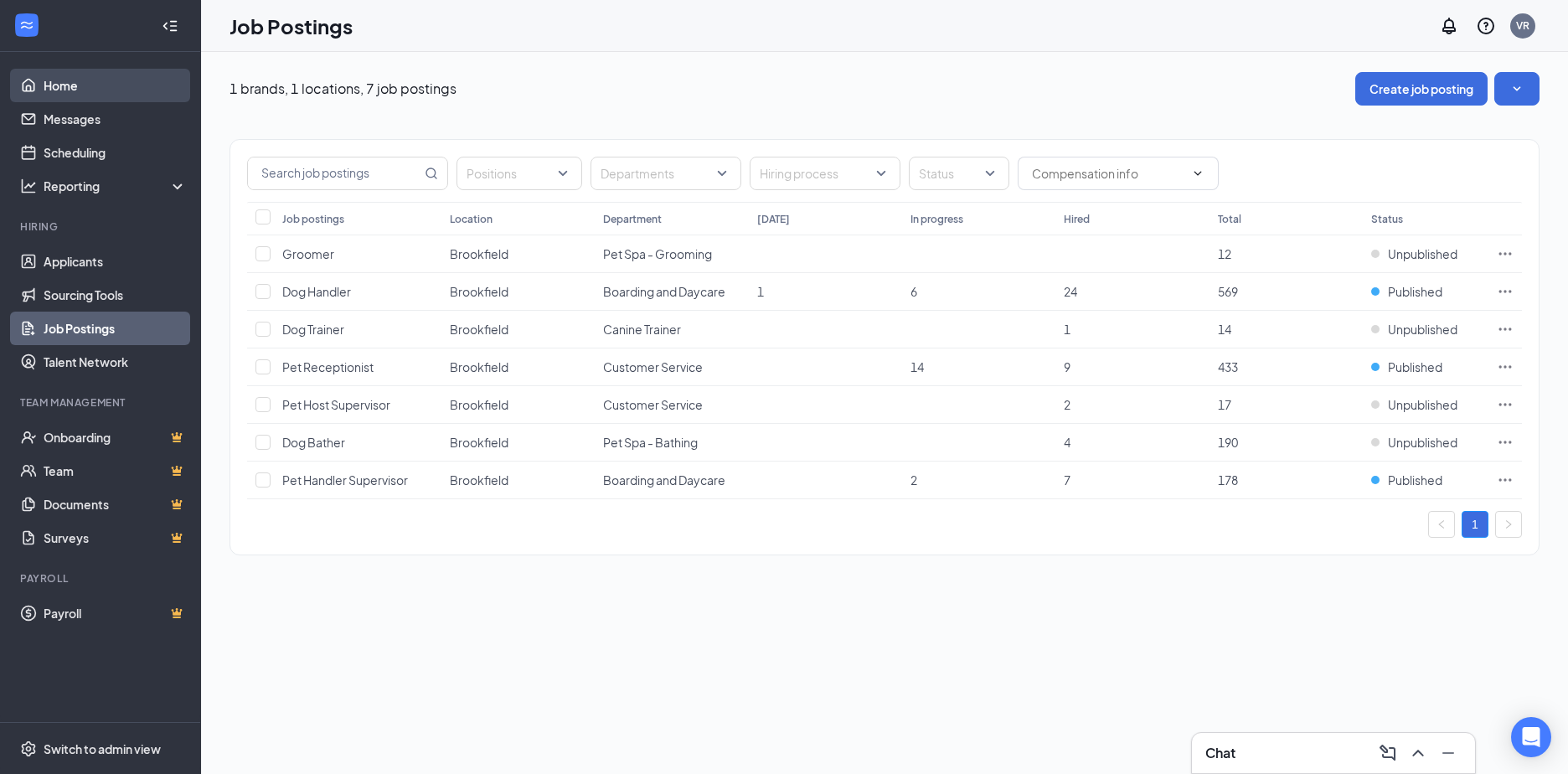
click at [61, 78] on link "Home" at bounding box center [115, 85] width 143 height 34
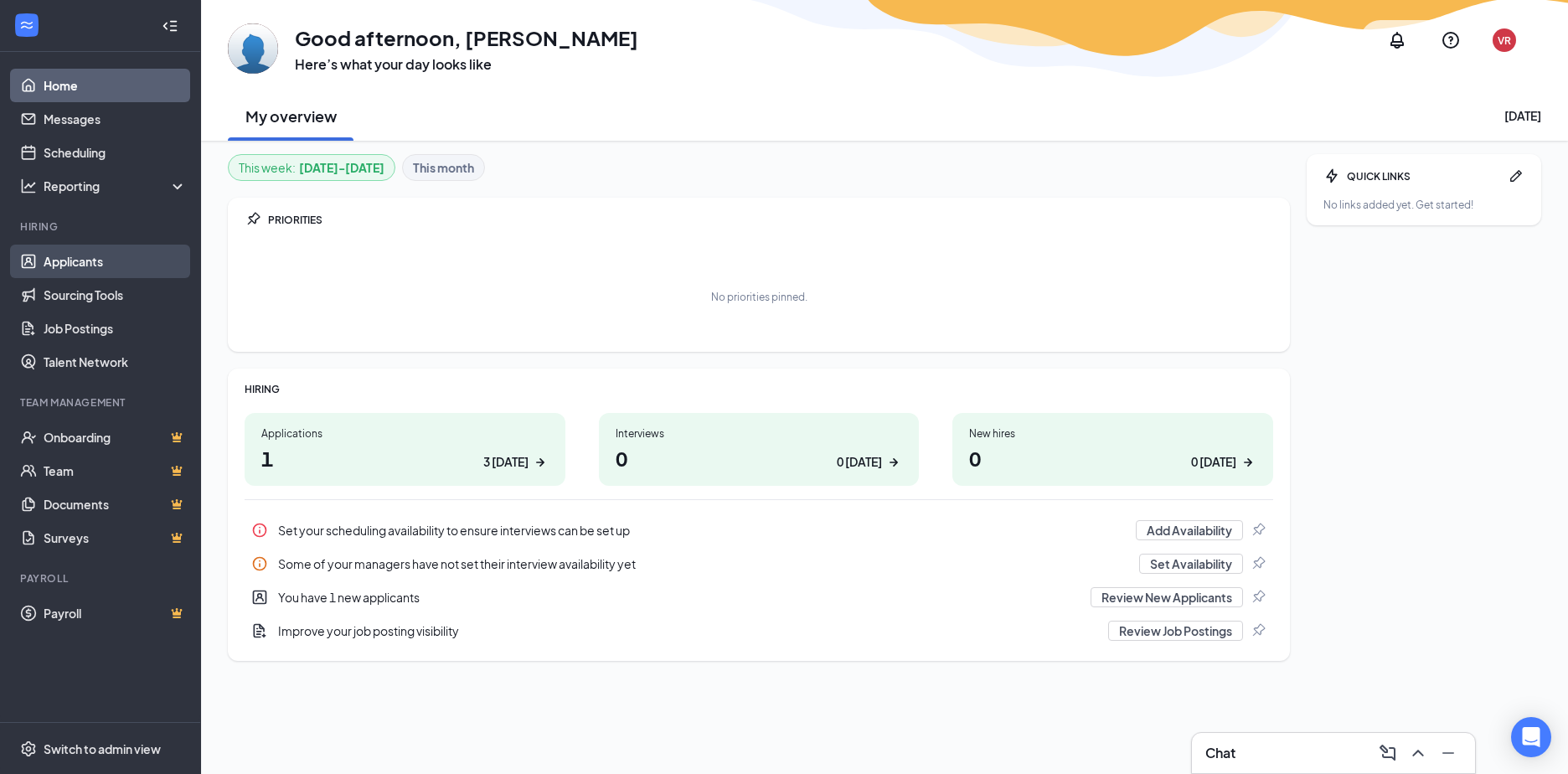
click at [78, 255] on link "Applicants" at bounding box center [115, 261] width 143 height 34
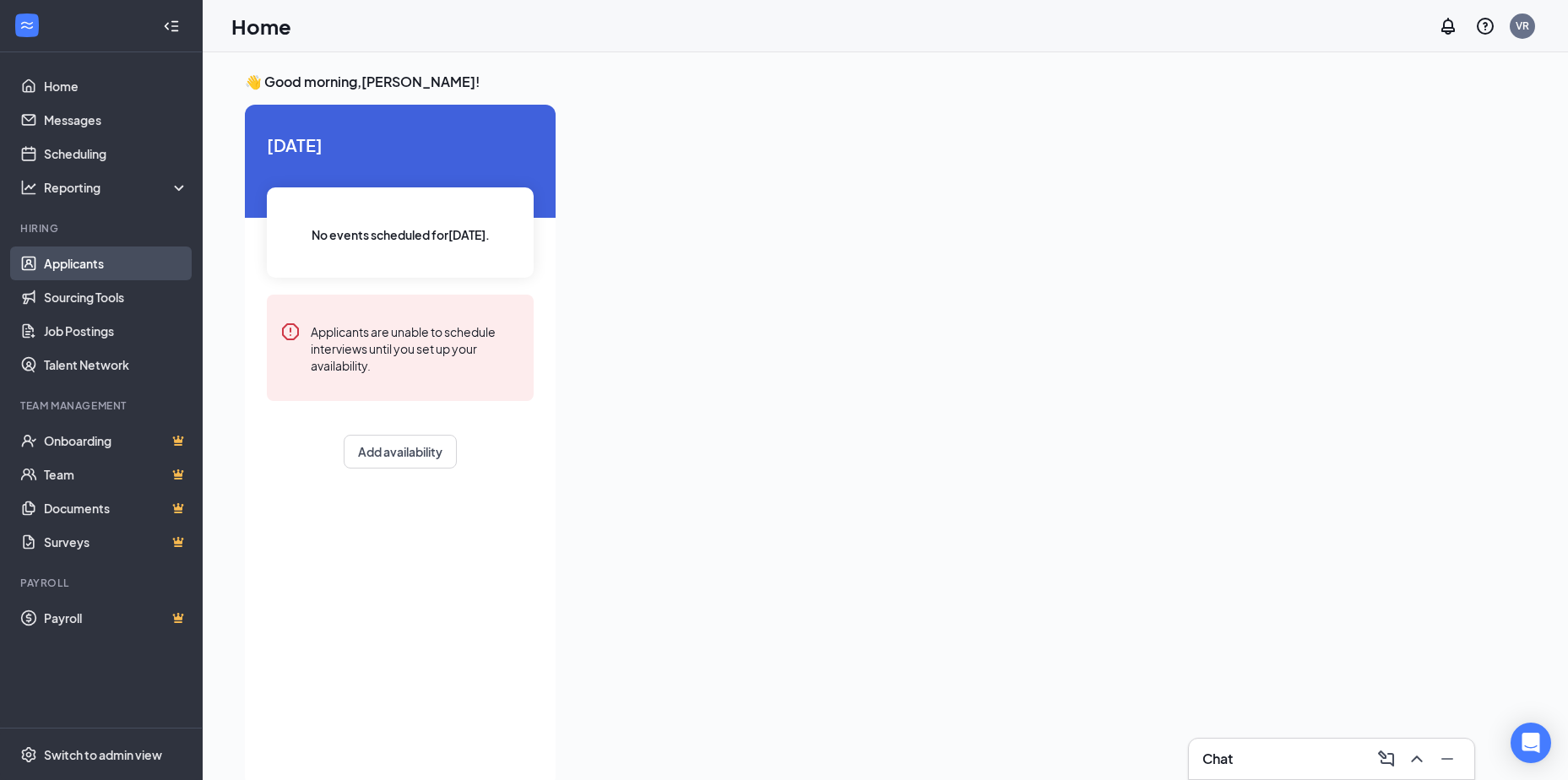
click at [82, 270] on link "Applicants" at bounding box center [116, 263] width 144 height 34
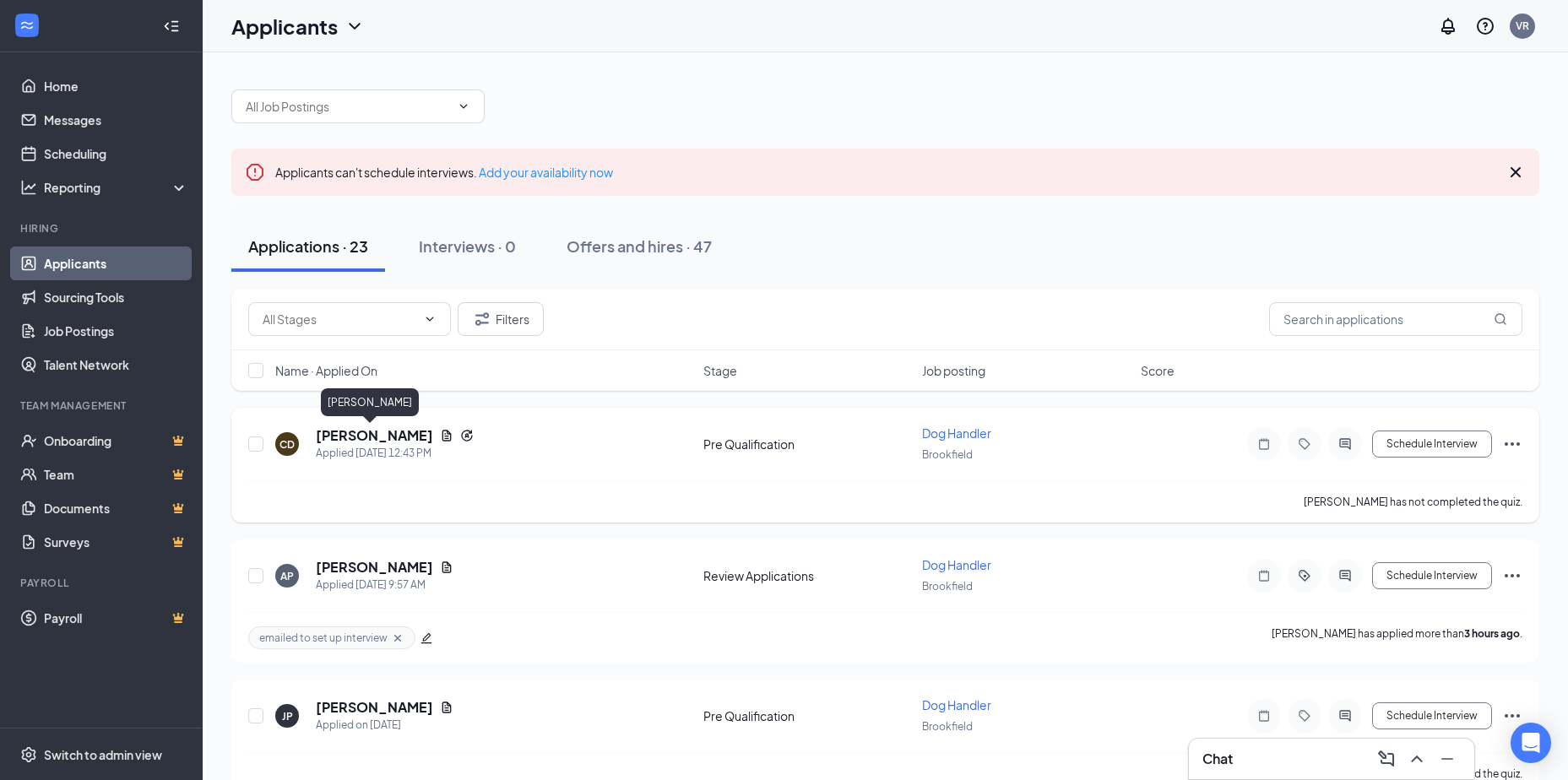
click at [364, 438] on h5 "[PERSON_NAME]" at bounding box center [374, 435] width 117 height 18
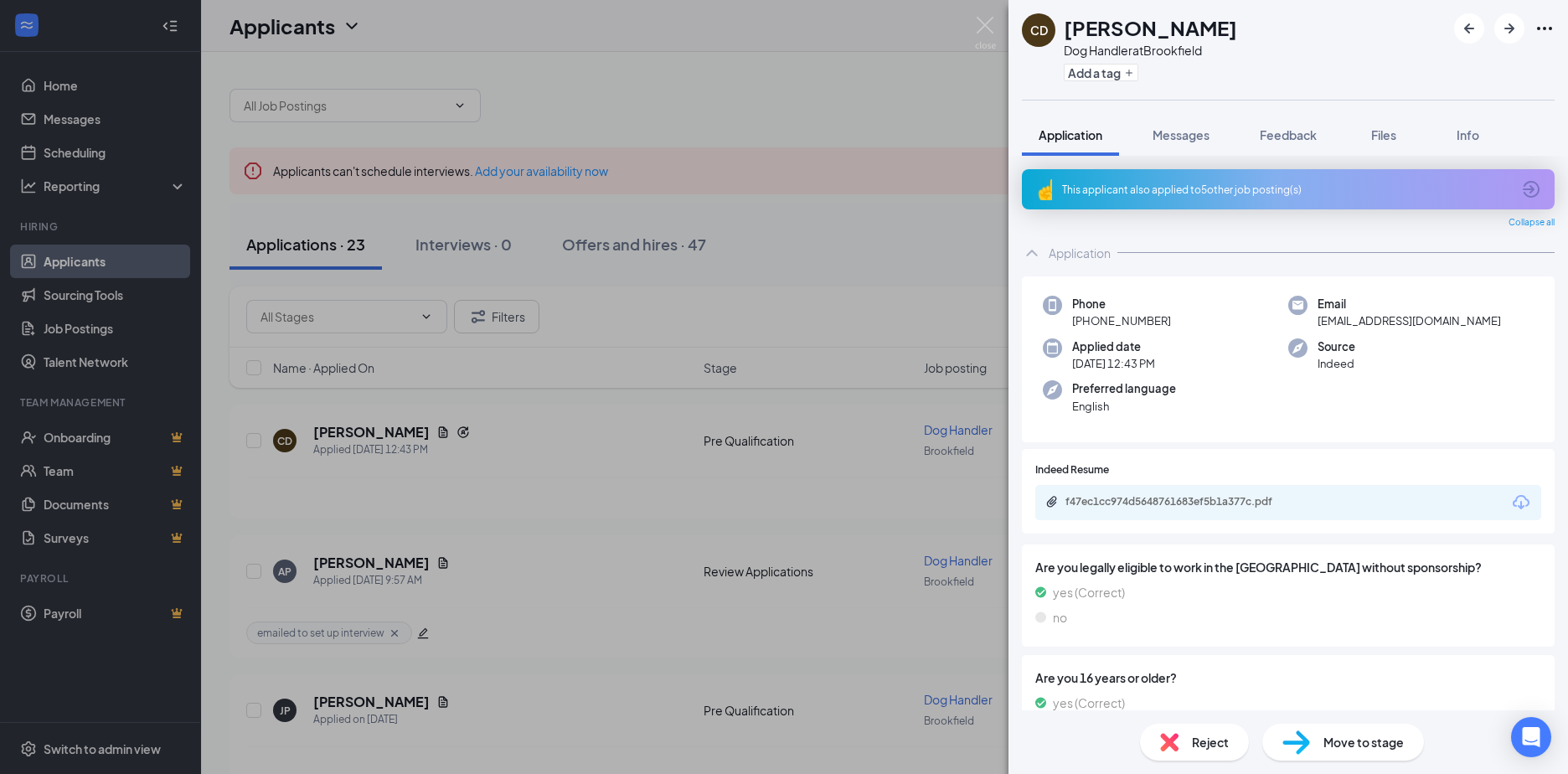
click at [1210, 197] on div "This applicant also applied to 5 other job posting(s)" at bounding box center [1289, 189] width 533 height 41
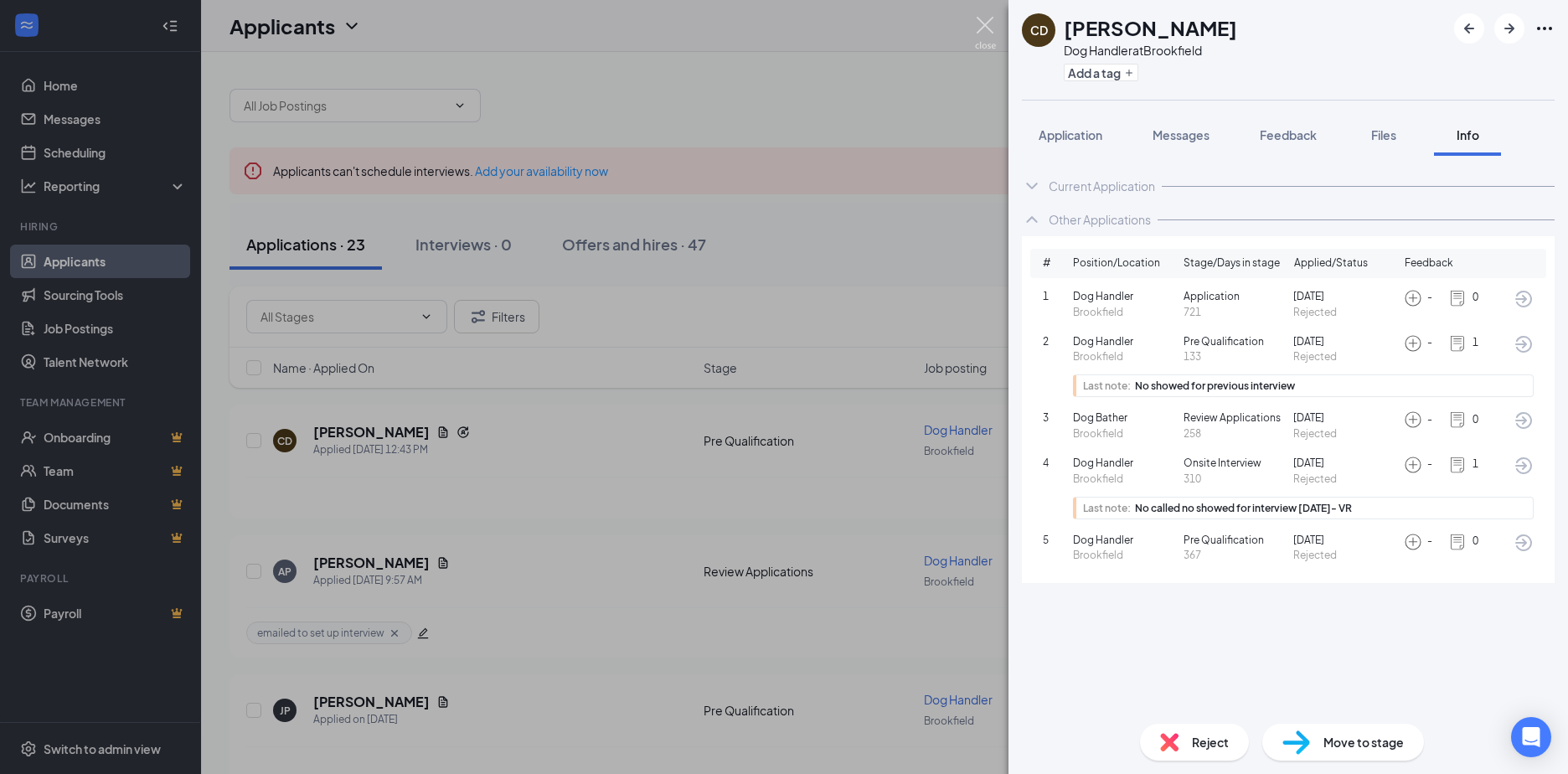
click at [991, 36] on img at bounding box center [985, 33] width 21 height 33
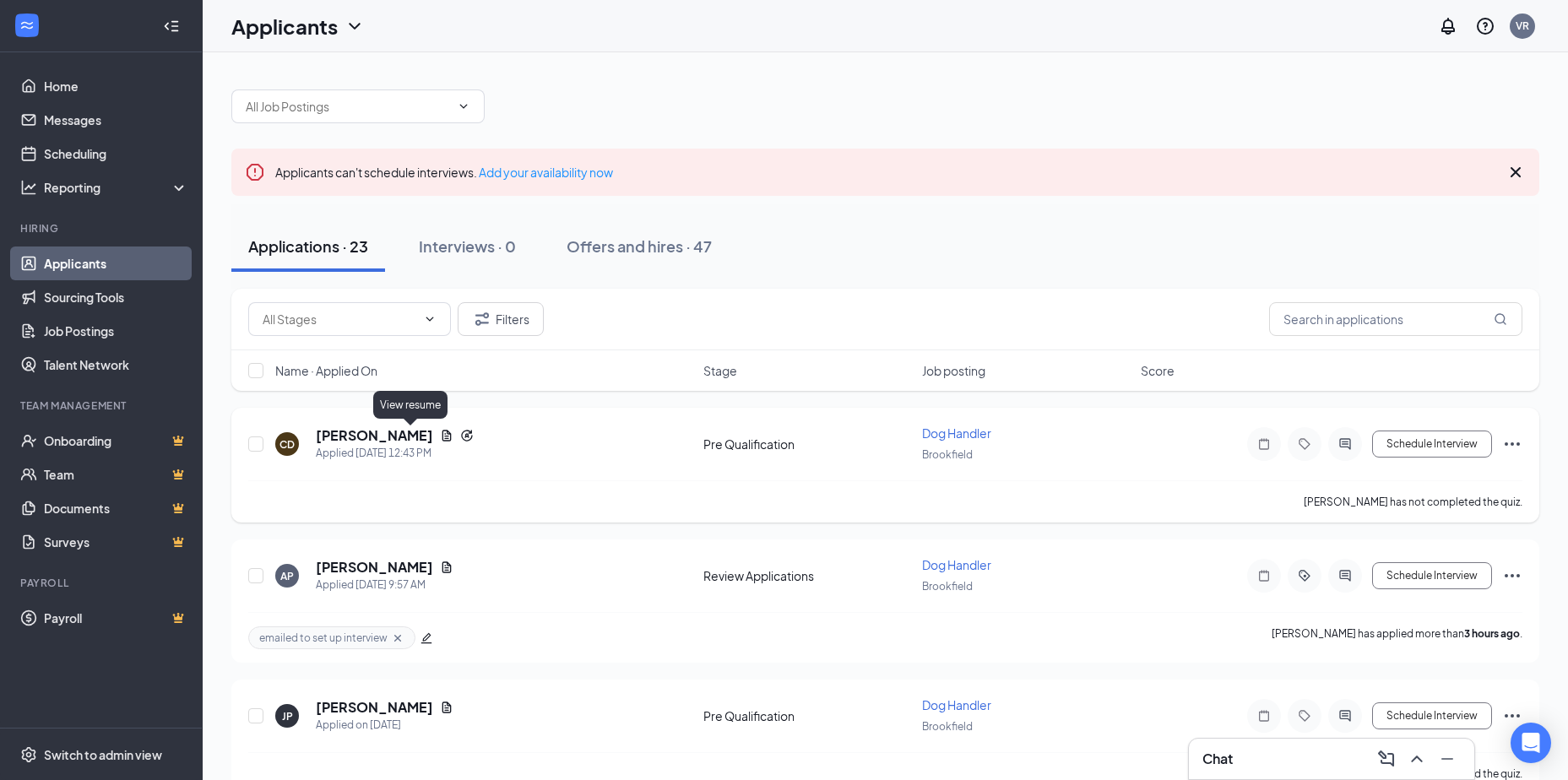
click at [440, 430] on icon "Document" at bounding box center [447, 436] width 14 height 14
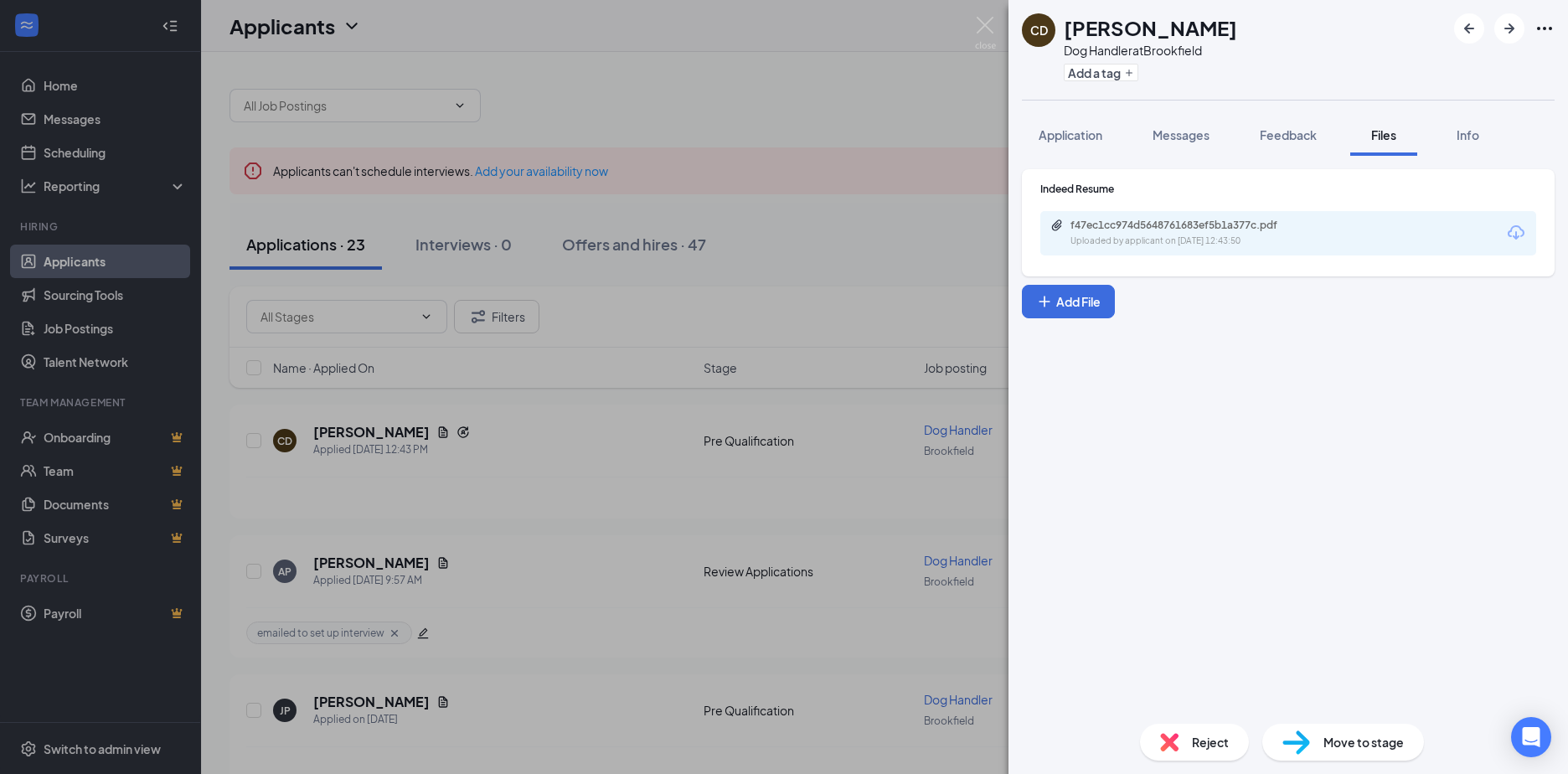
click at [1225, 244] on div "Uploaded by applicant on [DATE] 12:43:50" at bounding box center [1195, 242] width 251 height 14
click at [1087, 133] on span "Application" at bounding box center [1070, 135] width 64 height 15
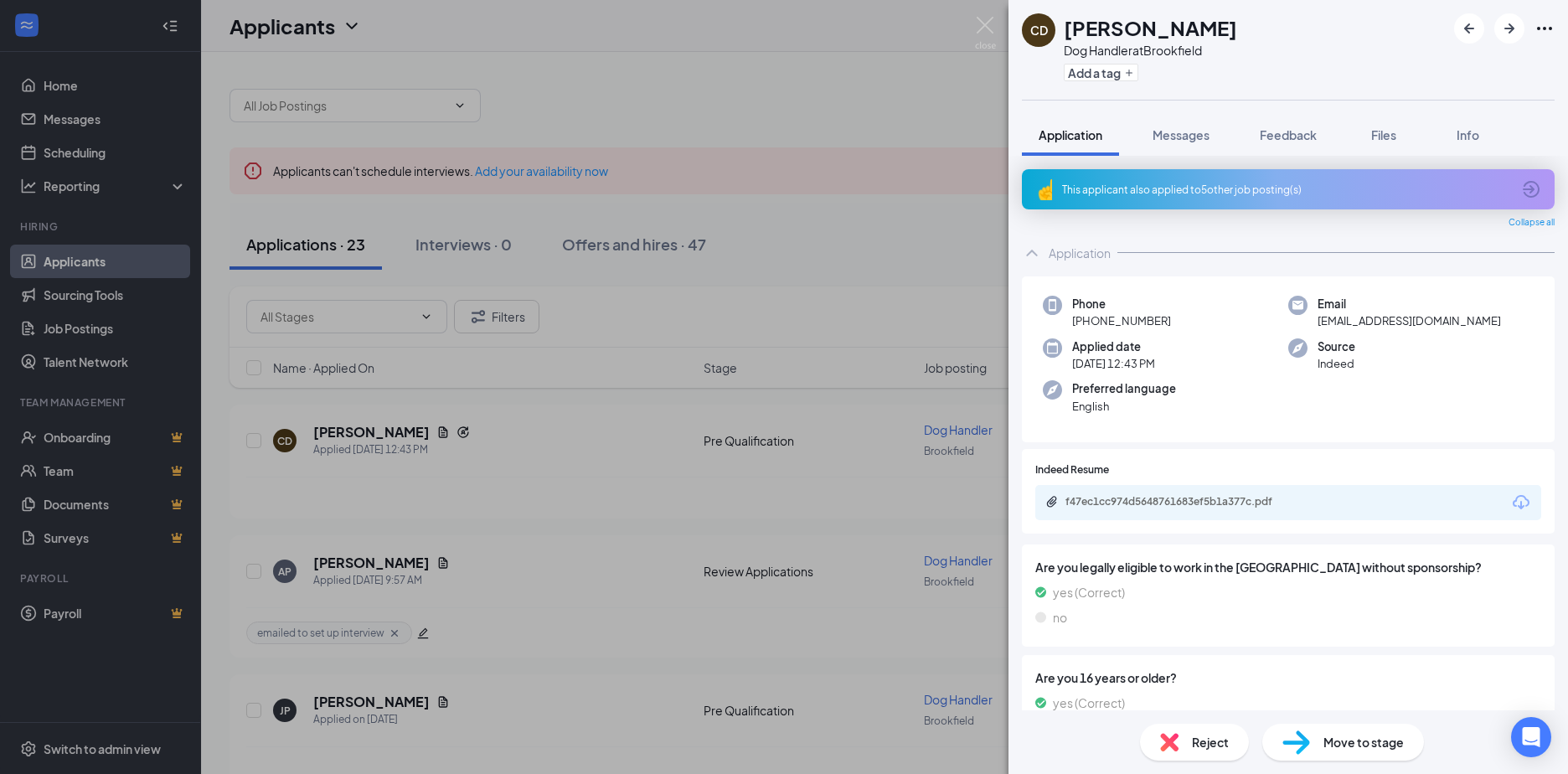
click at [1143, 195] on div "This applicant also applied to 5 other job posting(s)" at bounding box center [1286, 190] width 448 height 15
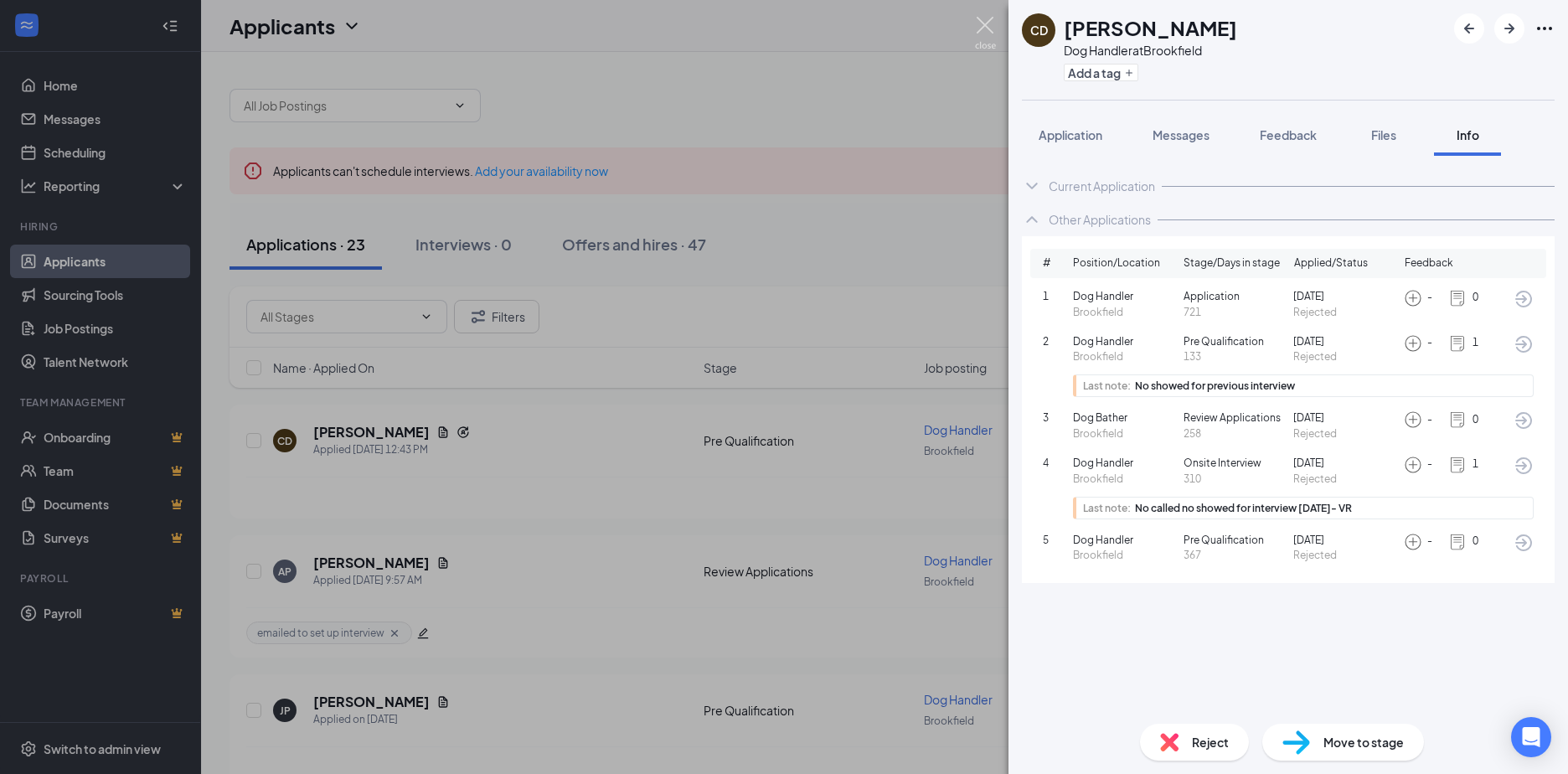
click at [985, 22] on img at bounding box center [985, 33] width 21 height 33
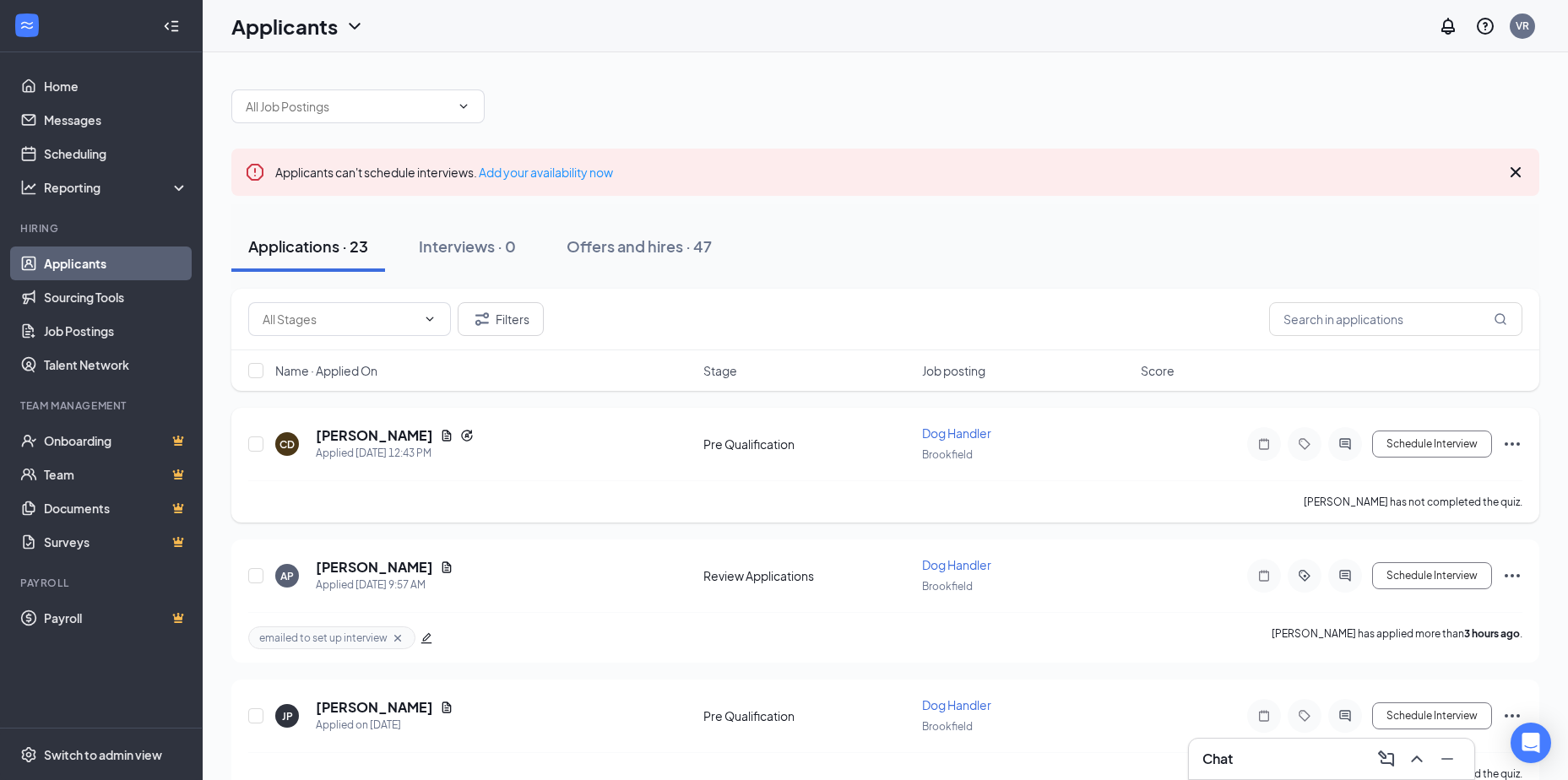
click at [1505, 447] on icon "Ellipses" at bounding box center [1511, 443] width 20 height 20
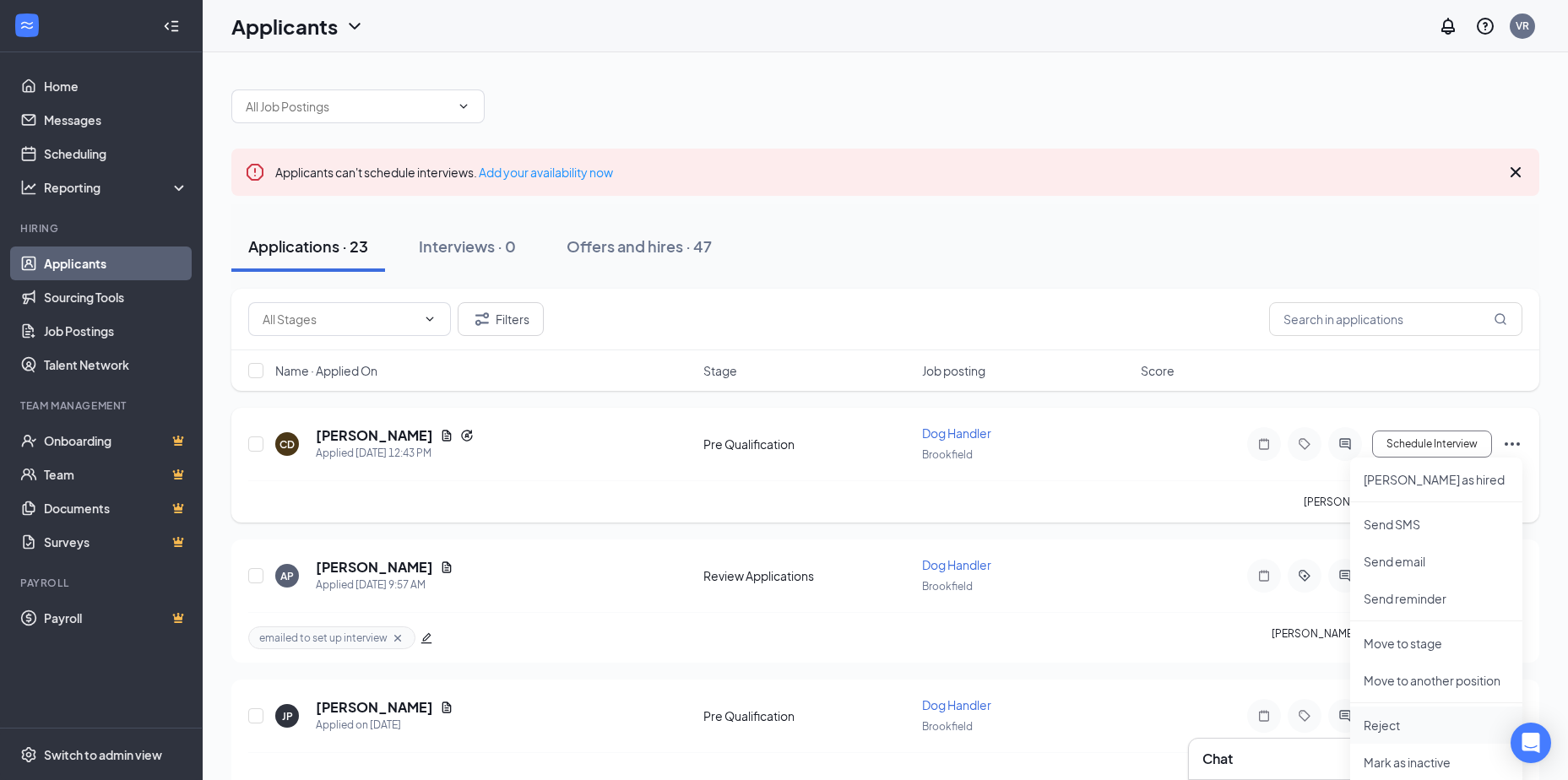
click at [1388, 724] on p "Reject" at bounding box center [1436, 724] width 145 height 17
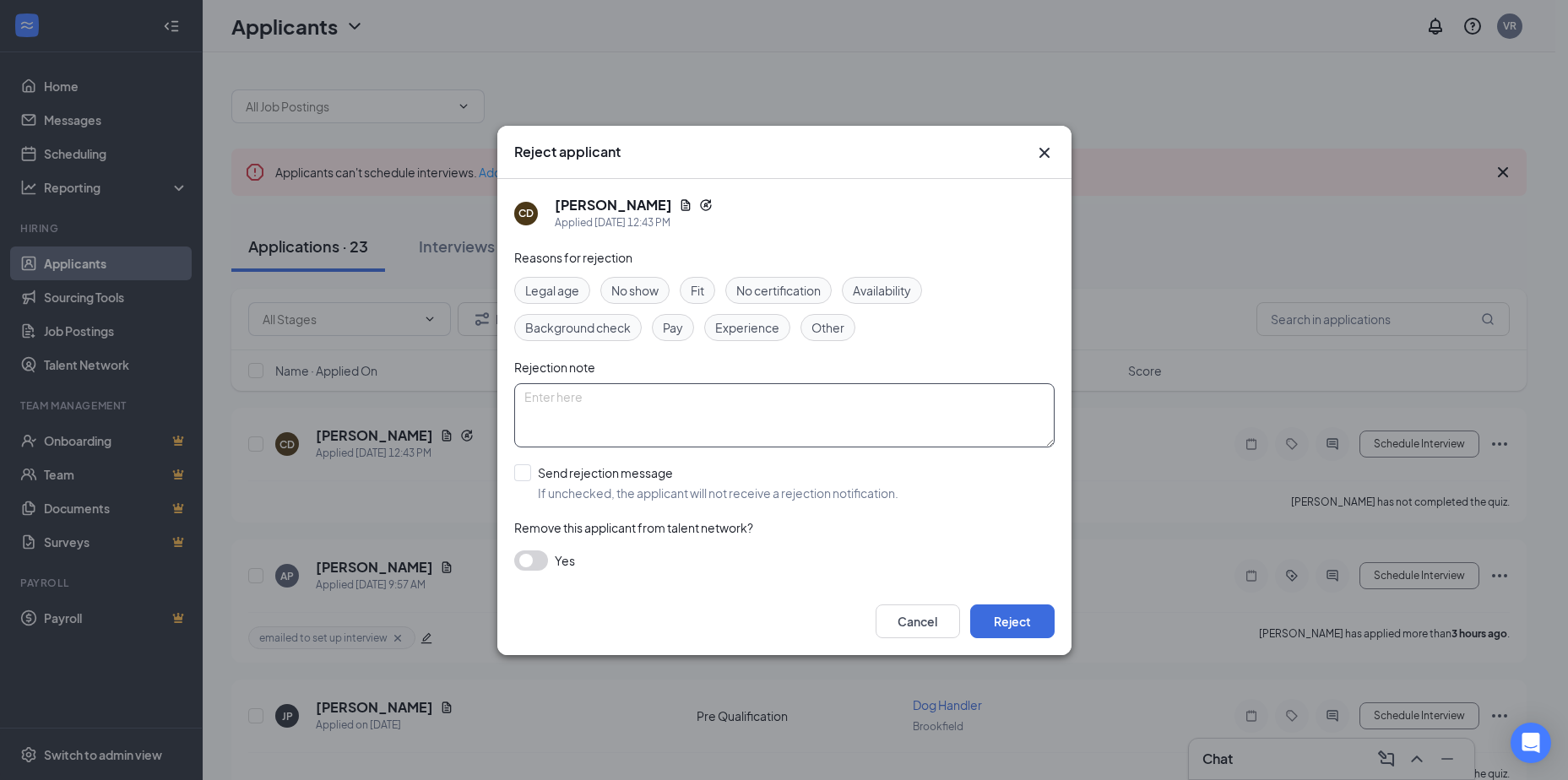
click at [586, 404] on textarea at bounding box center [784, 416] width 540 height 64
click at [524, 475] on input "Send rejection message If unchecked, the applicant will not receive a rejection…" at bounding box center [706, 483] width 384 height 37
checkbox input "true"
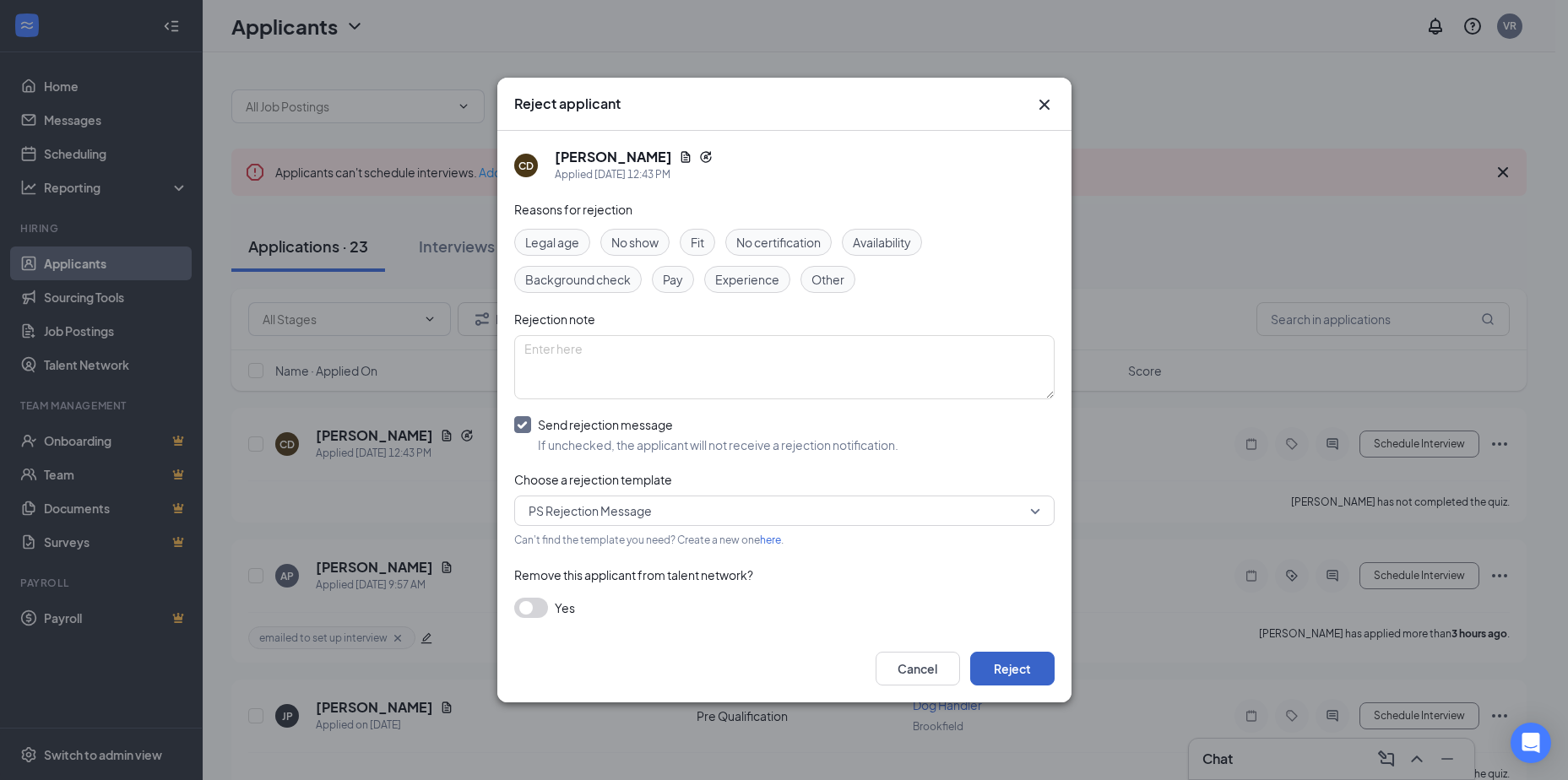
click at [1007, 671] on button "Reject" at bounding box center [1012, 669] width 84 height 34
